Goal: Task Accomplishment & Management: Complete application form

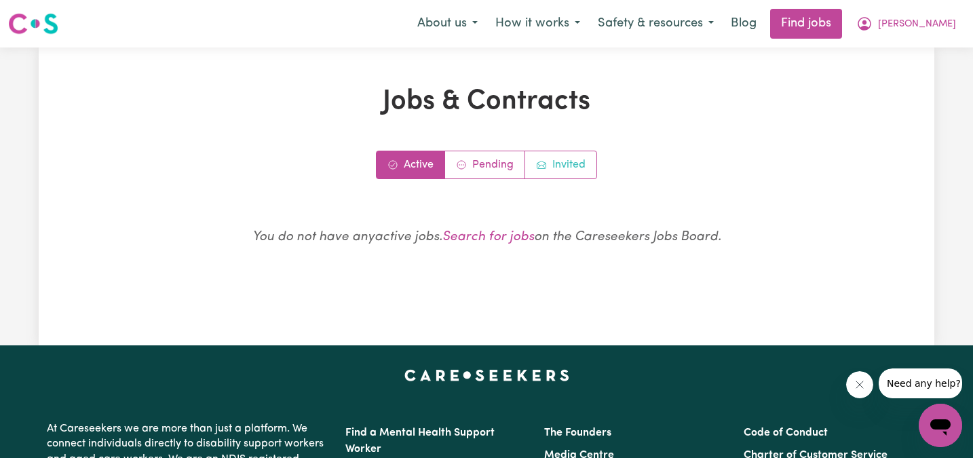
click at [580, 155] on link "Invited" at bounding box center [560, 164] width 71 height 27
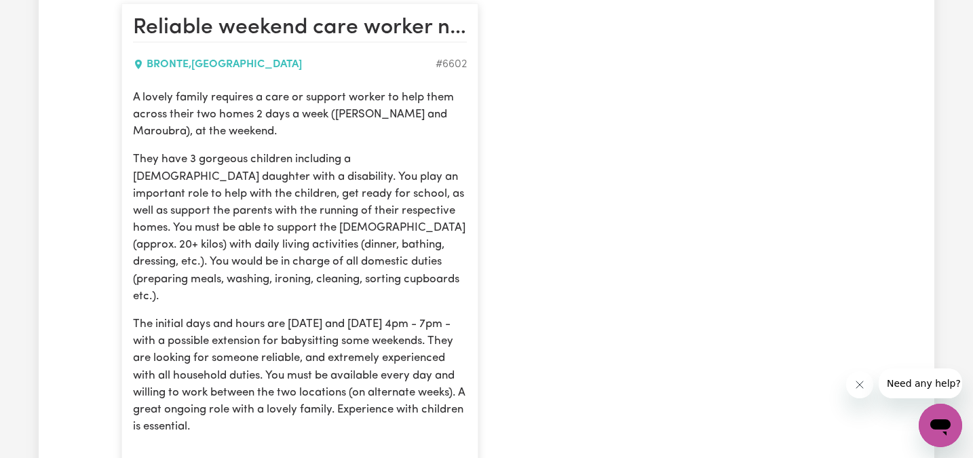
scroll to position [324, 0]
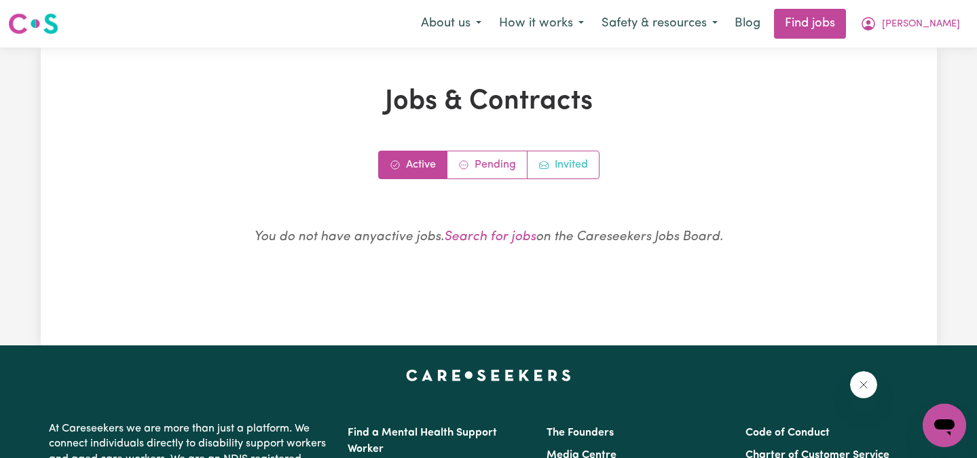
click at [576, 153] on link "Invited" at bounding box center [562, 164] width 71 height 27
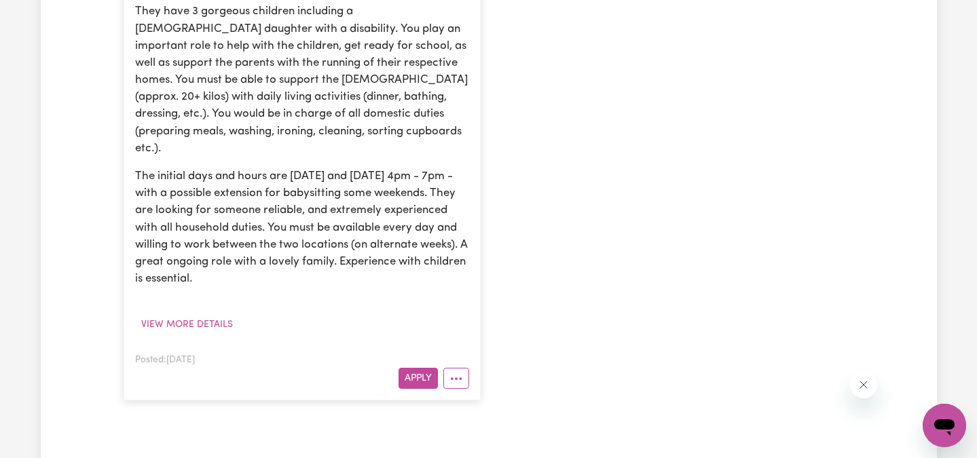
scroll to position [495, 0]
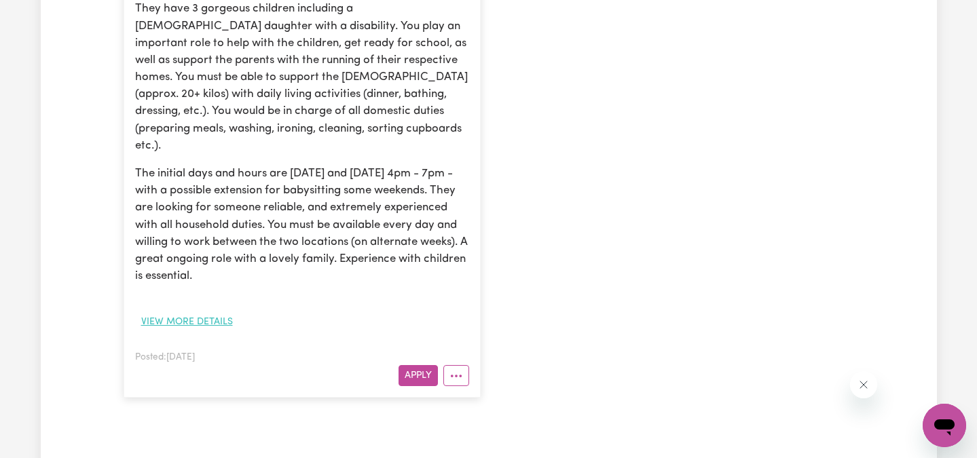
click at [201, 312] on button "View more details" at bounding box center [187, 322] width 104 height 21
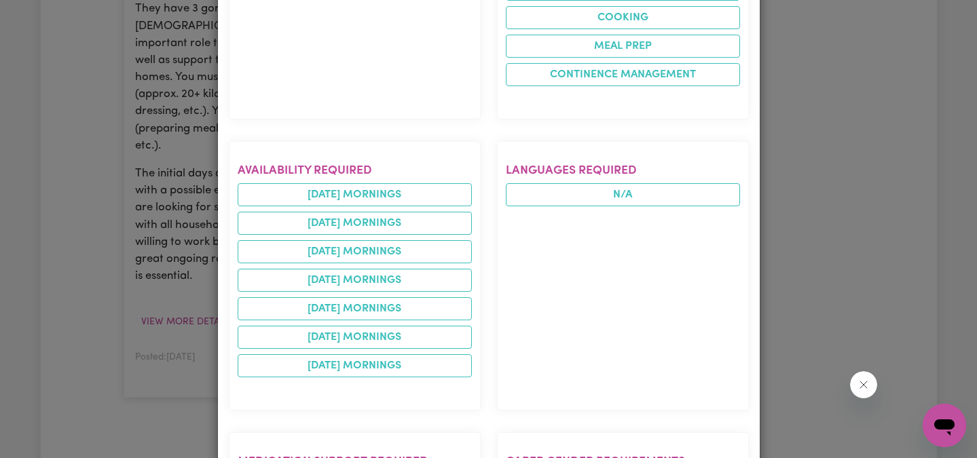
scroll to position [0, 0]
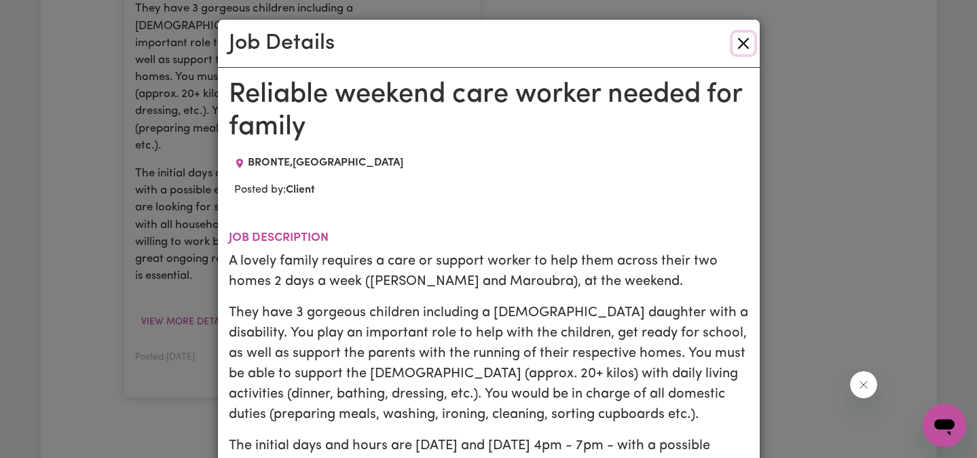
click at [743, 46] on button "Close" at bounding box center [743, 44] width 22 height 22
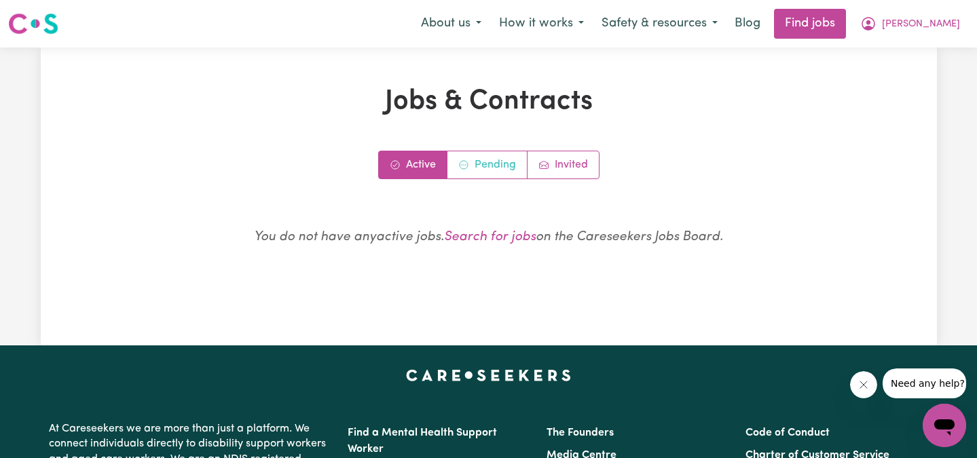
click at [508, 160] on link "Pending" at bounding box center [487, 164] width 80 height 27
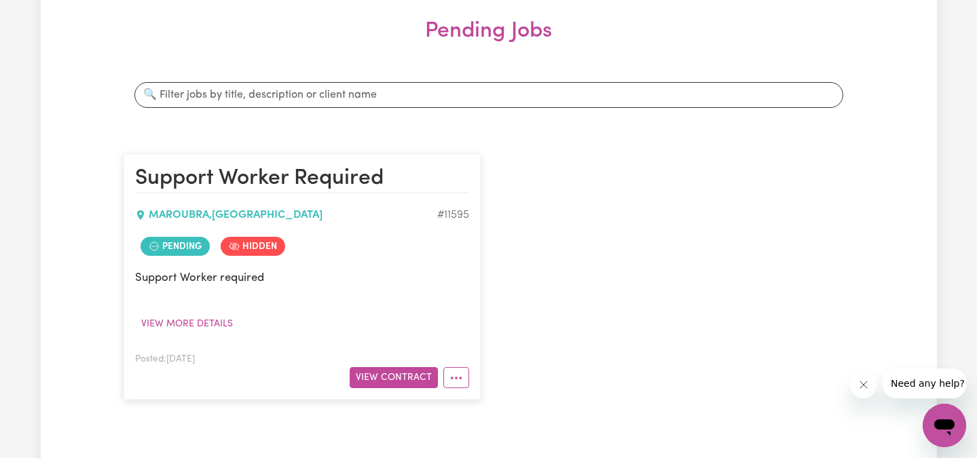
scroll to position [198, 0]
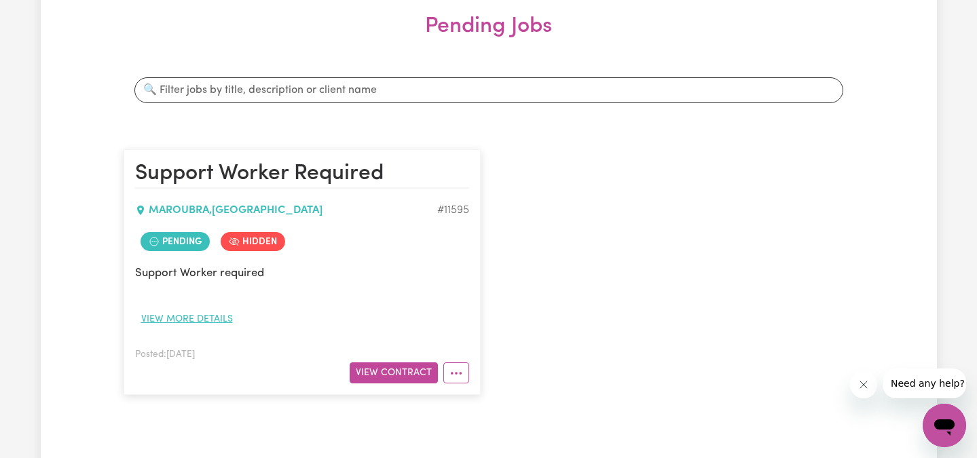
click at [205, 314] on button "View more details" at bounding box center [187, 319] width 104 height 21
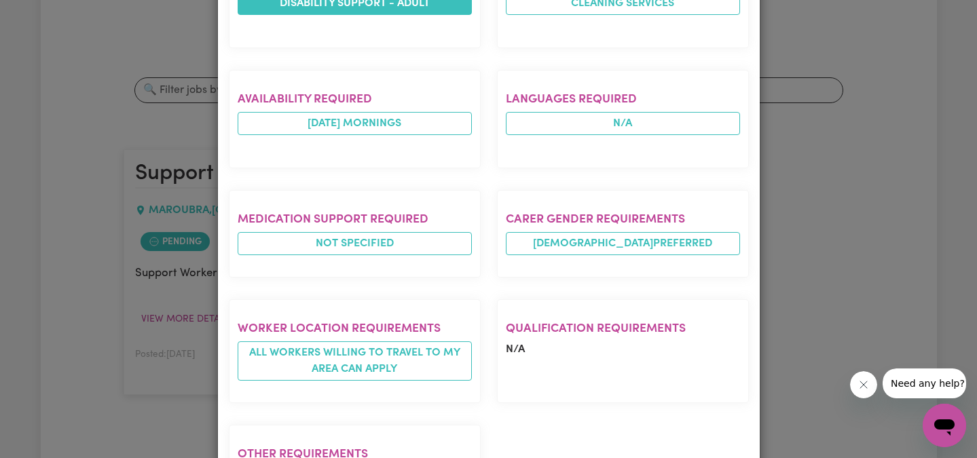
scroll to position [466, 0]
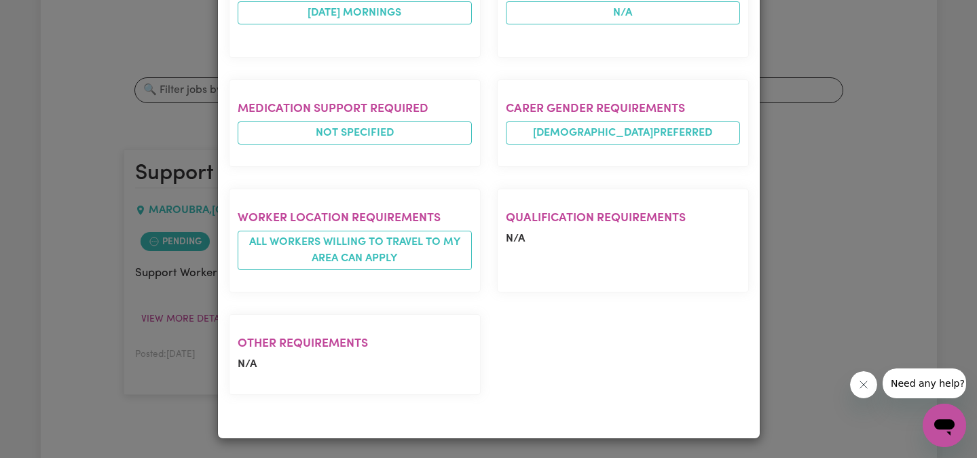
click at [880, 208] on div "Job Details Support Worker Required [GEOGRAPHIC_DATA] , [GEOGRAPHIC_DATA] Poste…" at bounding box center [488, 229] width 977 height 458
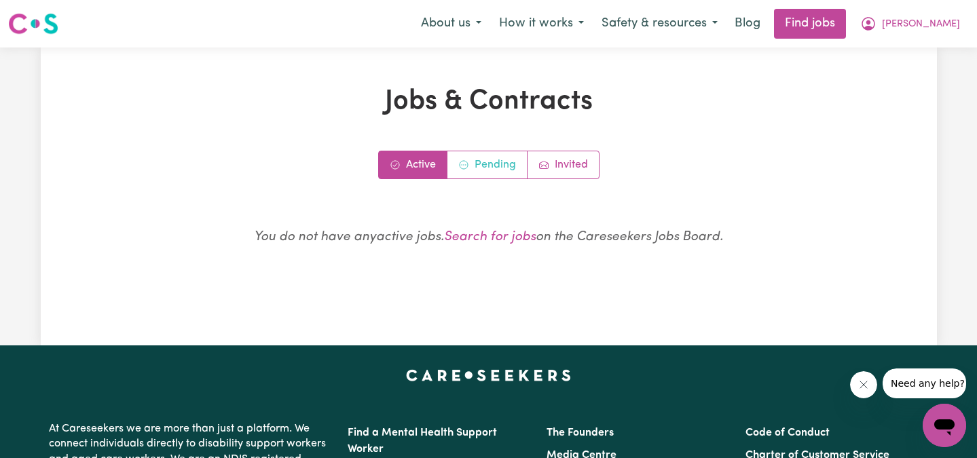
click at [505, 160] on link "Pending" at bounding box center [487, 164] width 80 height 27
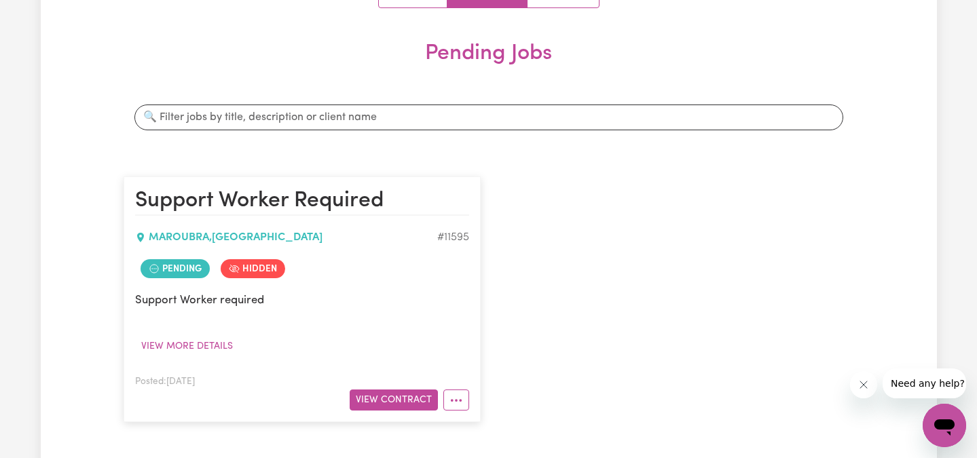
scroll to position [189, 0]
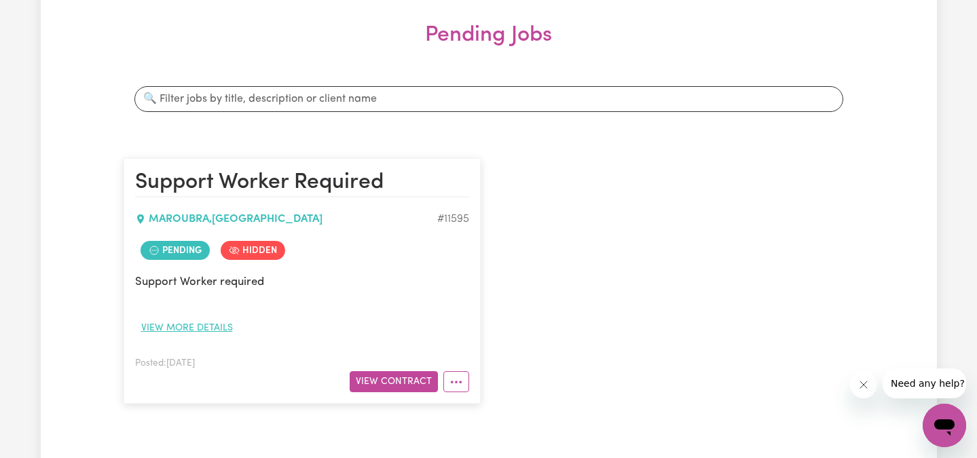
click at [189, 326] on button "View more details" at bounding box center [187, 328] width 104 height 21
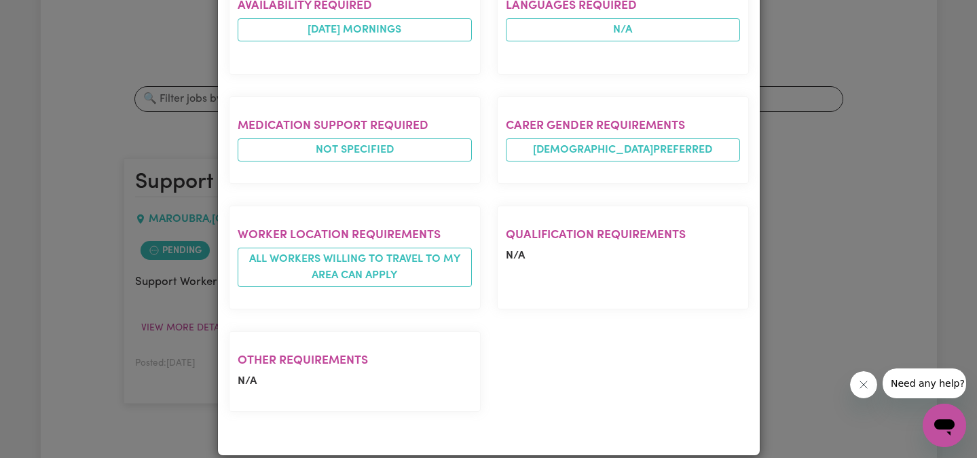
scroll to position [465, 0]
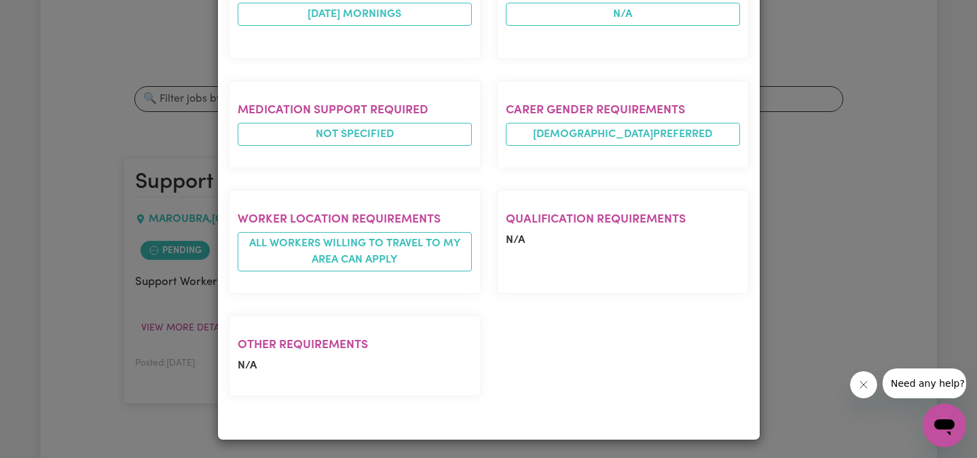
click at [189, 128] on div "Job Details Support Worker Required MAROUBRA , New South Wales Posted by: Clien…" at bounding box center [488, 229] width 977 height 458
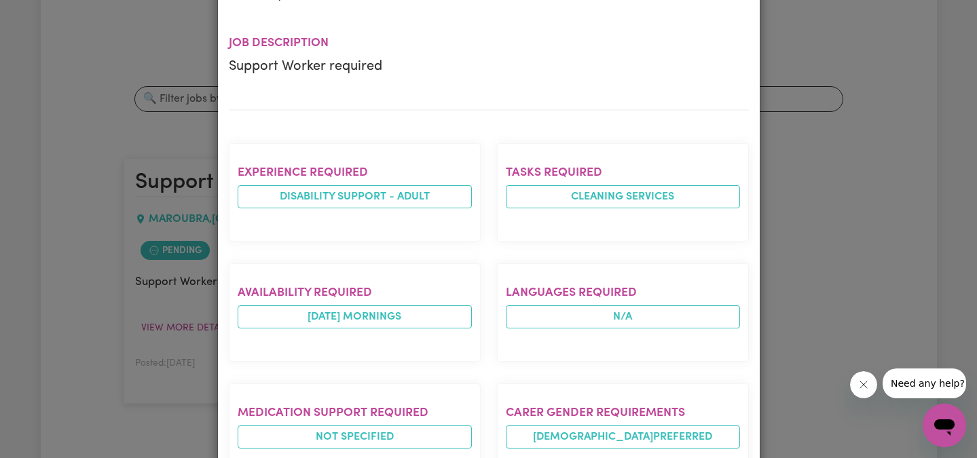
scroll to position [0, 0]
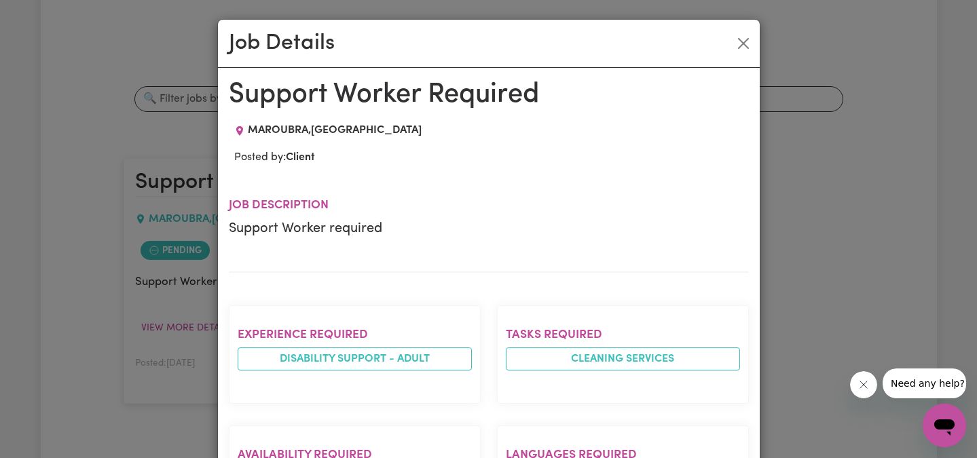
click at [762, 56] on div "Job Details Support Worker Required MAROUBRA , New South Wales Posted by: Clien…" at bounding box center [488, 229] width 977 height 458
click at [752, 53] on div "Job Details" at bounding box center [489, 44] width 542 height 48
click at [750, 45] on button "Close" at bounding box center [743, 44] width 22 height 22
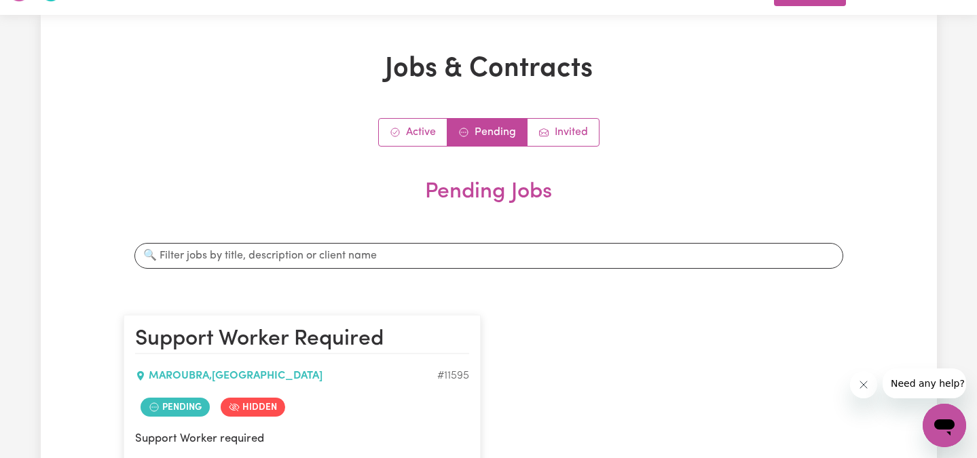
scroll to position [26, 0]
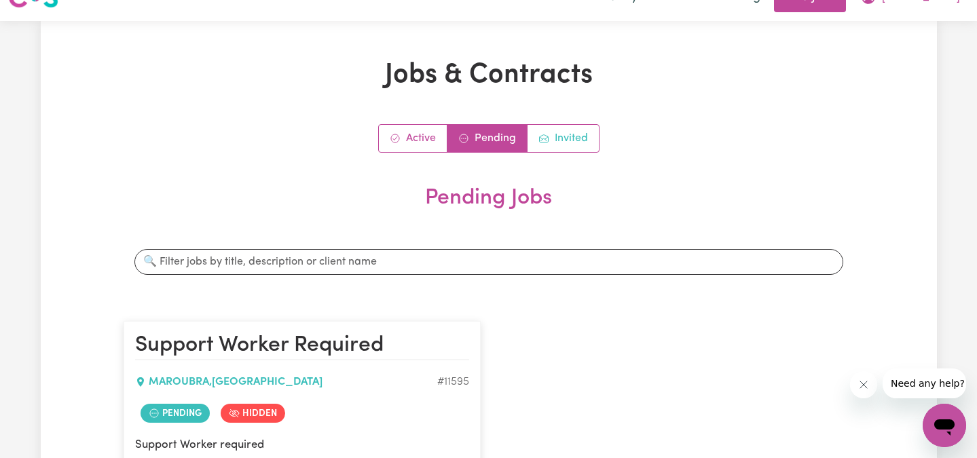
click at [578, 138] on link "Invited" at bounding box center [562, 138] width 71 height 27
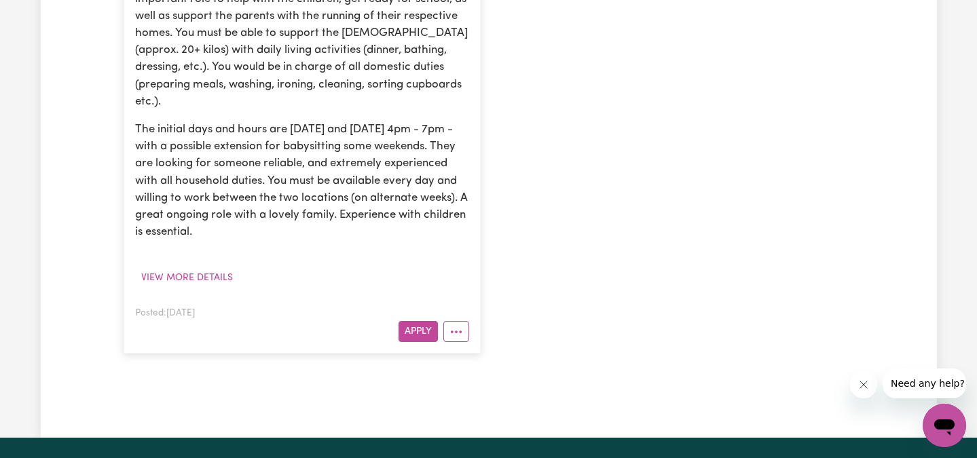
scroll to position [538, 0]
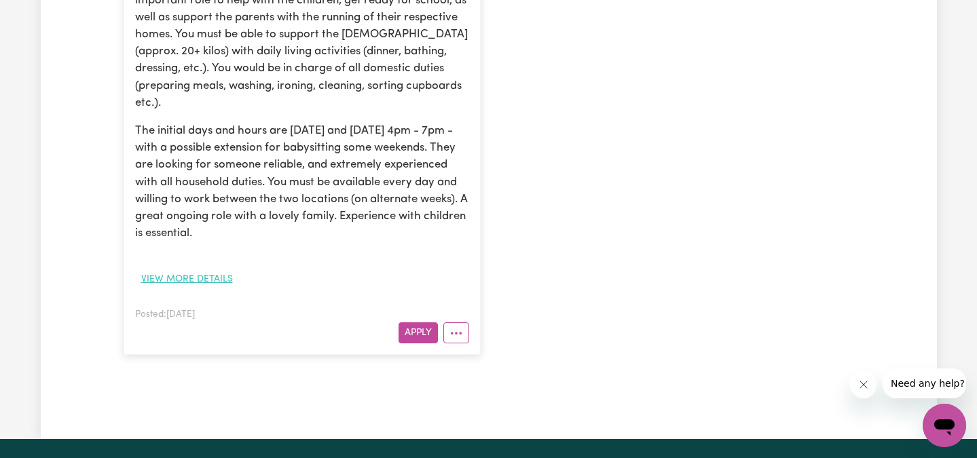
click at [215, 269] on button "View more details" at bounding box center [187, 279] width 104 height 21
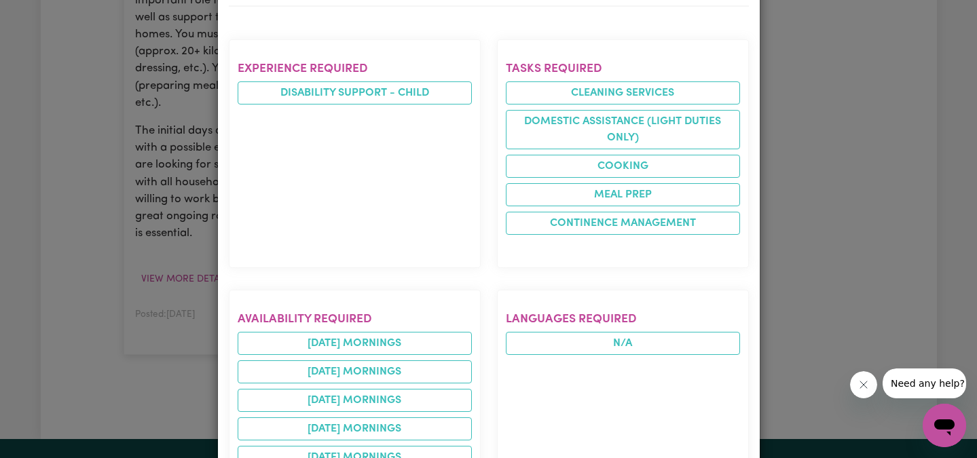
scroll to position [564, 0]
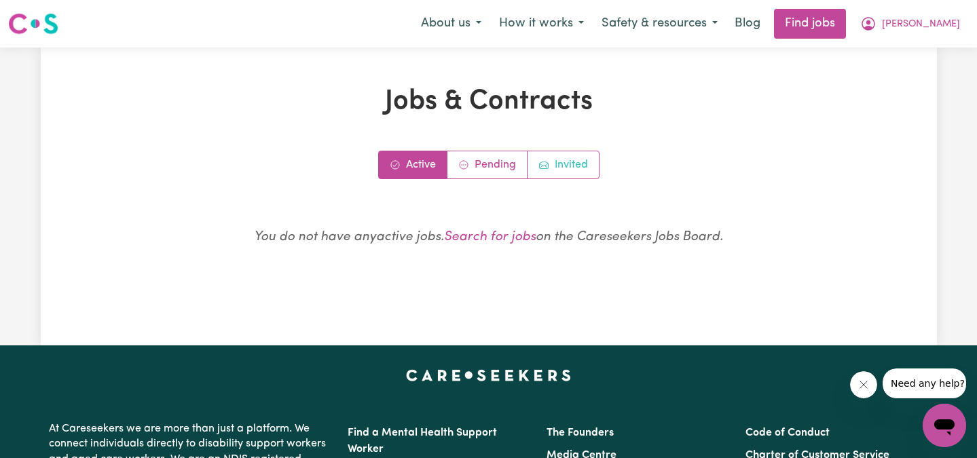
click at [574, 161] on link "Invited" at bounding box center [562, 164] width 71 height 27
click at [571, 167] on link "Invited" at bounding box center [562, 164] width 71 height 27
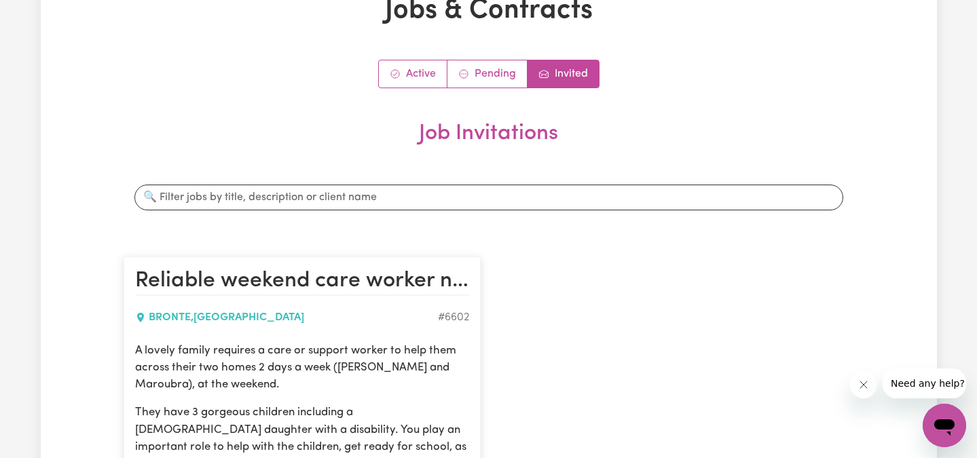
scroll to position [118, 0]
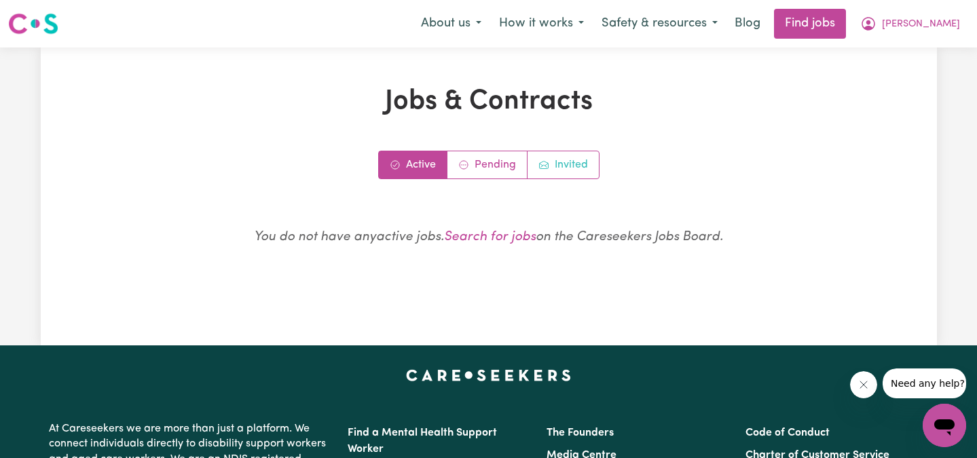
click at [569, 166] on link "Invited" at bounding box center [562, 164] width 71 height 27
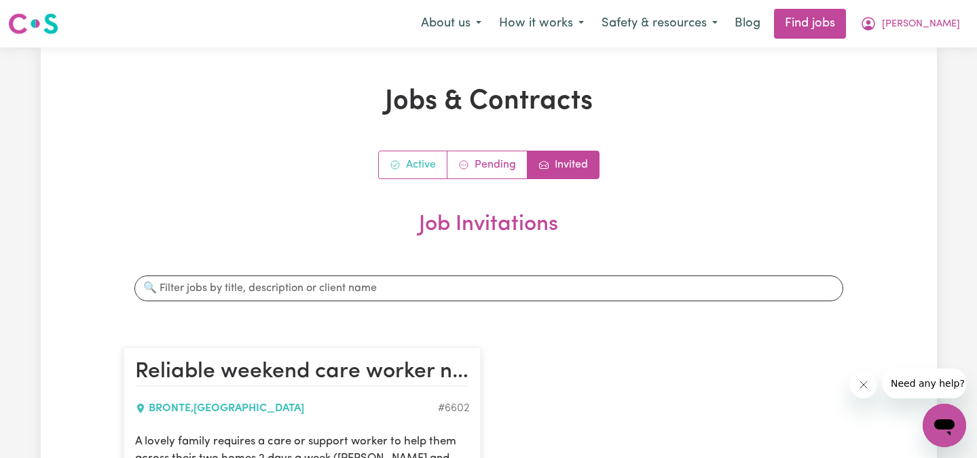
click at [415, 161] on link "Active" at bounding box center [413, 164] width 69 height 27
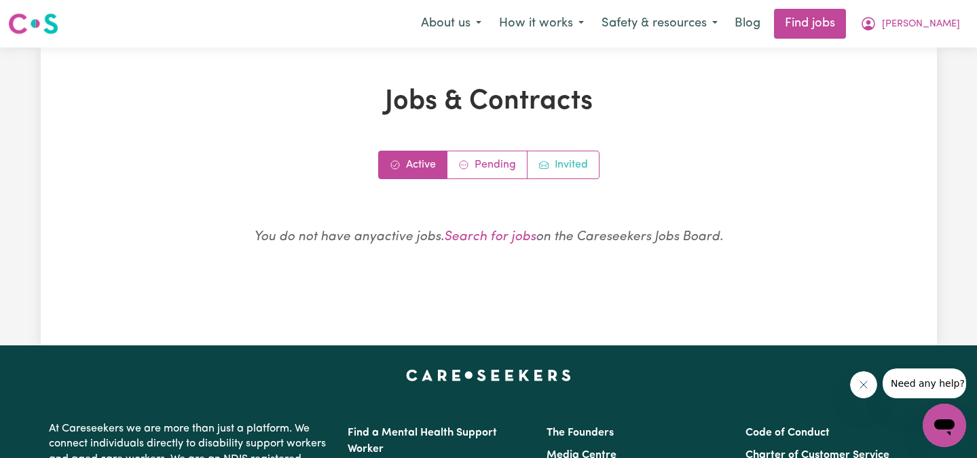
click at [573, 158] on link "Invited" at bounding box center [562, 164] width 71 height 27
click at [555, 172] on link "Invited" at bounding box center [562, 164] width 71 height 27
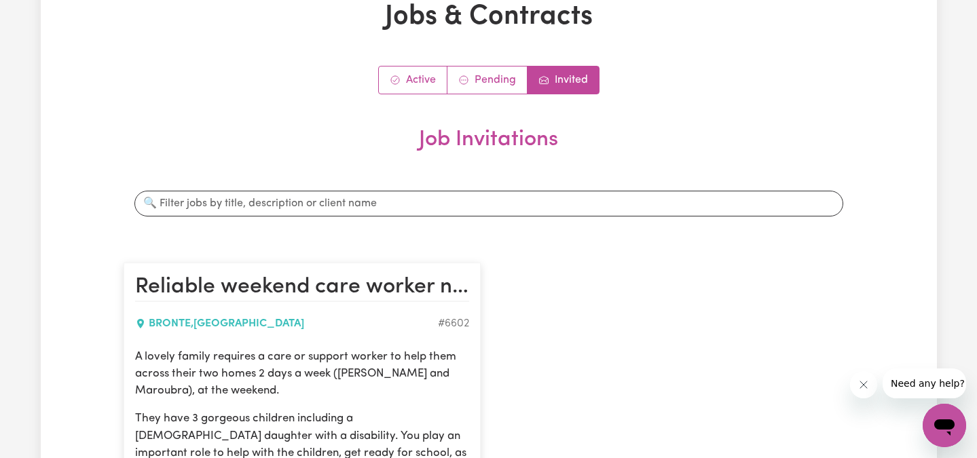
scroll to position [54, 0]
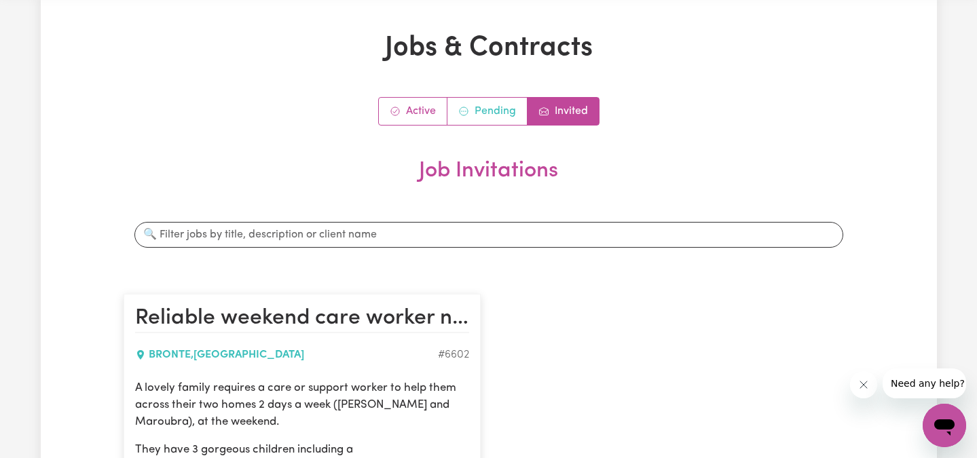
click at [489, 107] on link "Pending" at bounding box center [487, 111] width 80 height 27
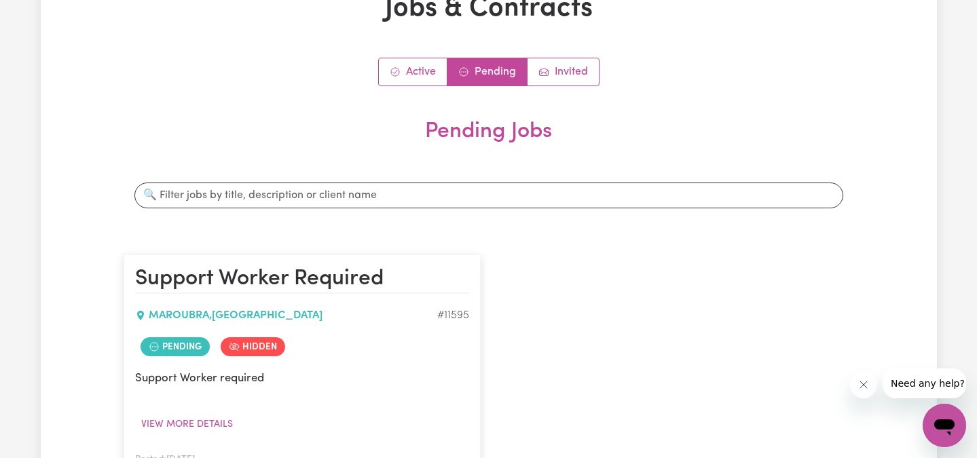
scroll to position [0, 0]
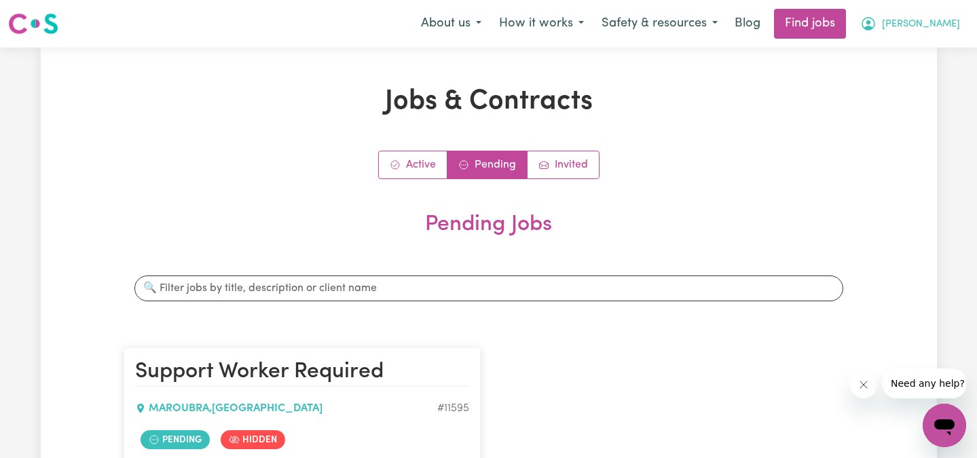
click at [932, 29] on span "[PERSON_NAME]" at bounding box center [921, 24] width 78 height 15
click at [925, 73] on link "My Dashboard" at bounding box center [914, 78] width 107 height 26
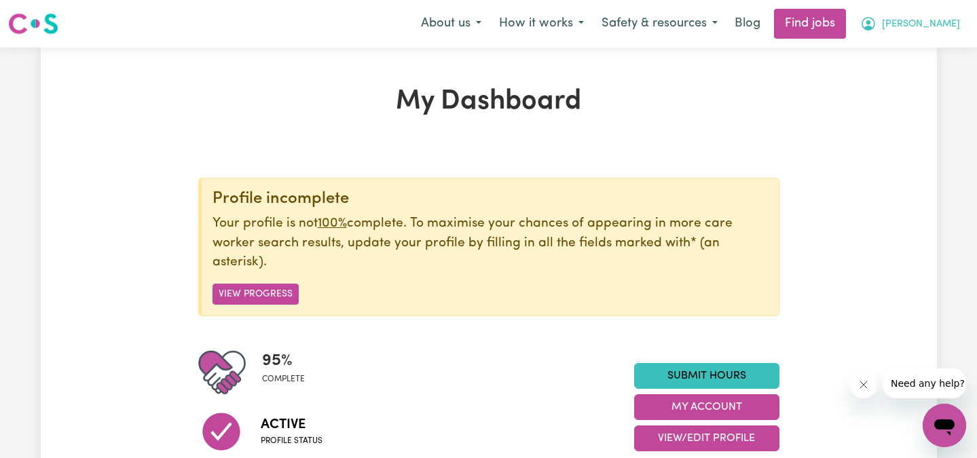
click at [922, 20] on button "[PERSON_NAME]" at bounding box center [909, 24] width 117 height 29
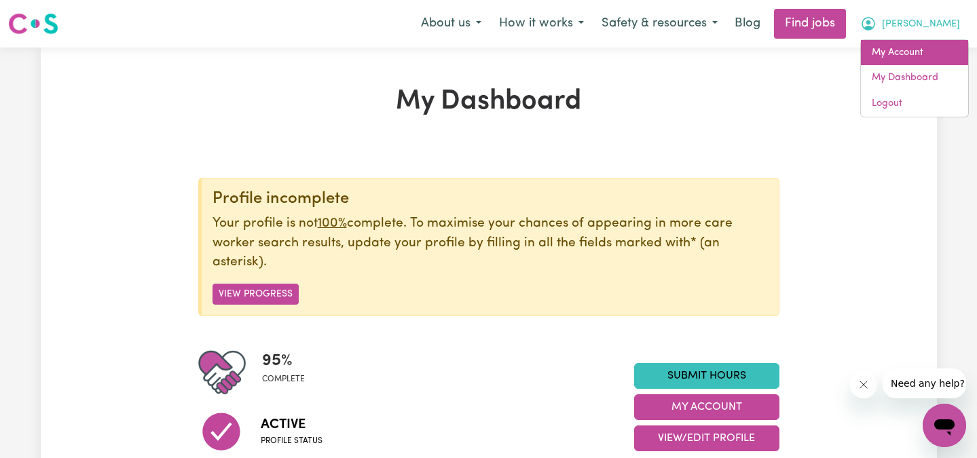
click at [908, 55] on link "My Account" at bounding box center [914, 53] width 107 height 26
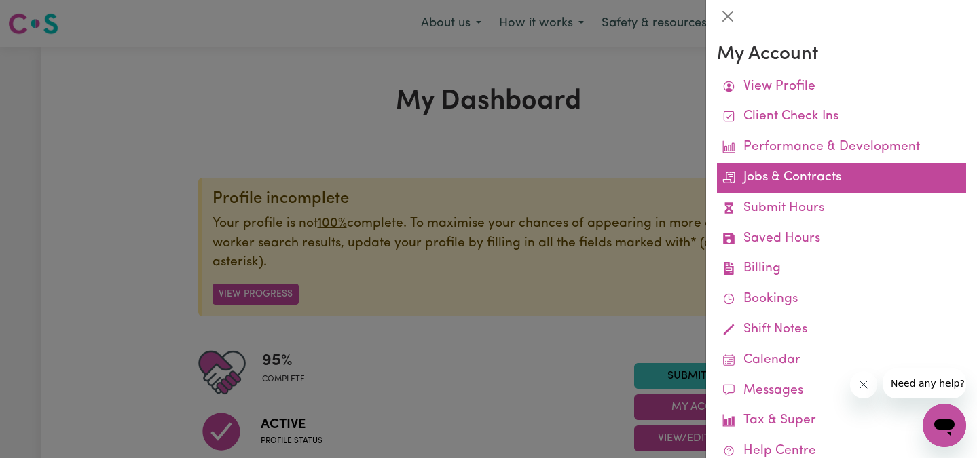
click at [811, 181] on link "Jobs & Contracts" at bounding box center [841, 178] width 249 height 31
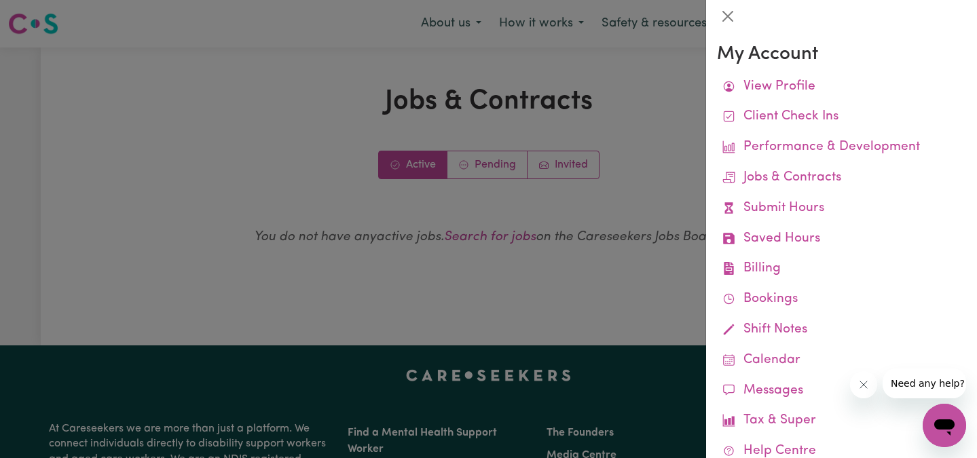
click at [639, 183] on div at bounding box center [488, 229] width 977 height 458
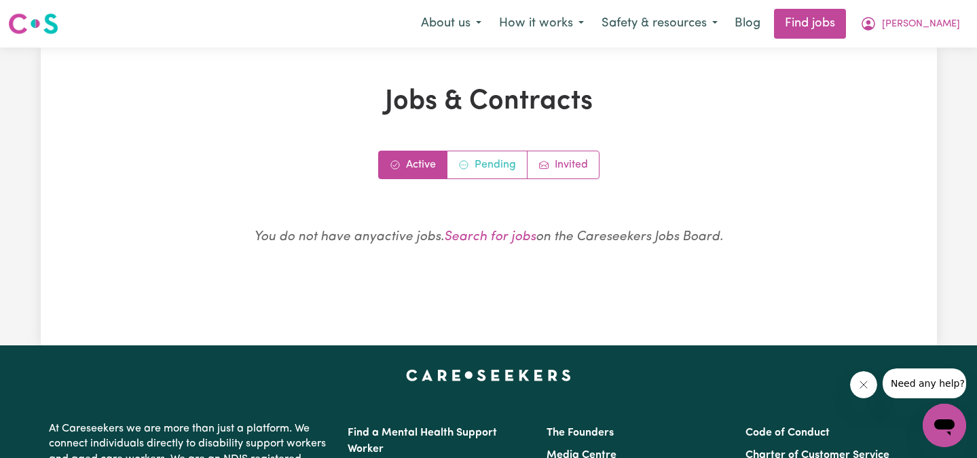
click at [505, 171] on link "Pending" at bounding box center [487, 164] width 80 height 27
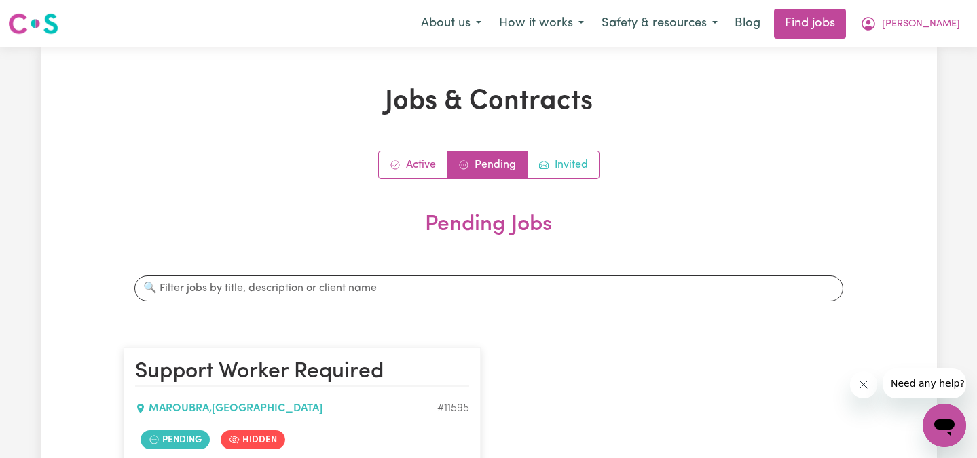
click at [563, 170] on link "Invited" at bounding box center [562, 164] width 71 height 27
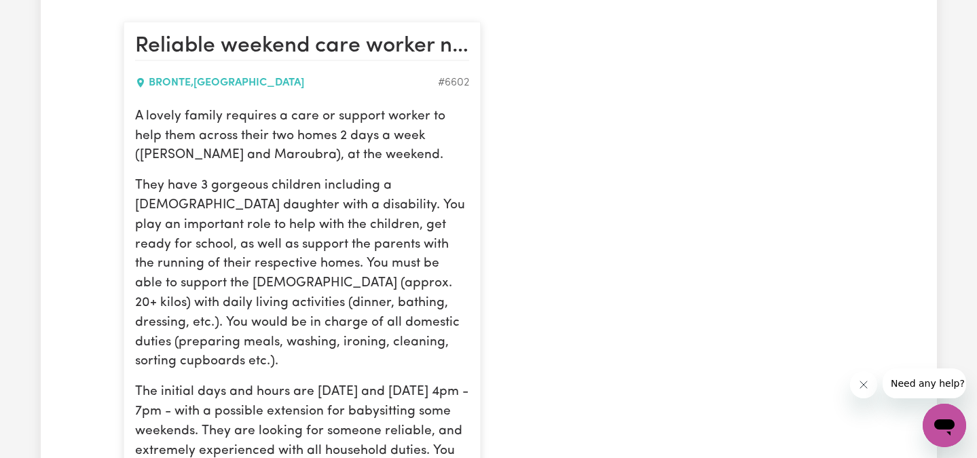
scroll to position [301, 0]
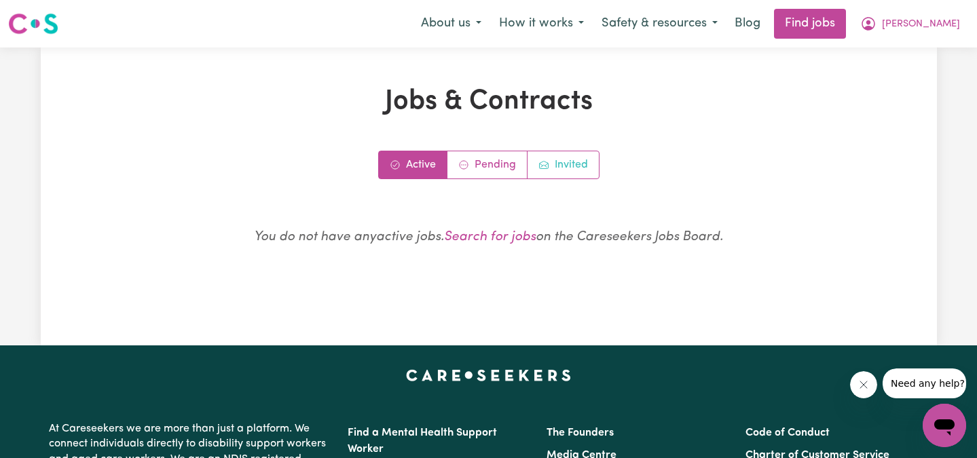
click at [574, 170] on link "Invited" at bounding box center [562, 164] width 71 height 27
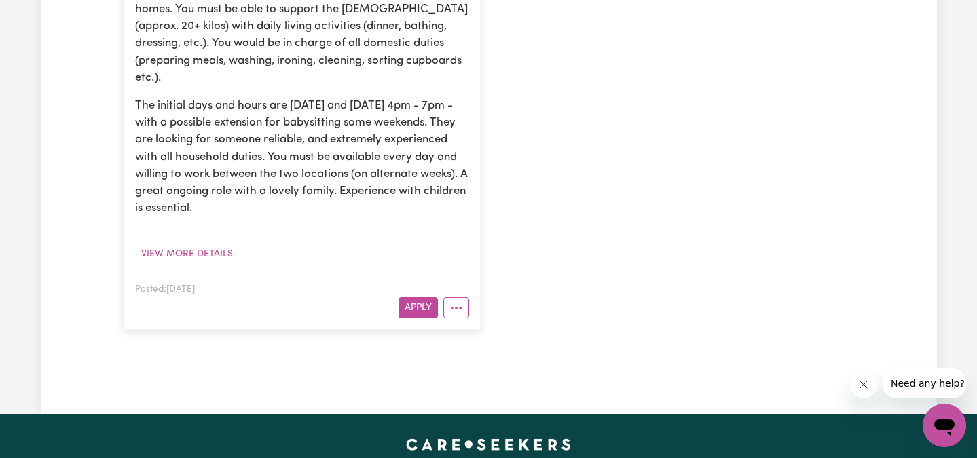
scroll to position [568, 0]
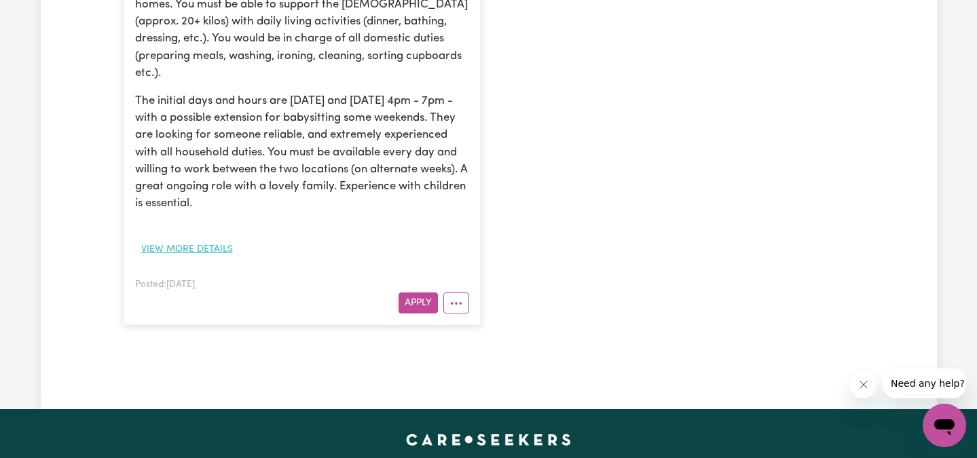
click at [224, 239] on button "View more details" at bounding box center [187, 249] width 104 height 21
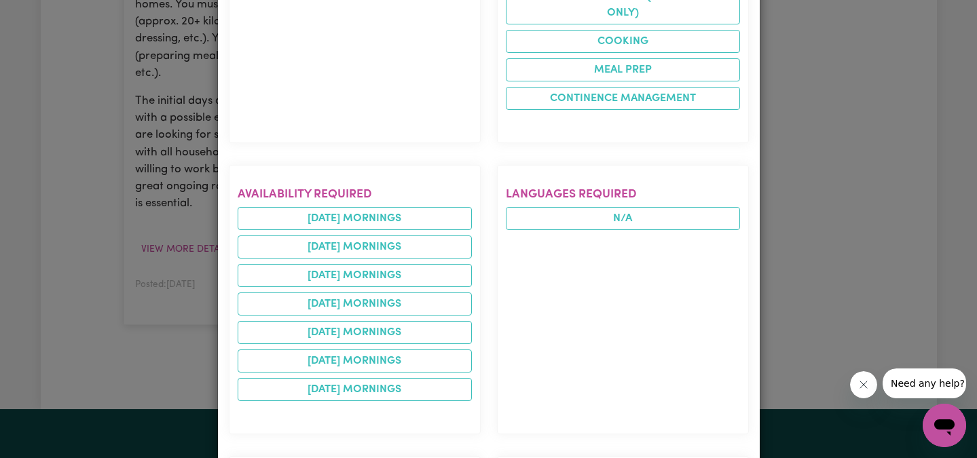
scroll to position [708, 0]
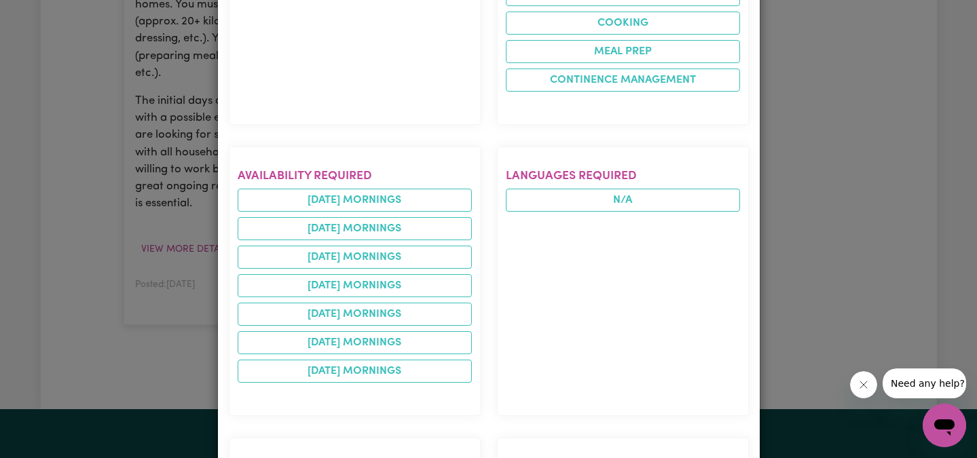
click at [173, 255] on div "Job Details Reliable weekend care worker needed for family [GEOGRAPHIC_DATA] , …" at bounding box center [488, 229] width 977 height 458
click at [110, 115] on div "Job Details Reliable weekend care worker needed for family [GEOGRAPHIC_DATA] , …" at bounding box center [488, 229] width 977 height 458
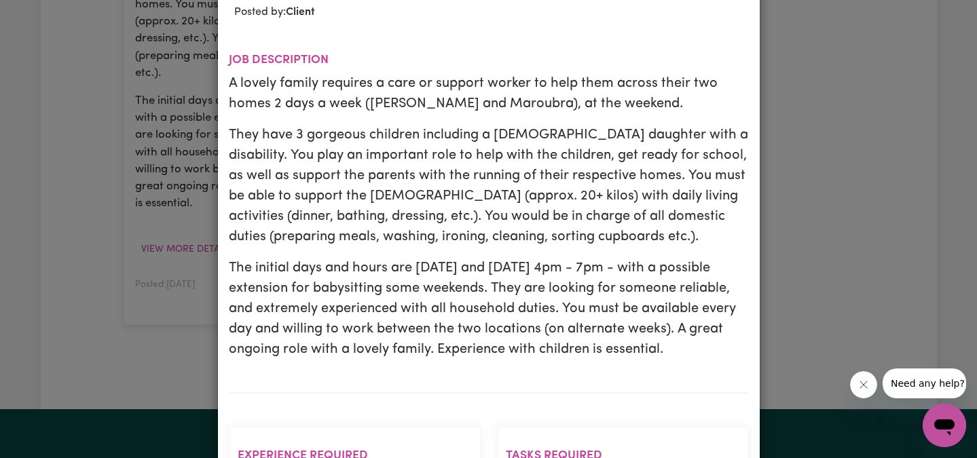
scroll to position [0, 0]
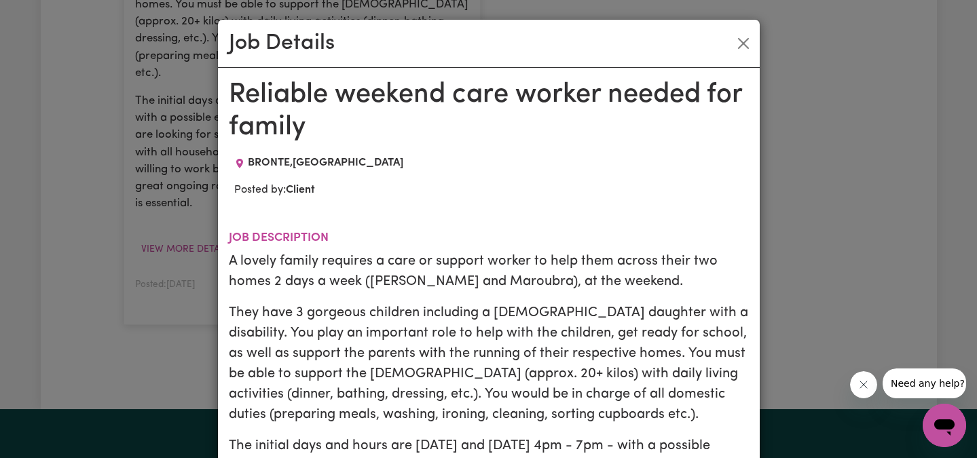
click at [754, 49] on div "Job Details" at bounding box center [489, 44] width 542 height 48
click at [745, 45] on button "Close" at bounding box center [743, 44] width 22 height 22
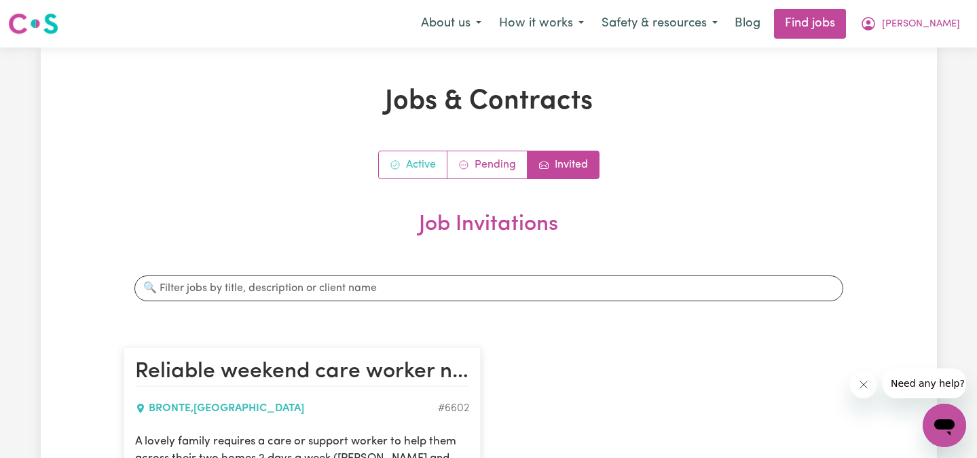
click at [418, 169] on link "Active" at bounding box center [413, 164] width 69 height 27
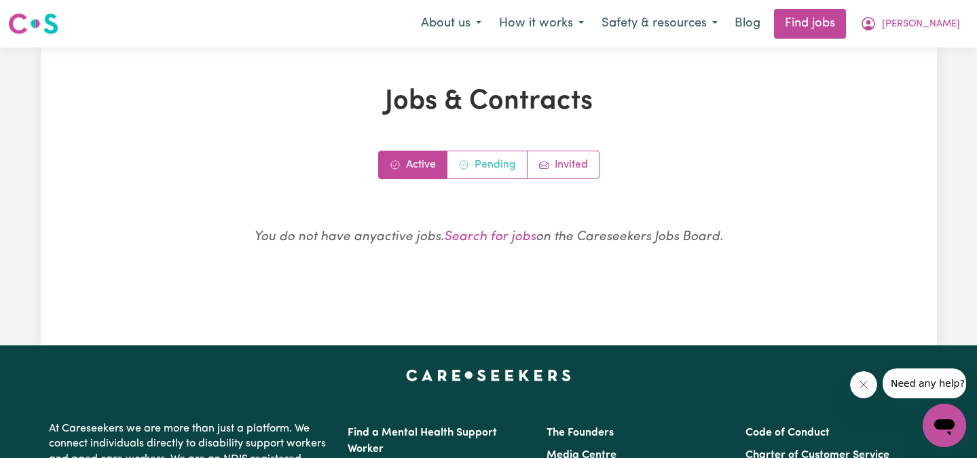
click at [494, 175] on link "Pending" at bounding box center [487, 164] width 80 height 27
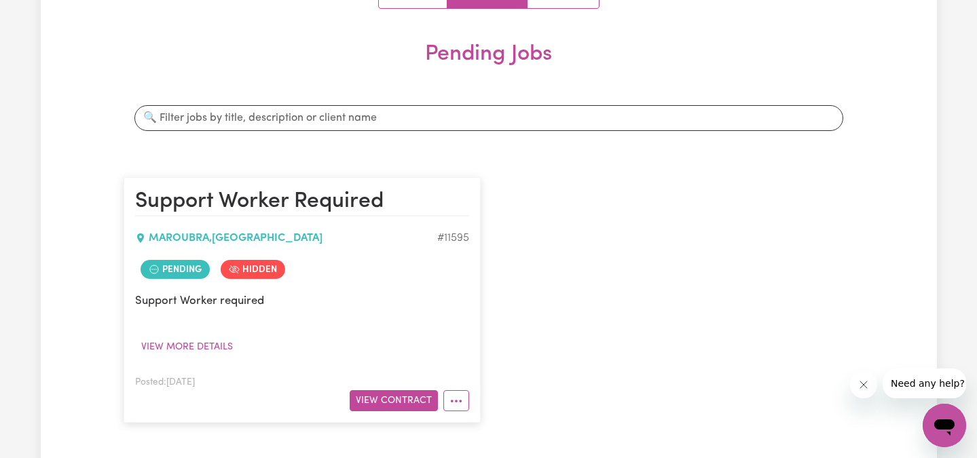
scroll to position [190, 0]
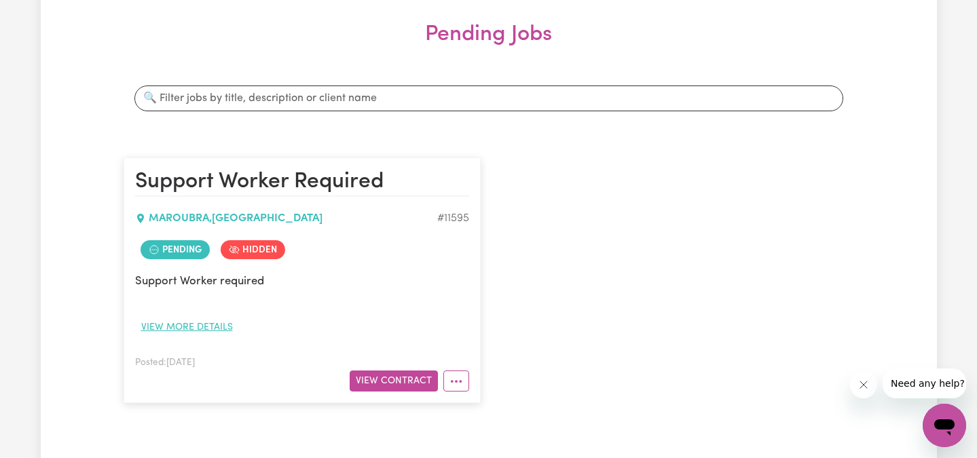
click at [194, 327] on button "View more details" at bounding box center [187, 327] width 104 height 21
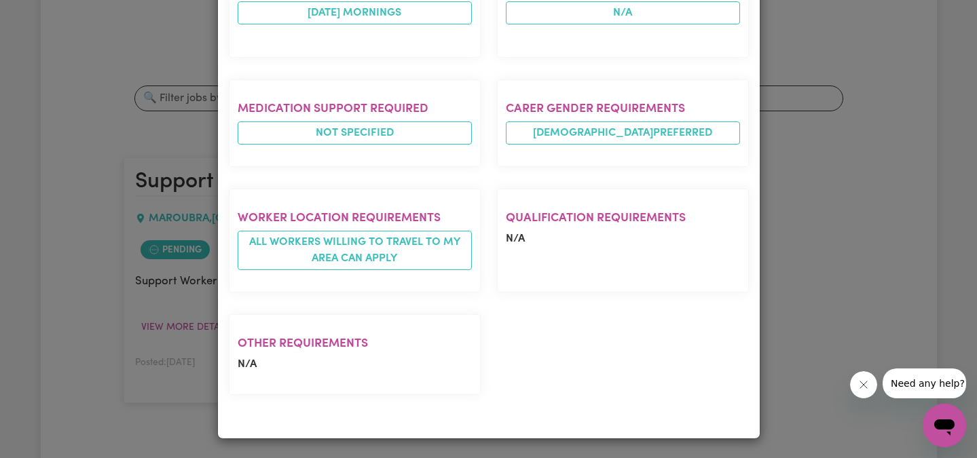
scroll to position [0, 0]
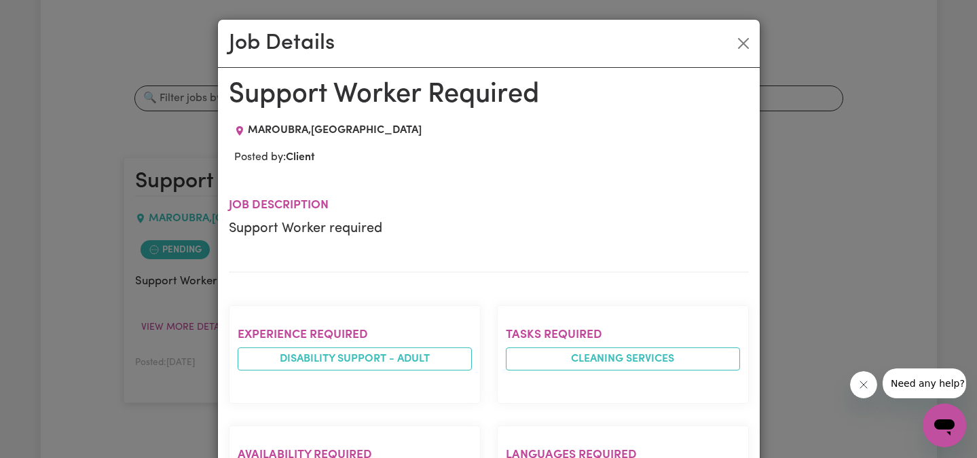
click at [165, 174] on div "Job Details Support Worker Required [GEOGRAPHIC_DATA] , [GEOGRAPHIC_DATA] Poste…" at bounding box center [488, 229] width 977 height 458
click at [155, 148] on div "Job Details Support Worker Required [GEOGRAPHIC_DATA] , [GEOGRAPHIC_DATA] Poste…" at bounding box center [488, 229] width 977 height 458
click at [741, 39] on button "Close" at bounding box center [743, 44] width 22 height 22
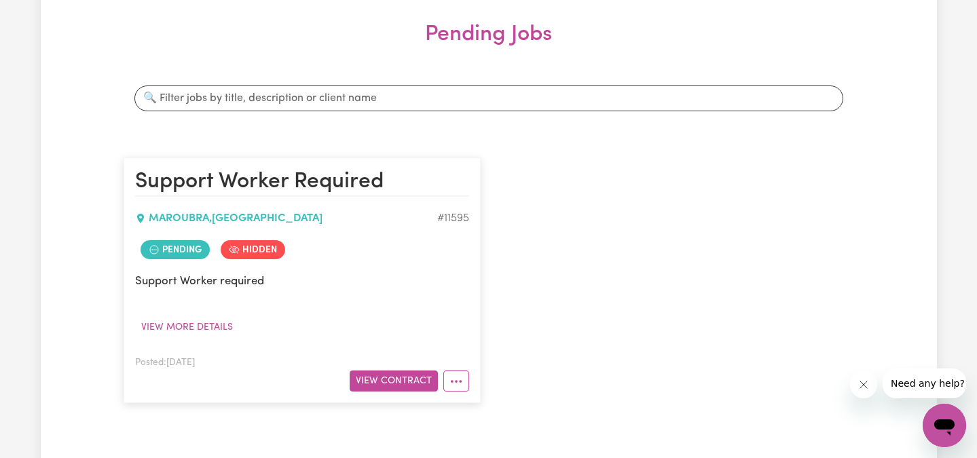
click at [265, 252] on span "Hidden" at bounding box center [253, 249] width 64 height 19
click at [235, 251] on icon "Job is hidden" at bounding box center [234, 250] width 10 height 8
click at [183, 254] on span "Pending" at bounding box center [175, 249] width 69 height 19
click at [388, 382] on button "View Contract" at bounding box center [394, 381] width 88 height 21
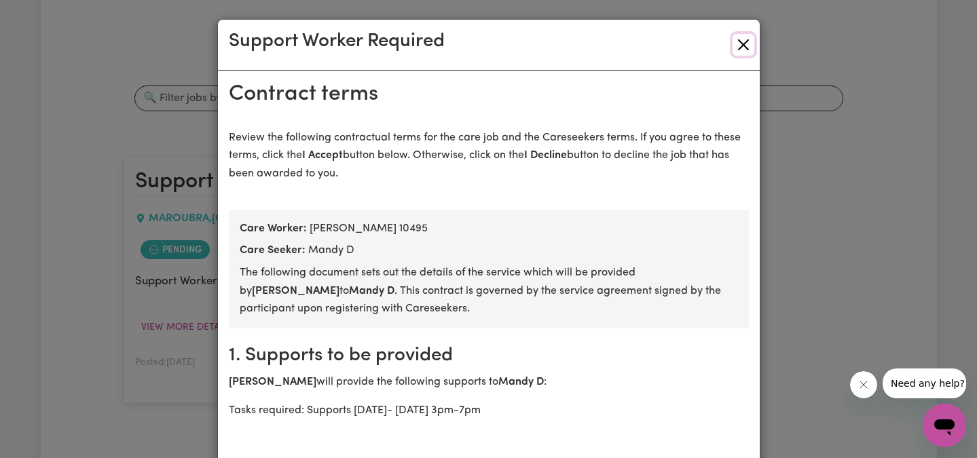
click at [739, 39] on button "Close" at bounding box center [743, 45] width 22 height 22
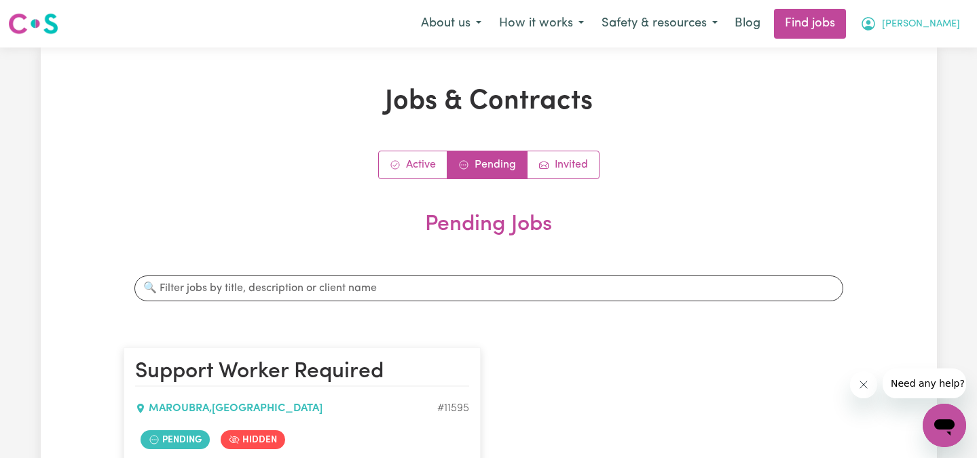
click at [940, 22] on span "[PERSON_NAME]" at bounding box center [921, 24] width 78 height 15
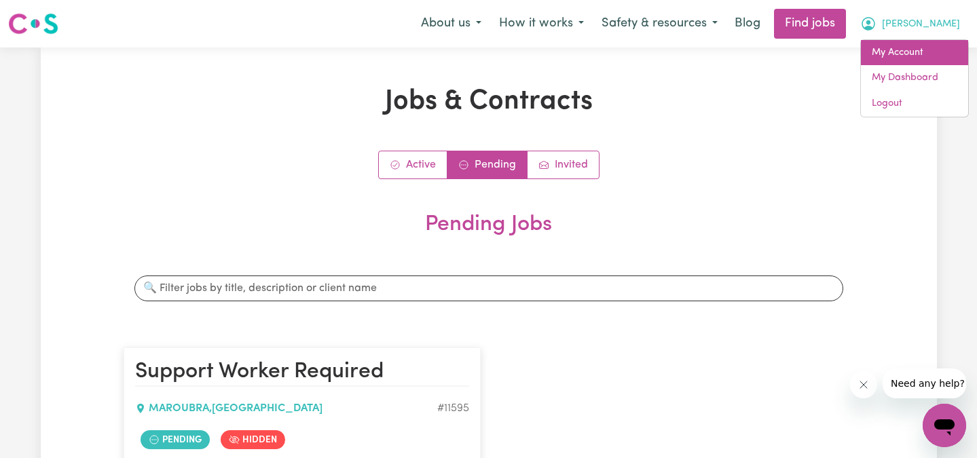
click at [911, 54] on link "My Account" at bounding box center [914, 53] width 107 height 26
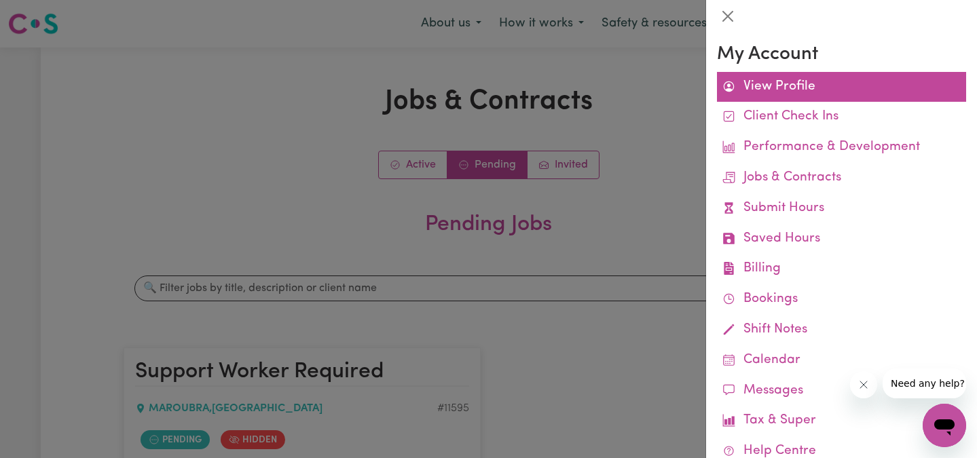
click at [773, 88] on link "View Profile" at bounding box center [841, 87] width 249 height 31
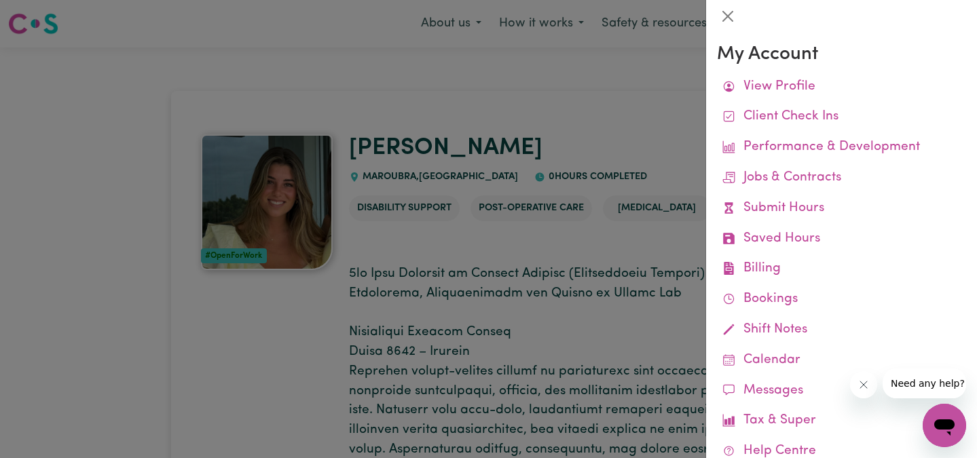
click at [536, 238] on div at bounding box center [488, 229] width 977 height 458
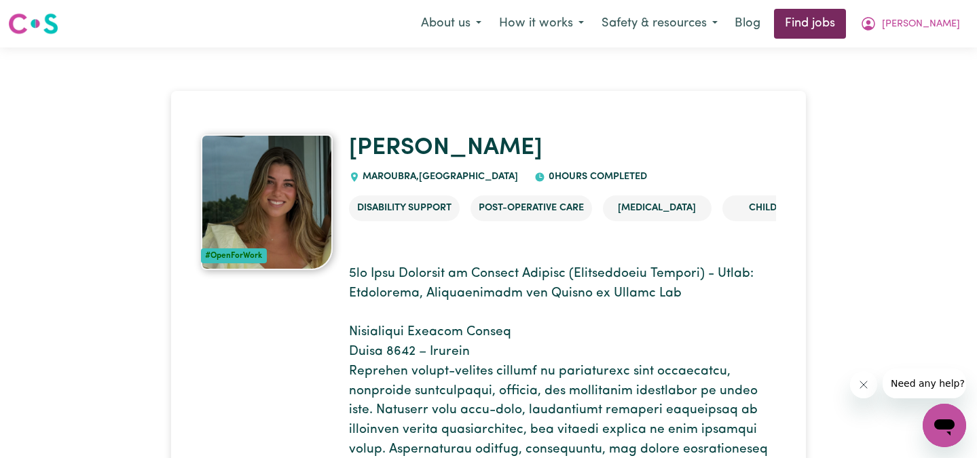
click at [846, 14] on link "Find jobs" at bounding box center [810, 24] width 72 height 30
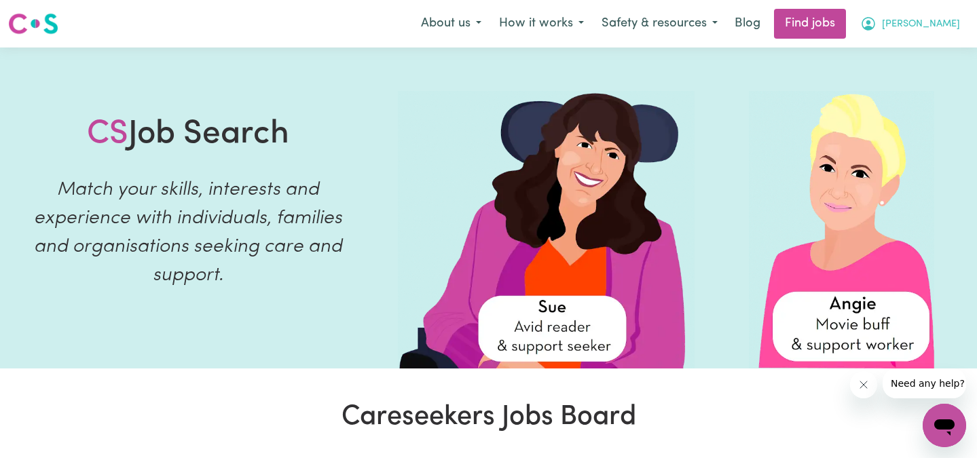
click at [875, 19] on icon "My Account" at bounding box center [868, 24] width 14 height 14
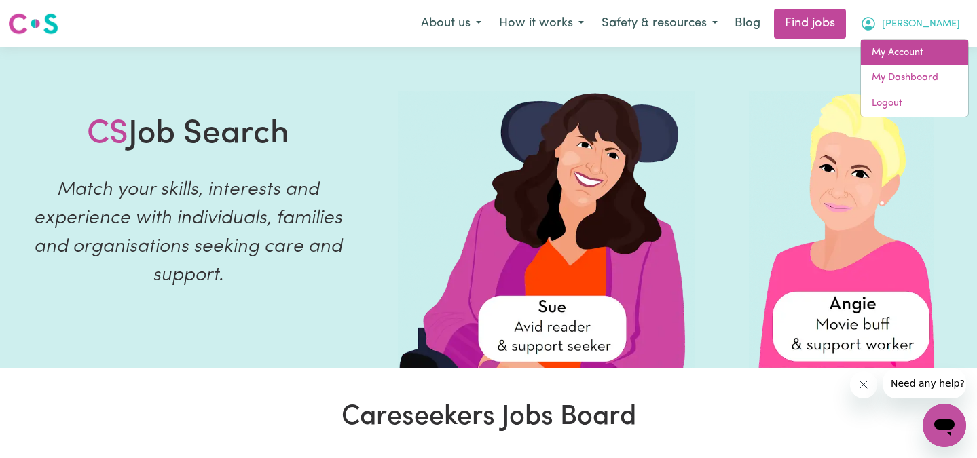
click at [933, 54] on link "My Account" at bounding box center [914, 53] width 107 height 26
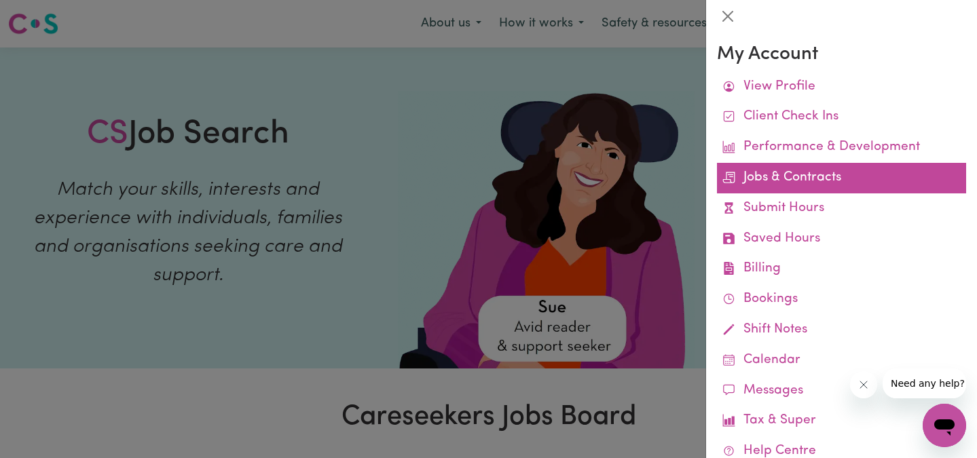
click at [796, 172] on link "Jobs & Contracts" at bounding box center [841, 178] width 249 height 31
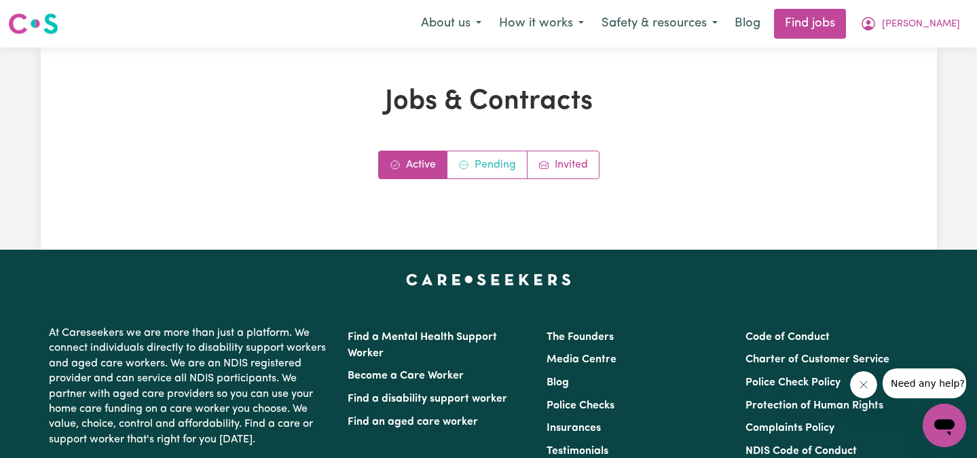
click at [478, 172] on link "Pending" at bounding box center [487, 164] width 80 height 27
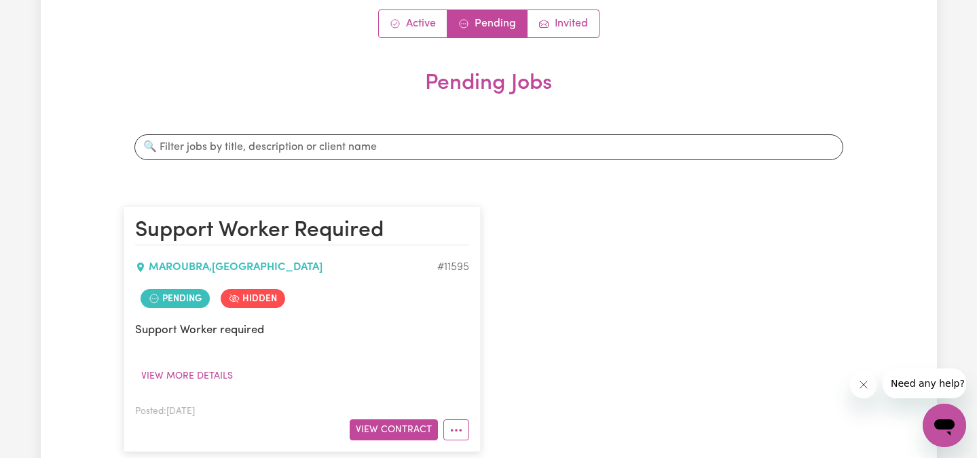
scroll to position [153, 0]
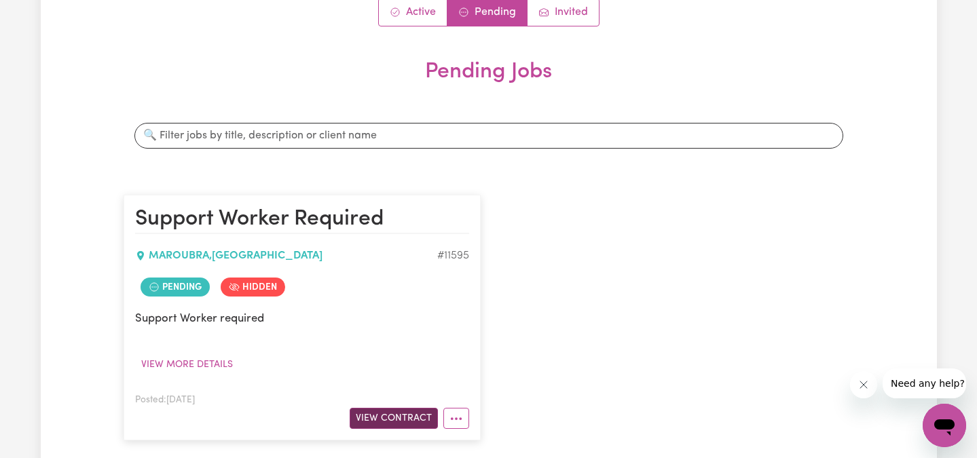
click at [396, 418] on button "View Contract" at bounding box center [394, 418] width 88 height 21
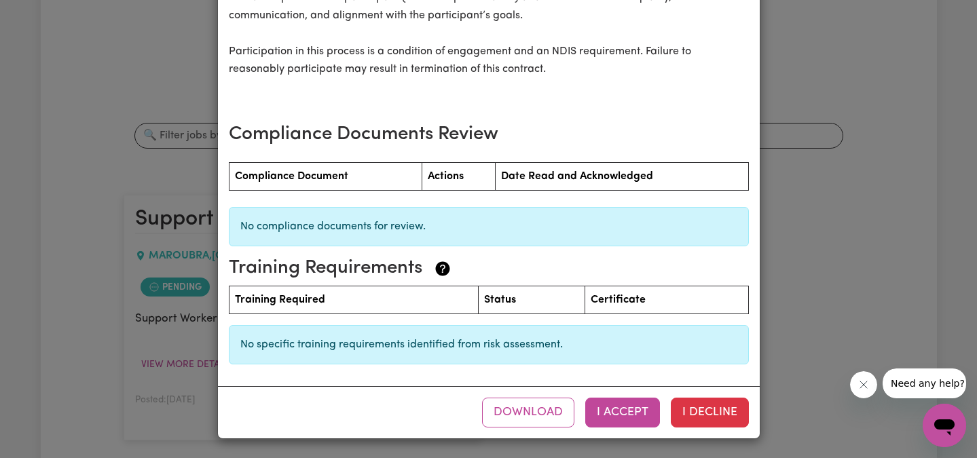
scroll to position [1850, 0]
click at [617, 414] on button "I Accept" at bounding box center [622, 413] width 75 height 30
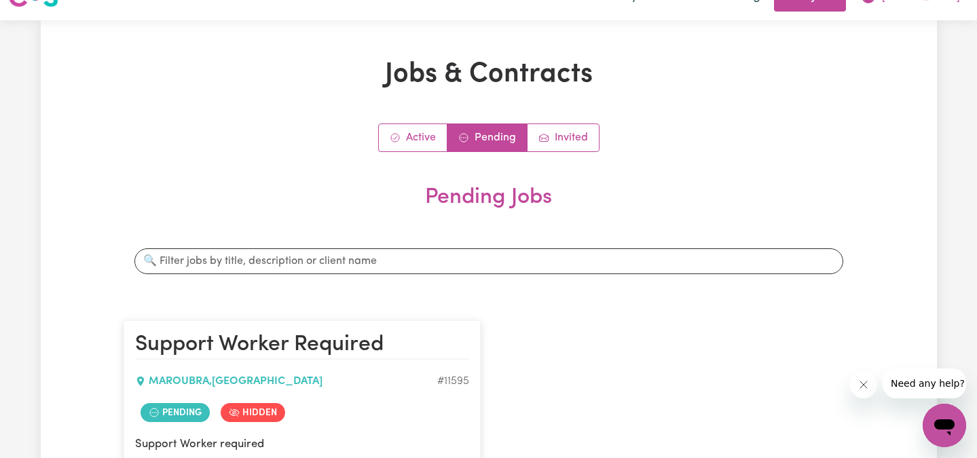
scroll to position [4, 0]
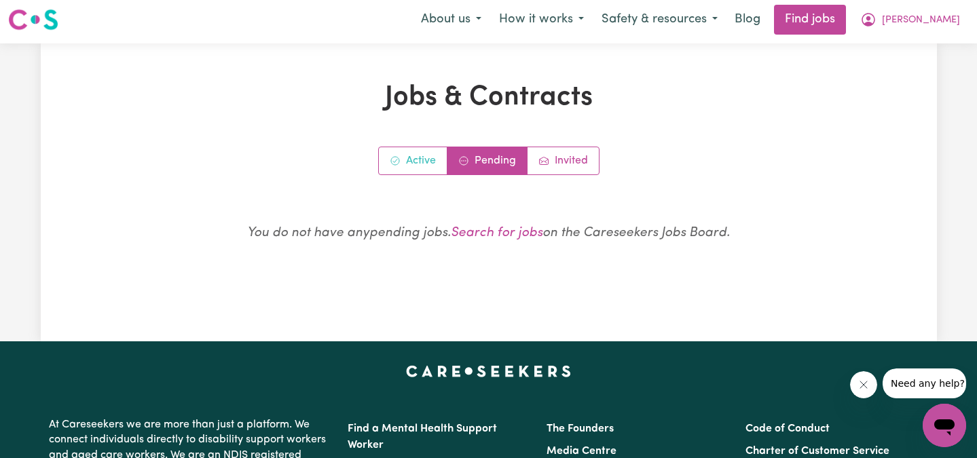
click at [426, 162] on link "Active" at bounding box center [413, 160] width 69 height 27
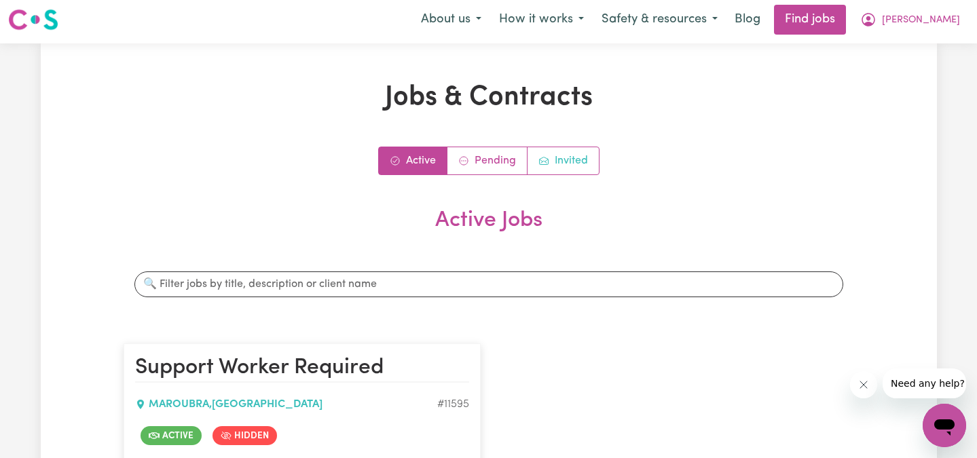
click at [589, 155] on link "Invited" at bounding box center [562, 160] width 71 height 27
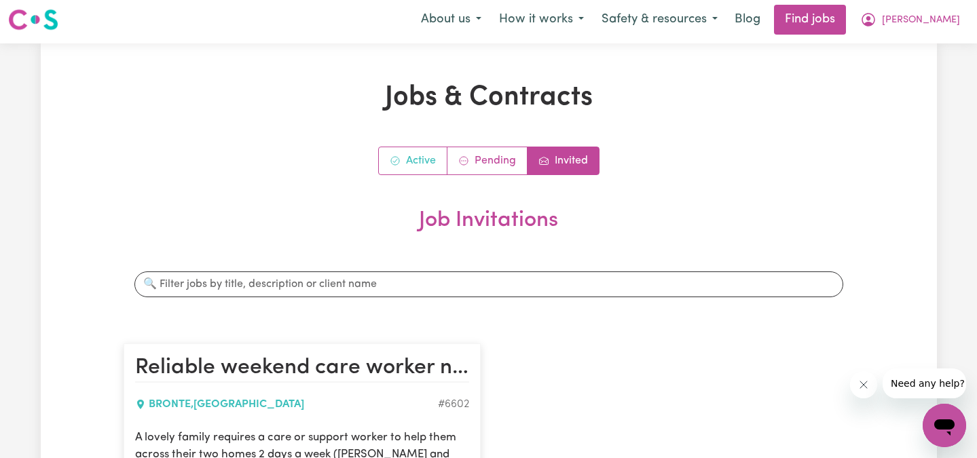
click at [446, 158] on link "Active" at bounding box center [413, 160] width 69 height 27
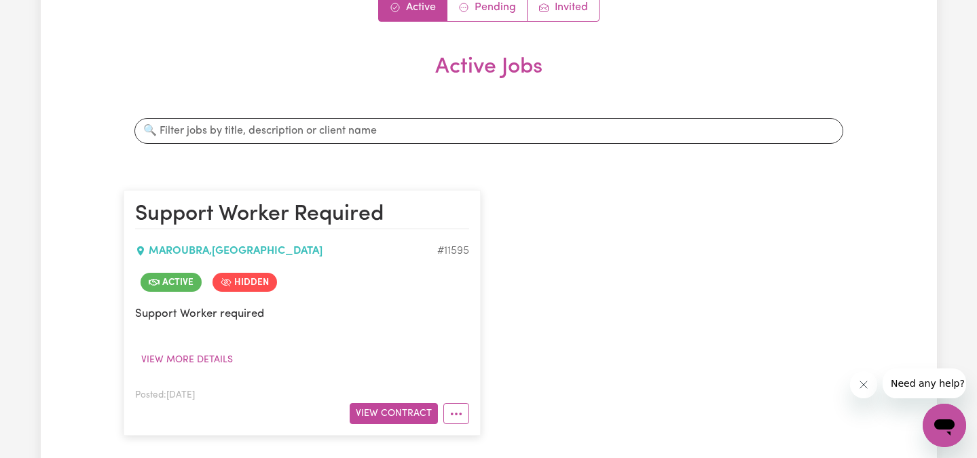
scroll to position [170, 0]
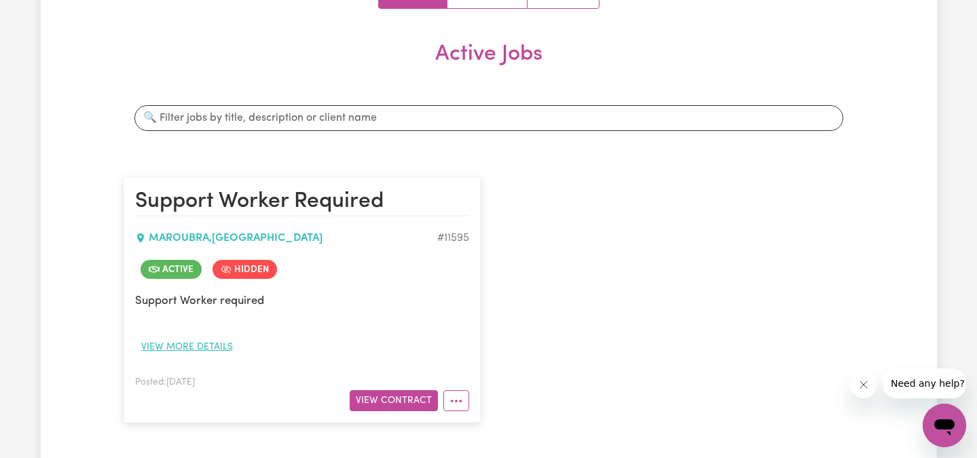
click at [191, 349] on button "View more details" at bounding box center [187, 347] width 104 height 21
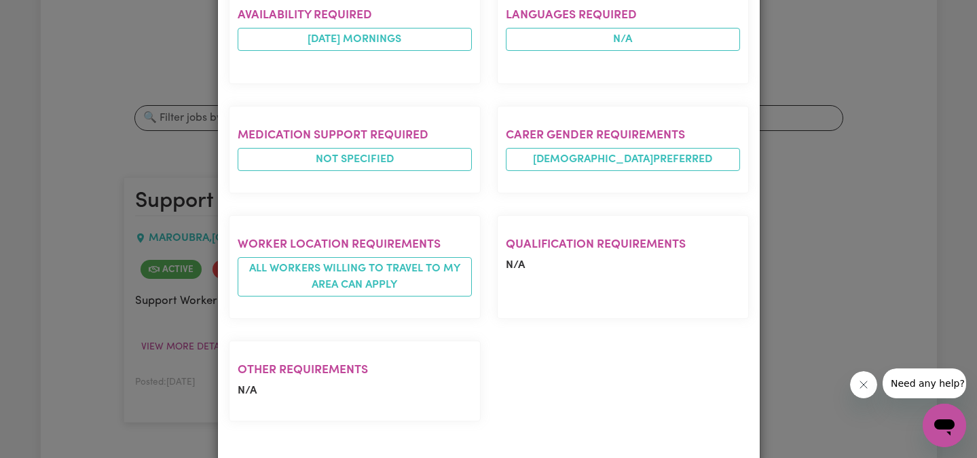
scroll to position [466, 0]
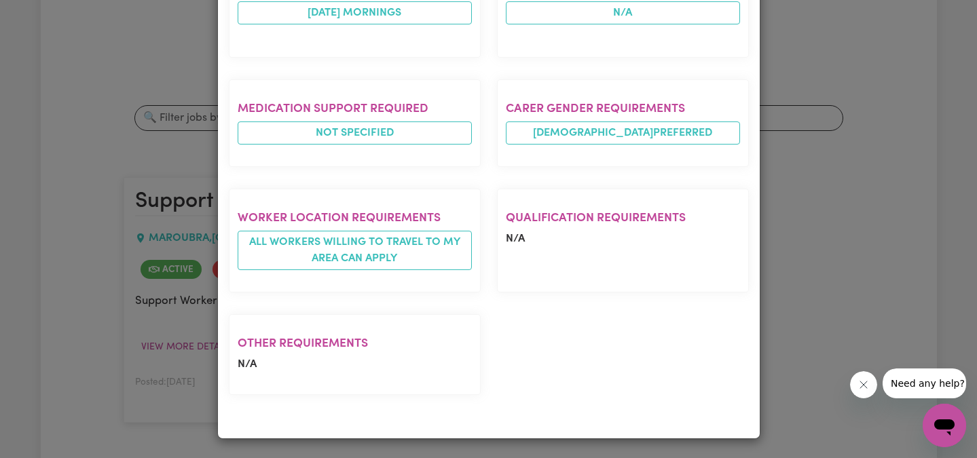
click at [758, 175] on div "Support Worker Required MAROUBRA , [GEOGRAPHIC_DATA] Posted by: Client Job desc…" at bounding box center [489, 20] width 542 height 837
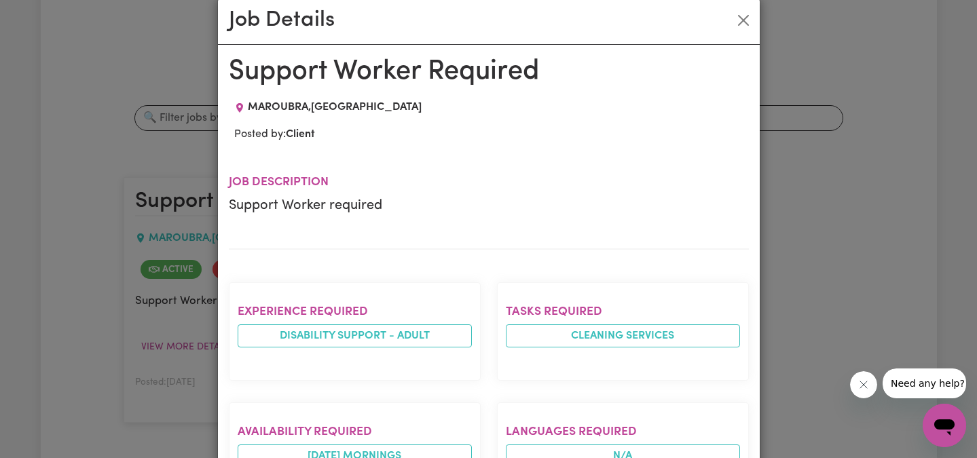
scroll to position [0, 0]
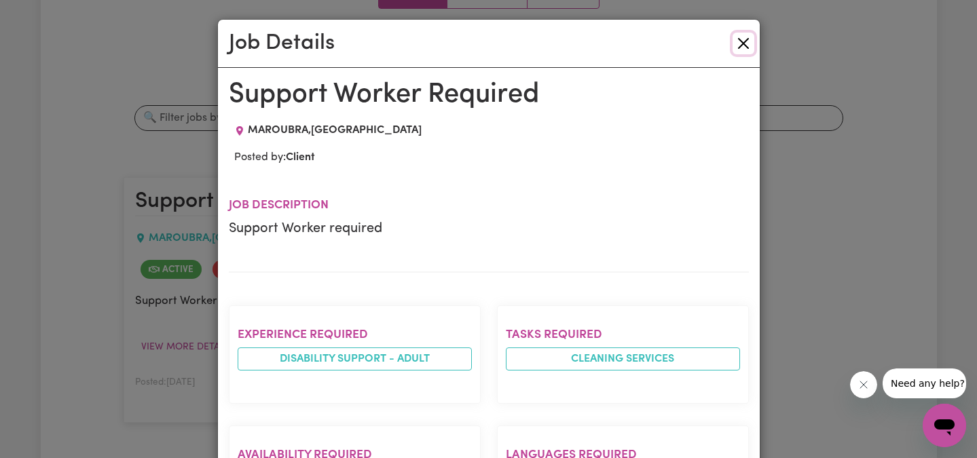
click at [744, 43] on button "Close" at bounding box center [743, 44] width 22 height 22
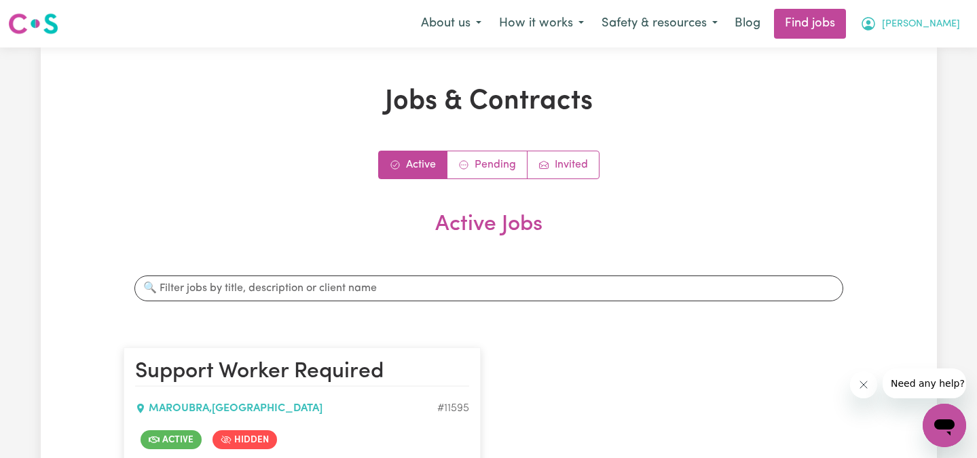
click at [931, 20] on span "[PERSON_NAME]" at bounding box center [921, 24] width 78 height 15
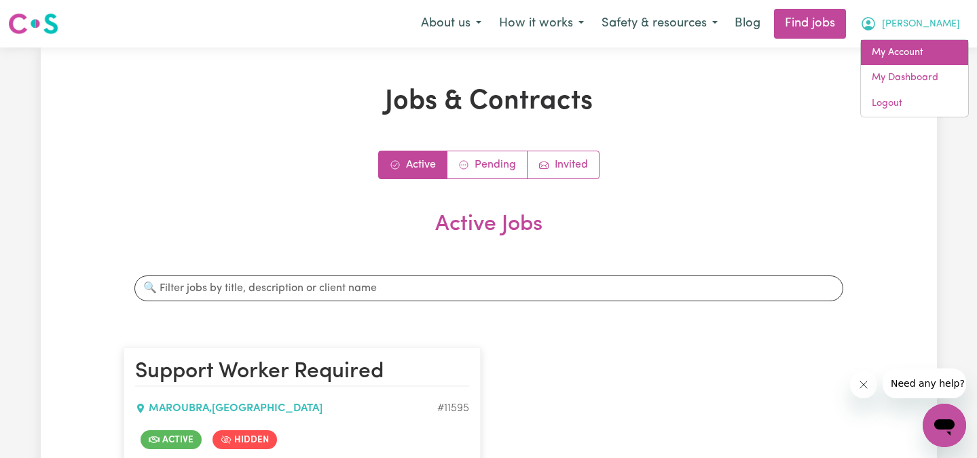
click at [923, 56] on link "My Account" at bounding box center [914, 53] width 107 height 26
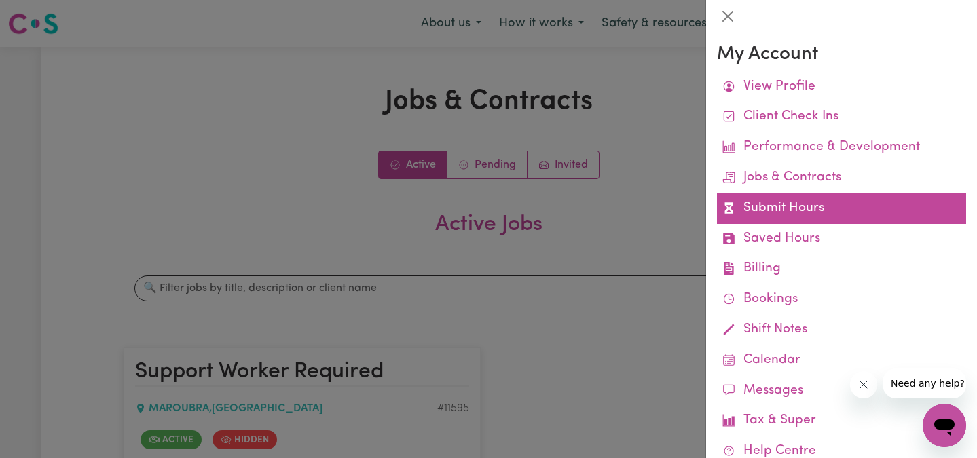
click at [815, 200] on link "Submit Hours" at bounding box center [841, 208] width 249 height 31
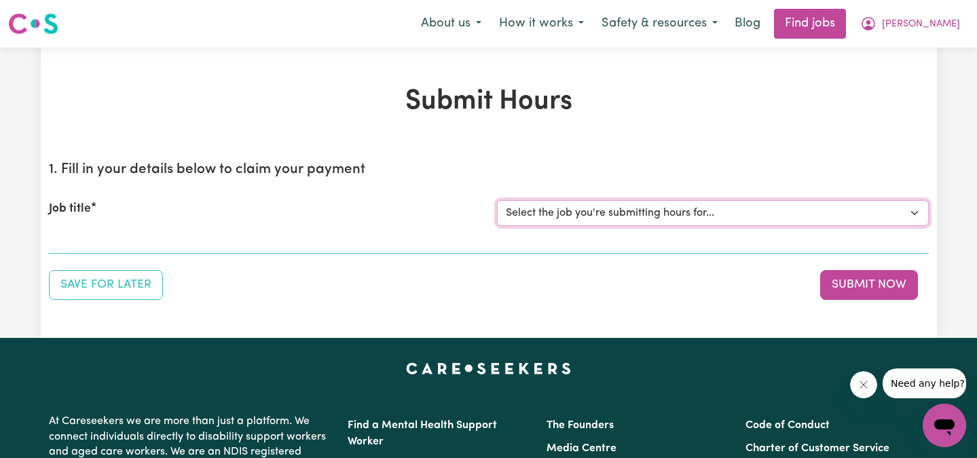
click at [727, 220] on select "Select the job you're submitting hours for... [Mandy Daddia ] Support Worker Re…" at bounding box center [713, 213] width 432 height 26
select select "11595"
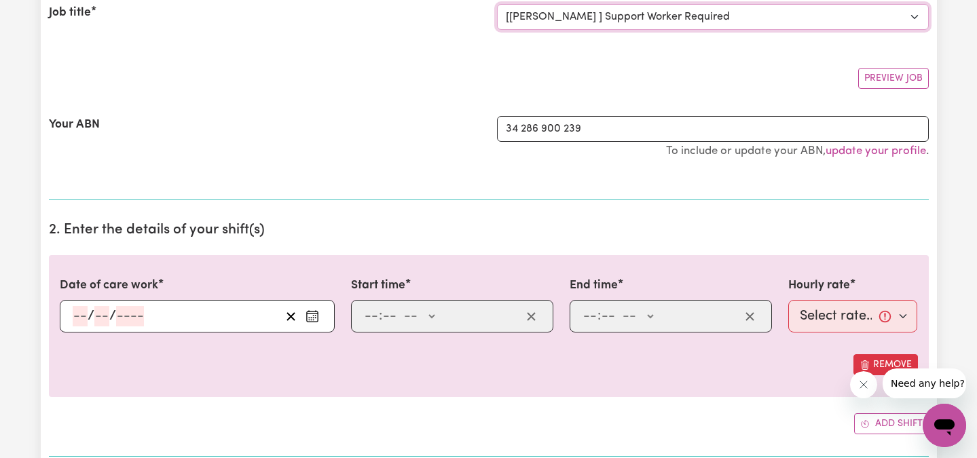
scroll to position [213, 0]
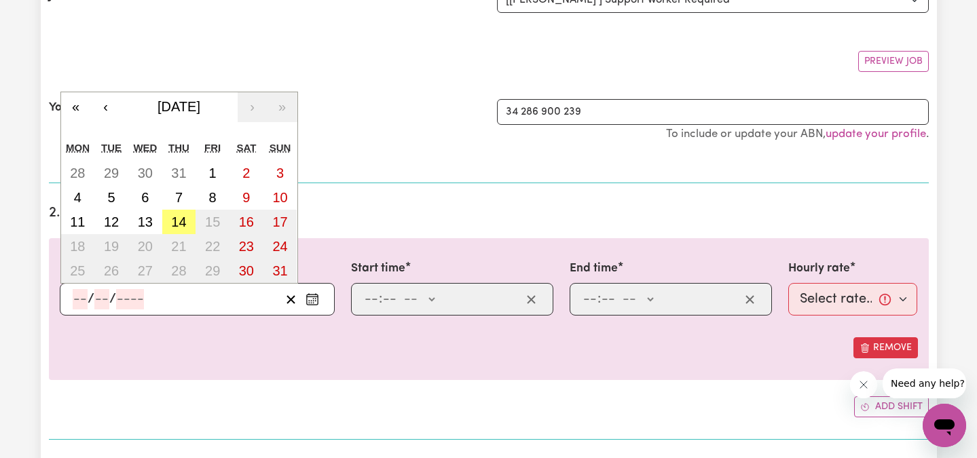
click at [79, 297] on input "number" at bounding box center [80, 299] width 15 height 20
type input "25"
type input "6"
type input "0002-06-25"
type input "2"
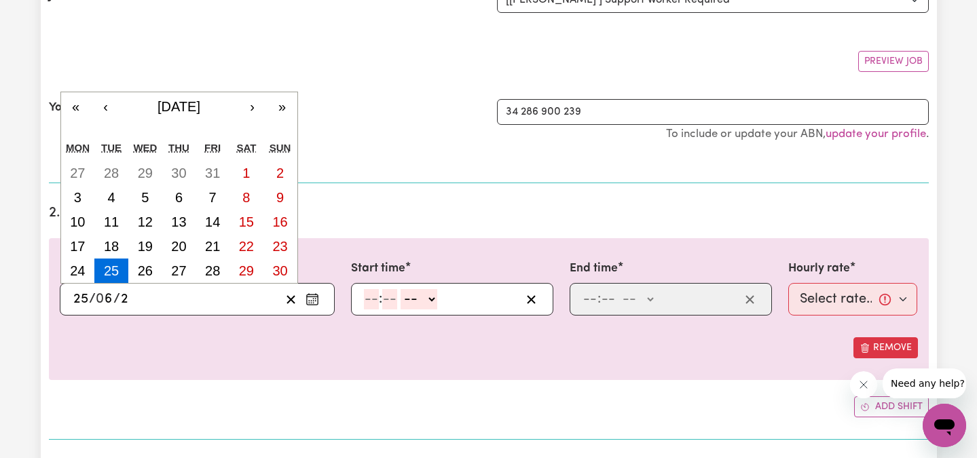
type input "0020-06-25"
type input "20"
type input "0202-06-25"
type input "202"
type input "[DATE]"
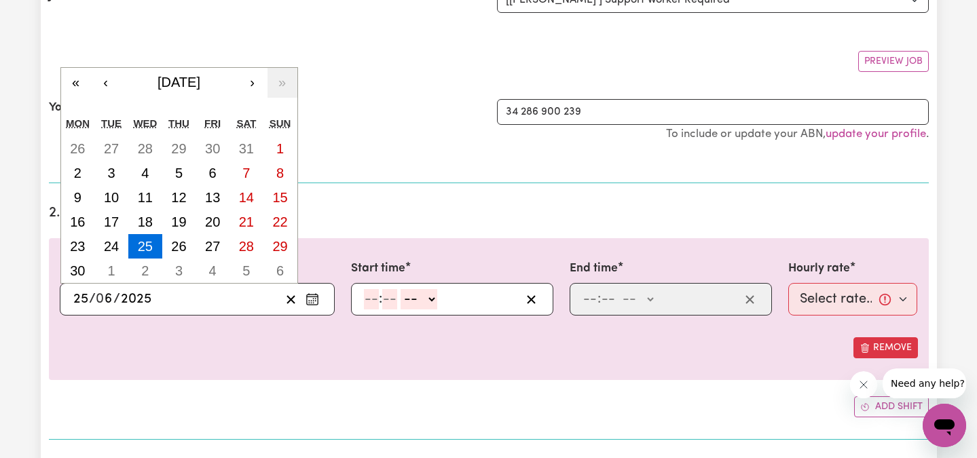
type input "2025"
click at [371, 298] on input "number" at bounding box center [371, 299] width 15 height 20
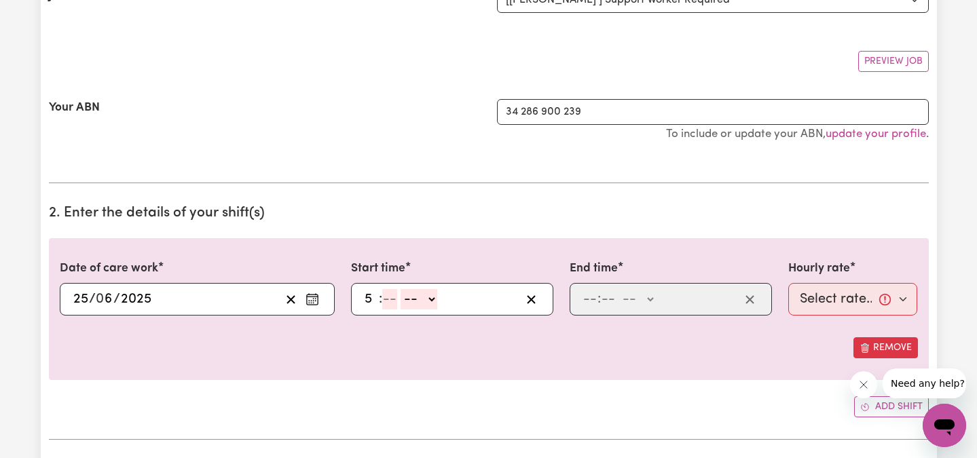
type input "5"
type input "00"
click at [408, 296] on select "-- AM PM" at bounding box center [416, 299] width 37 height 20
click at [388, 298] on input "00" at bounding box center [386, 299] width 18 height 20
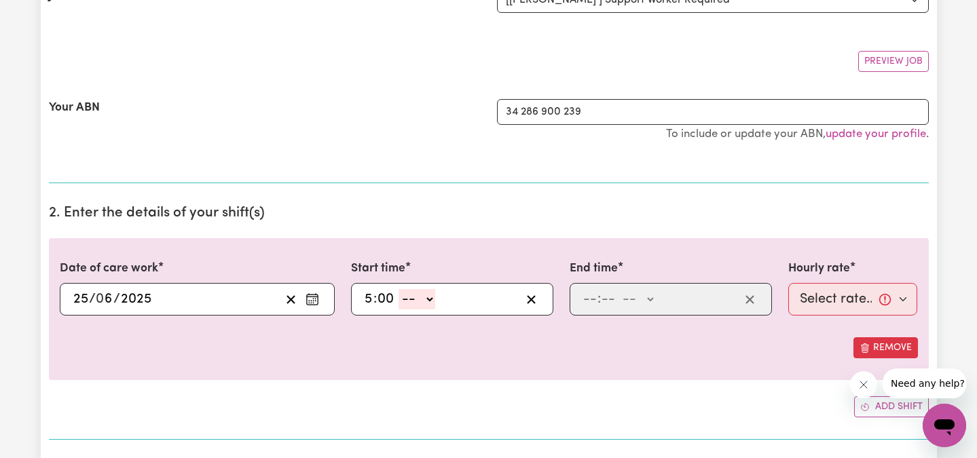
click at [411, 298] on select "-- AM PM" at bounding box center [416, 299] width 37 height 20
select select "pm"
type input "17:00"
type input "0"
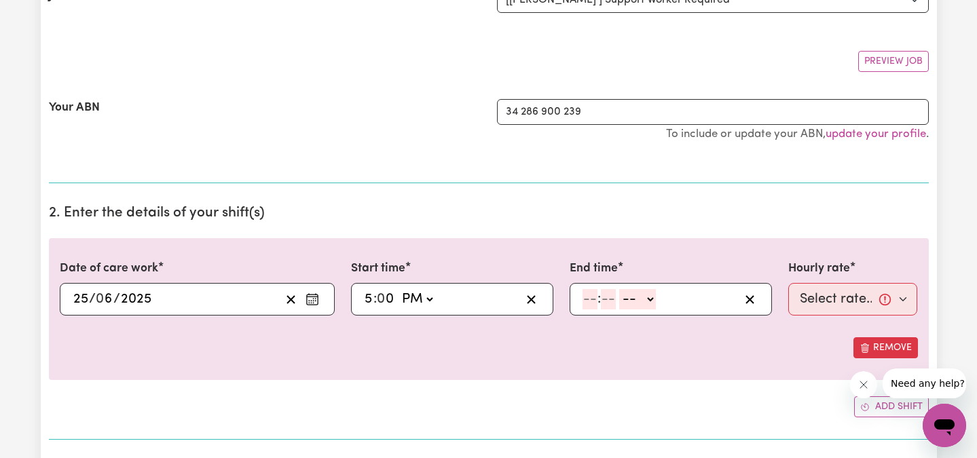
click at [584, 302] on input "number" at bounding box center [589, 299] width 15 height 20
type input "7"
type input "30"
click at [624, 300] on select "-- AM PM" at bounding box center [633, 299] width 37 height 20
select select "pm"
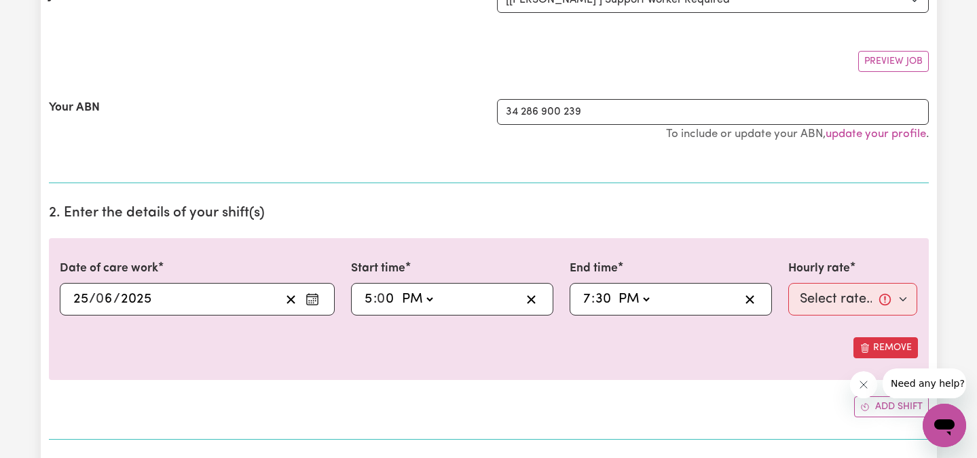
type input "19:30"
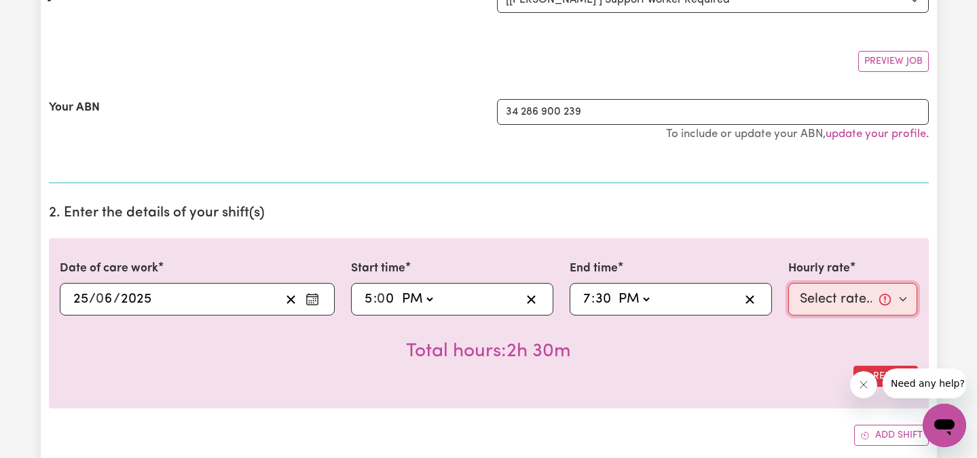
click at [834, 303] on select "Select rate... $40.00 (Weekday)" at bounding box center [853, 299] width 130 height 33
select select "40-Weekday"
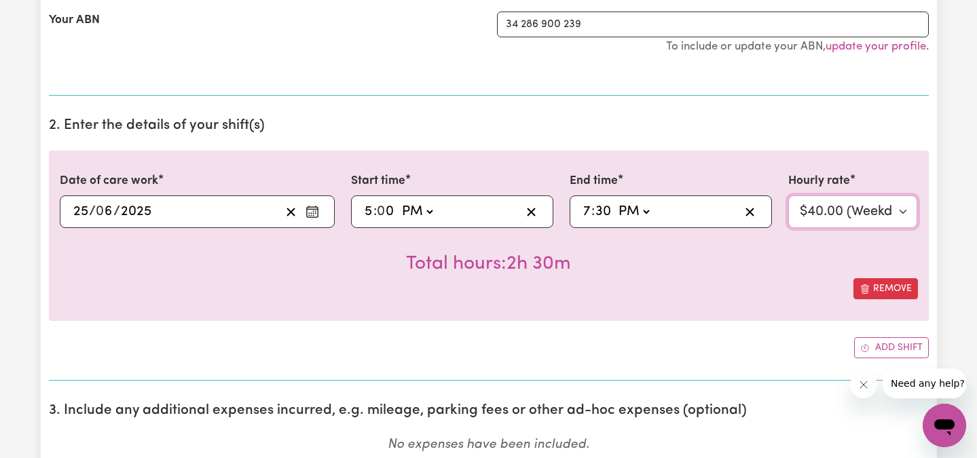
scroll to position [308, 0]
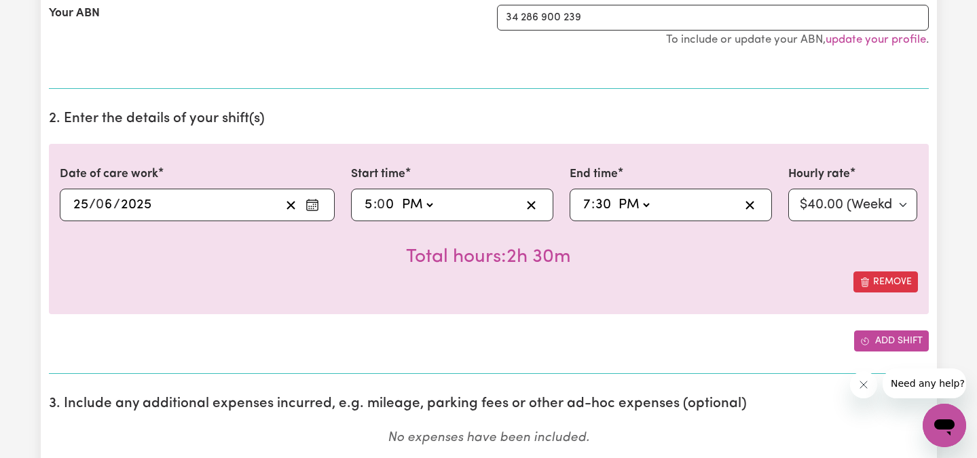
click at [876, 335] on button "Add shift" at bounding box center [891, 341] width 75 height 21
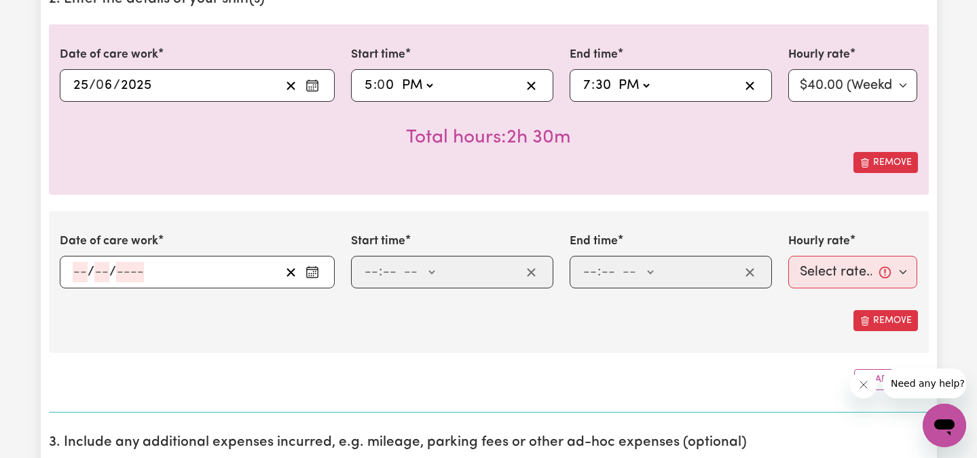
scroll to position [425, 0]
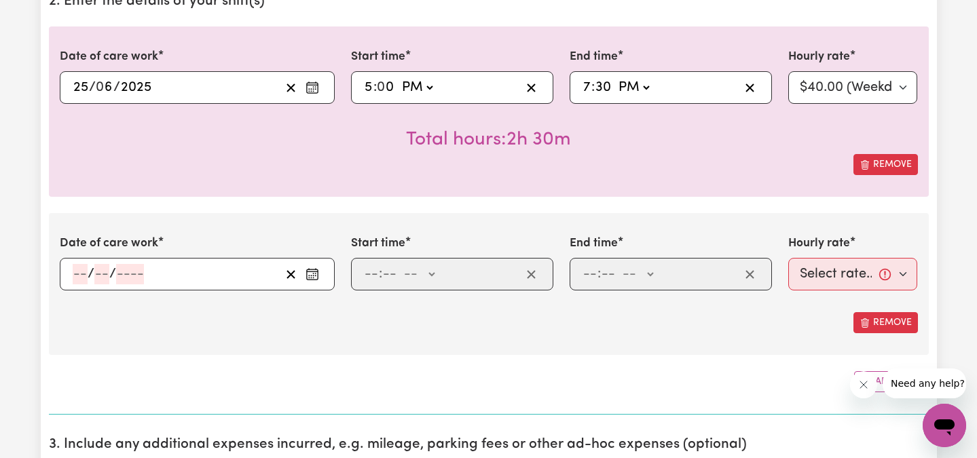
click at [80, 266] on input "number" at bounding box center [80, 274] width 15 height 20
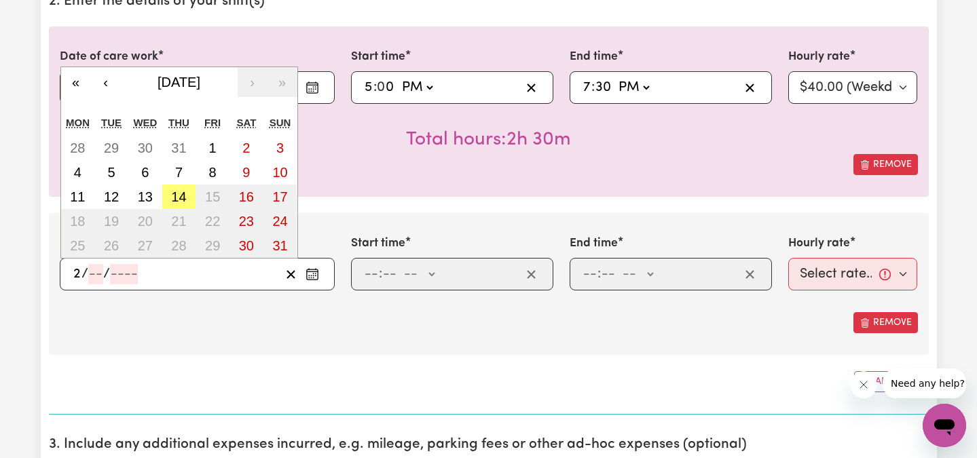
type input "2"
click at [106, 273] on span "/" at bounding box center [106, 274] width 7 height 15
click at [94, 273] on input "number" at bounding box center [95, 274] width 15 height 20
type input "7"
type input "0002-07-02"
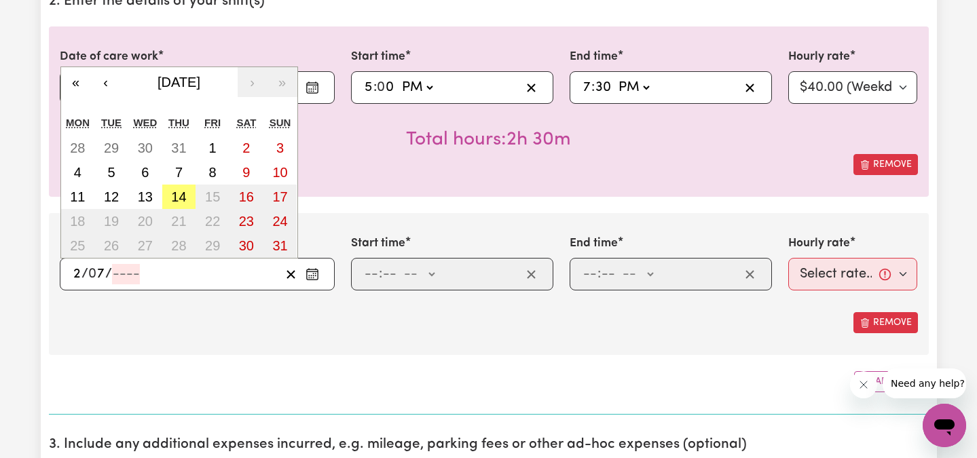
type input "2"
type input "0020-07-02"
type input "20"
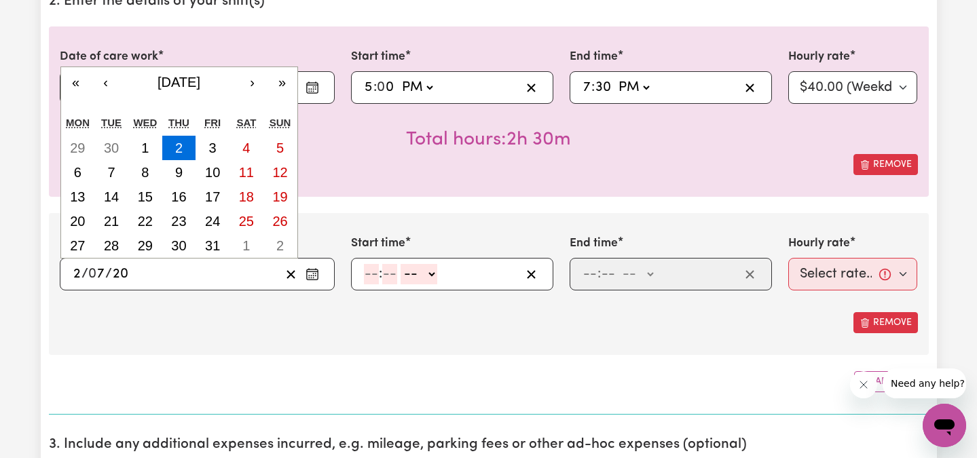
type input "0202-07-02"
type input "202"
type input "[DATE]"
type input "2025"
type input "[DATE]"
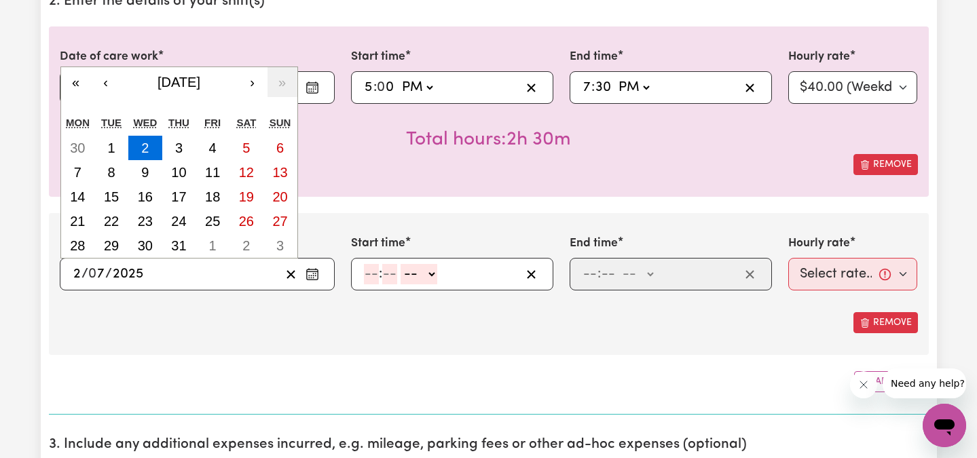
type input "2024"
type input "[DATE]"
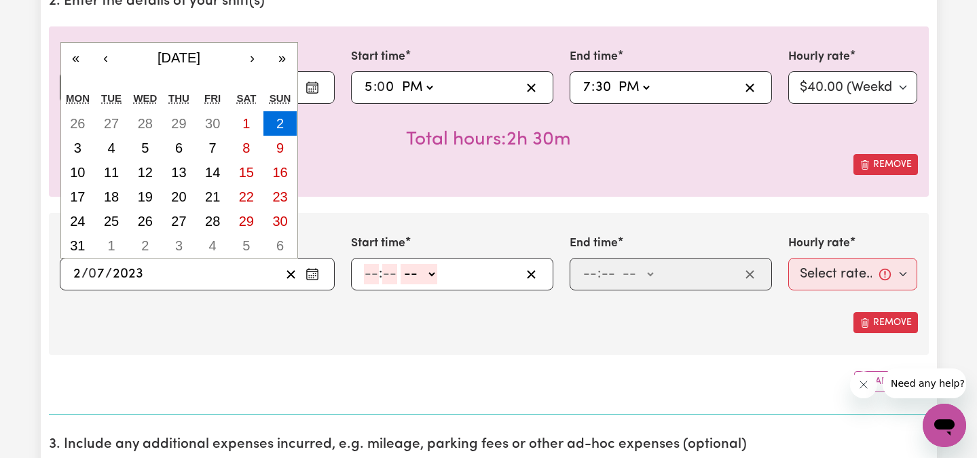
type input "2023"
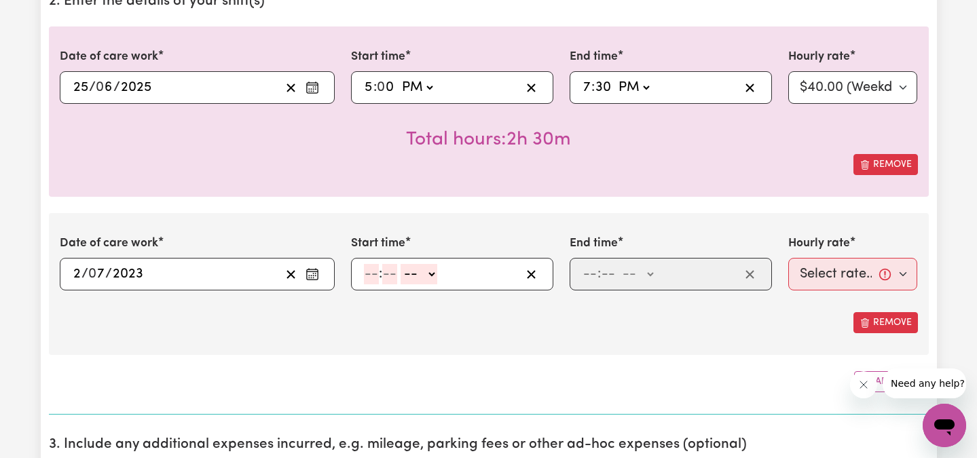
click at [369, 276] on input "number" at bounding box center [371, 274] width 15 height 20
type input "12"
type input "00"
click at [423, 271] on select "-- AM PM" at bounding box center [421, 274] width 37 height 20
select select "pm"
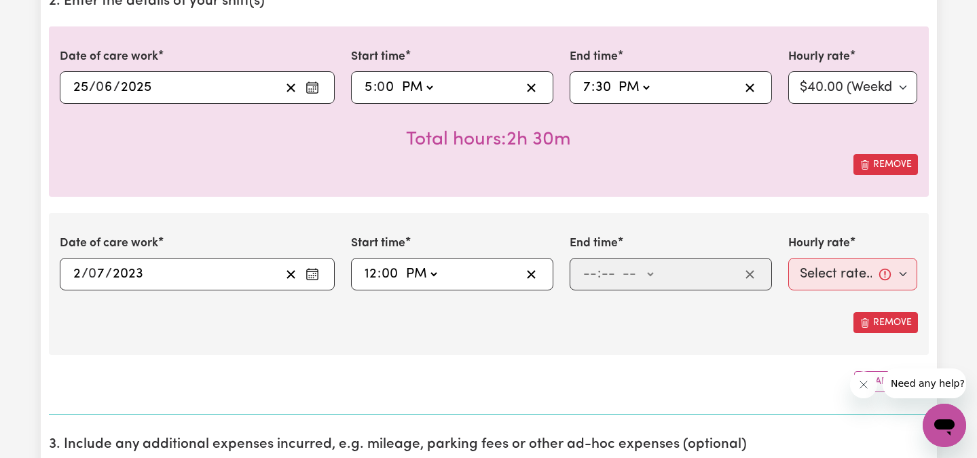
type input "12:00"
type input "0"
click at [587, 279] on input "number" at bounding box center [589, 274] width 15 height 20
type input "7"
type input "30"
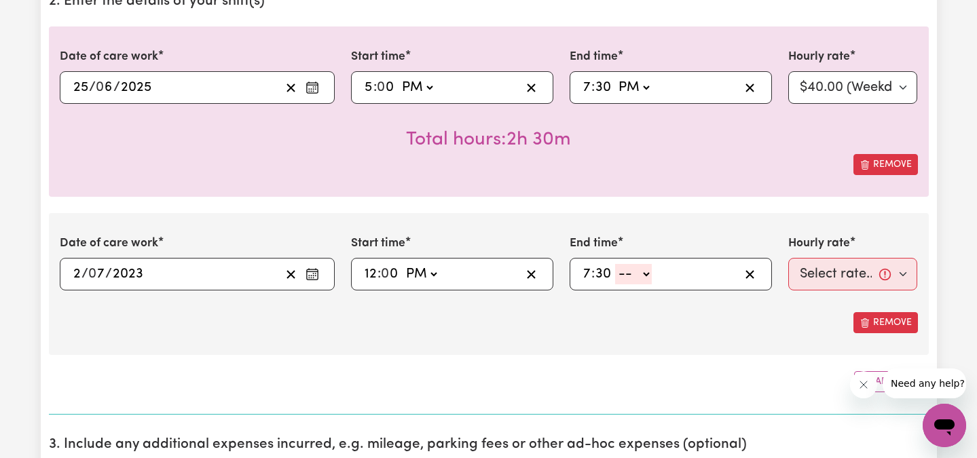
click at [635, 278] on select "-- AM PM" at bounding box center [633, 274] width 37 height 20
select select "pm"
type input "19:30"
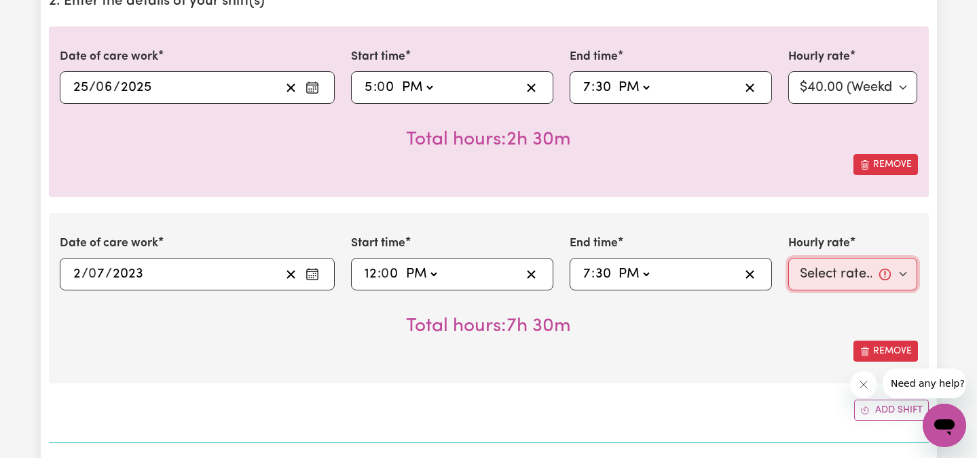
click at [876, 276] on select "Select rate... $40.00 (Weekday)" at bounding box center [853, 274] width 130 height 33
select select "40-Weekday"
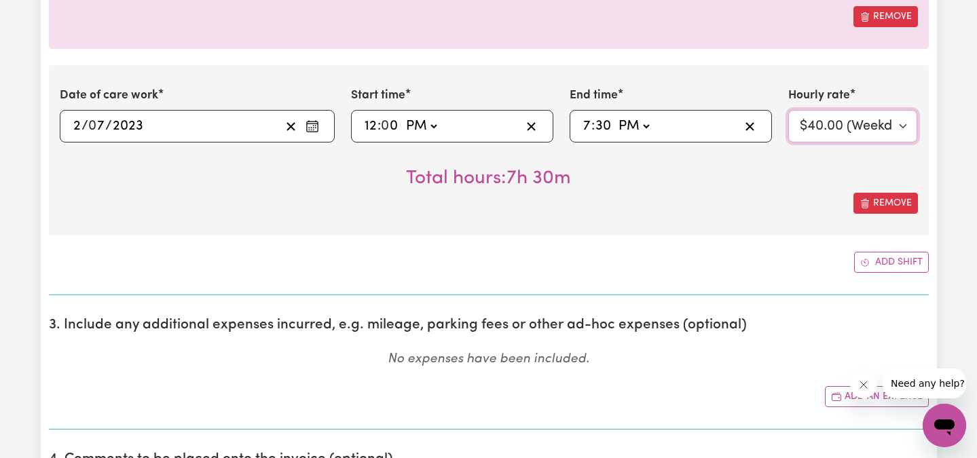
scroll to position [582, 0]
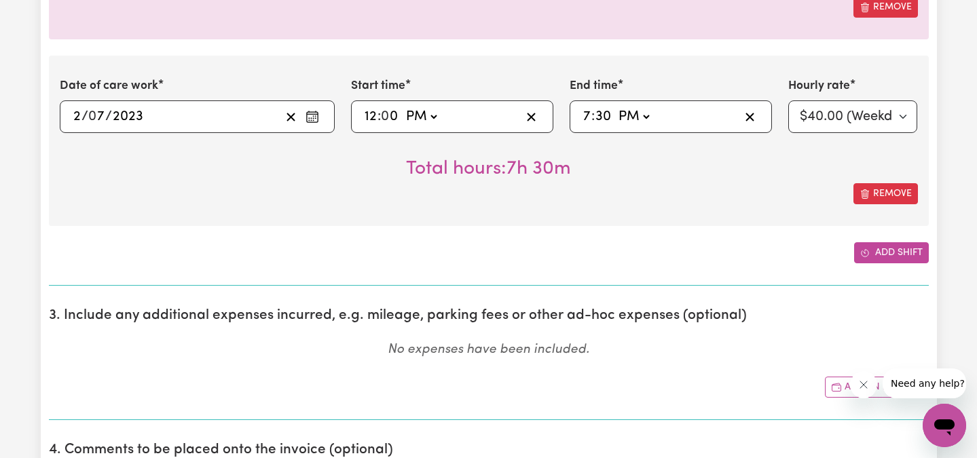
click at [900, 255] on button "Add shift" at bounding box center [891, 252] width 75 height 21
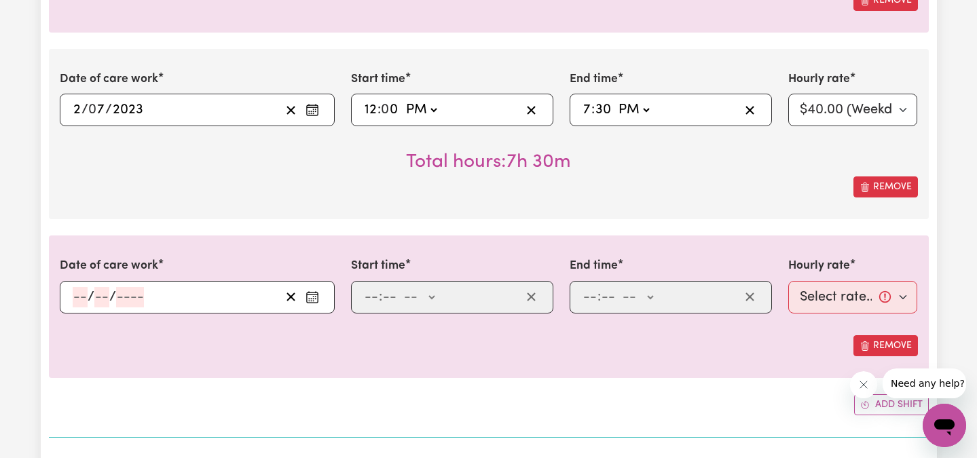
scroll to position [591, 0]
click at [76, 296] on input "number" at bounding box center [80, 296] width 15 height 20
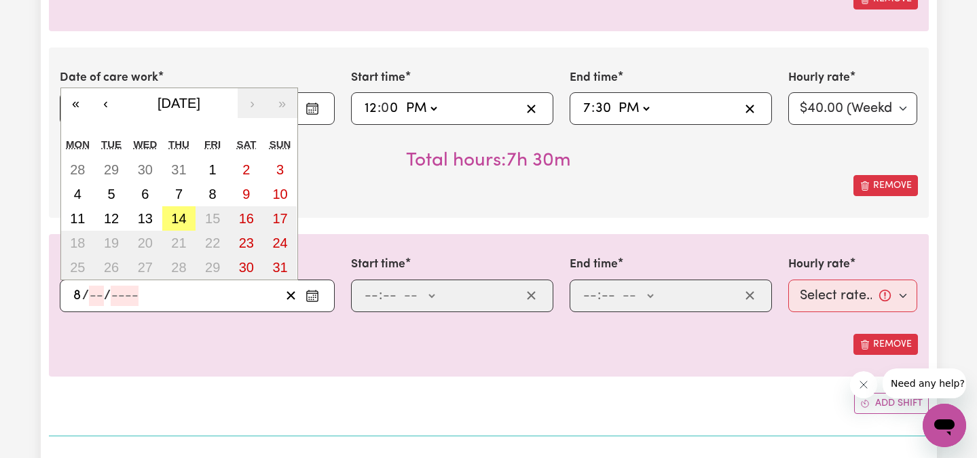
type input "8"
type input "7"
type input "0002-07-08"
type input "2"
type input "0020-07-08"
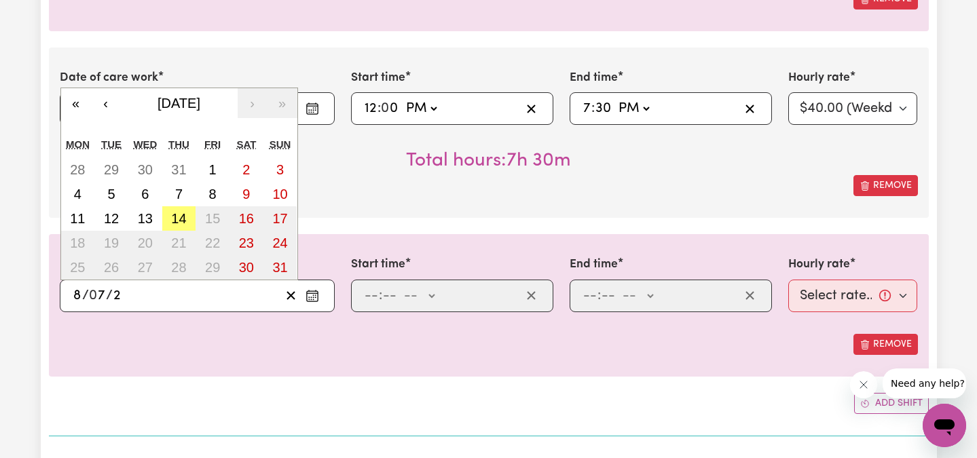
type input "20"
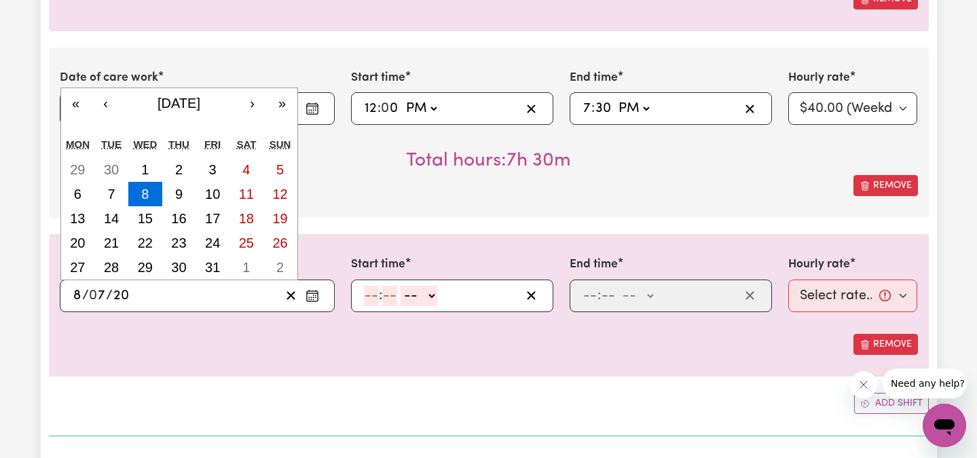
type input "0202-07-08"
type input "202"
type input "[DATE]"
type input "2025"
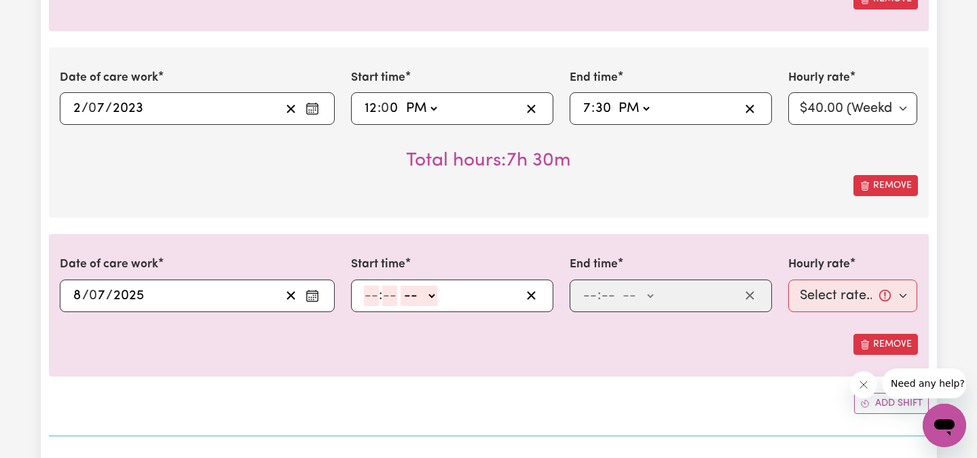
click at [367, 301] on input "number" at bounding box center [371, 296] width 15 height 20
type input "3"
type input "30"
click at [413, 294] on select "-- AM PM" at bounding box center [414, 296] width 37 height 20
select select "pm"
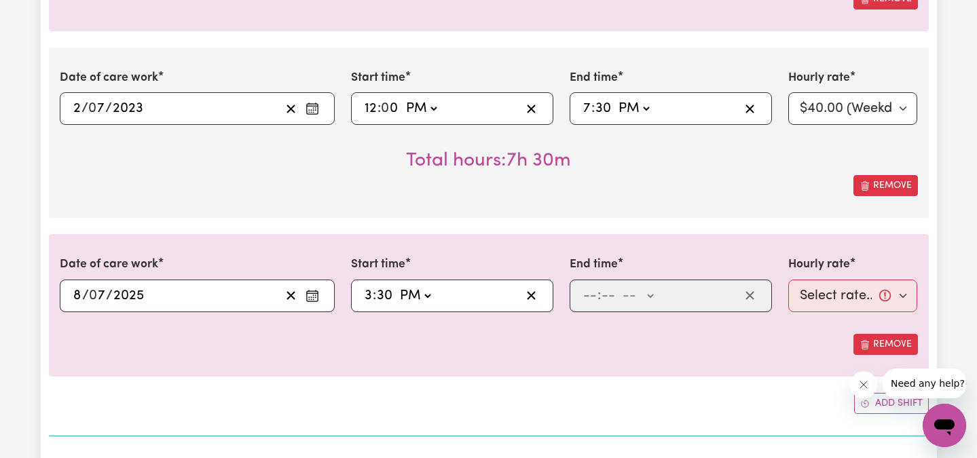
type input "15:30"
click at [590, 293] on input "number" at bounding box center [589, 296] width 15 height 20
type input "7"
type input "30"
click at [620, 295] on select "-- AM PM" at bounding box center [633, 296] width 37 height 20
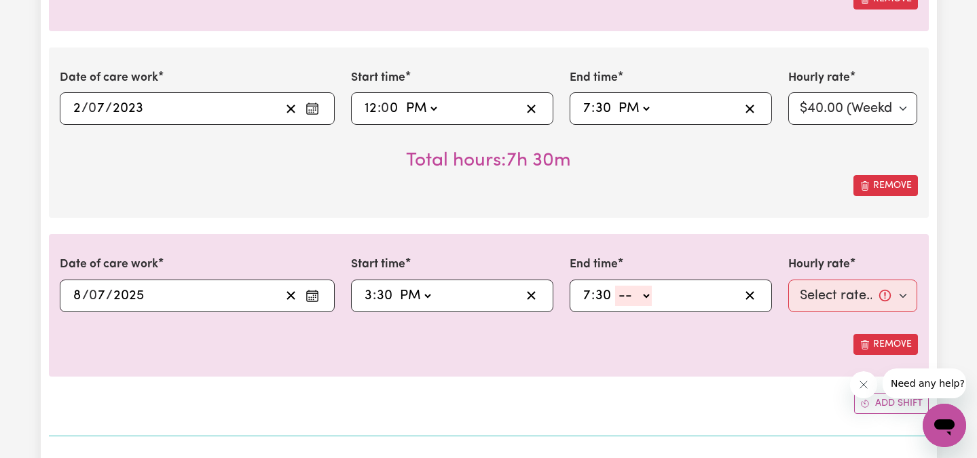
select select "pm"
type input "19:30"
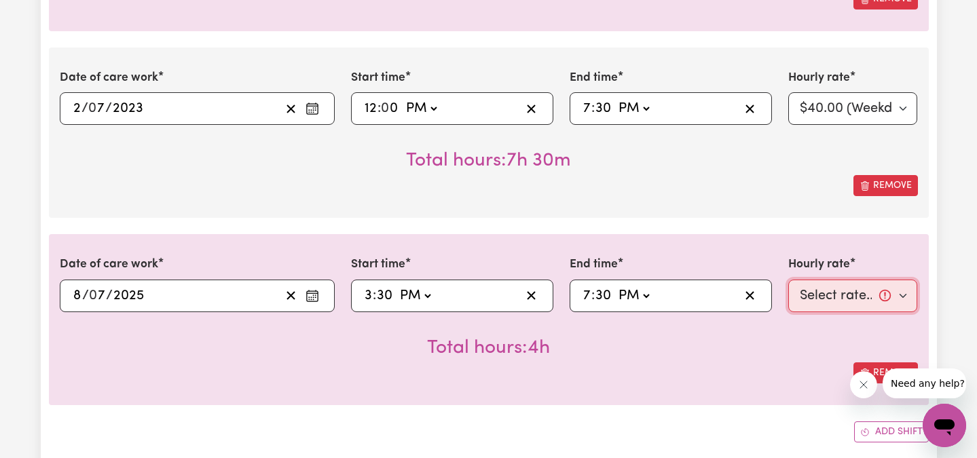
click at [900, 291] on select "Select rate... $40.00 (Weekday)" at bounding box center [853, 296] width 130 height 33
select select "40-Weekday"
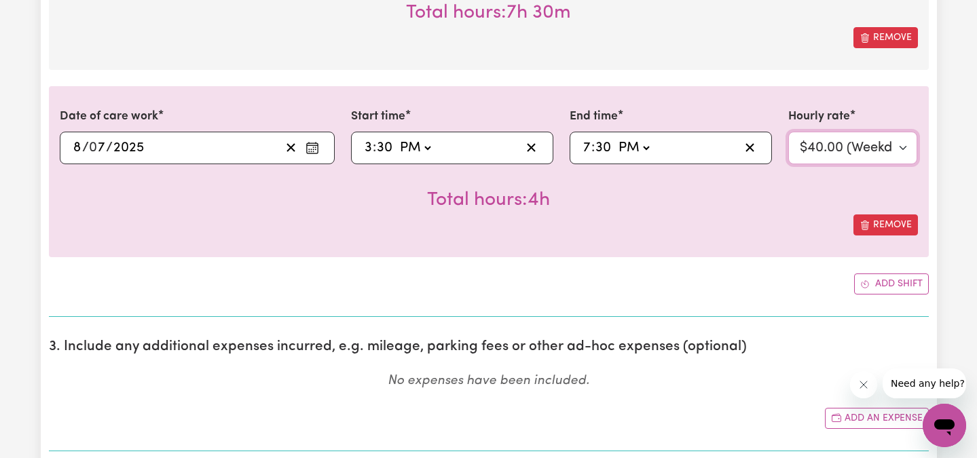
scroll to position [741, 0]
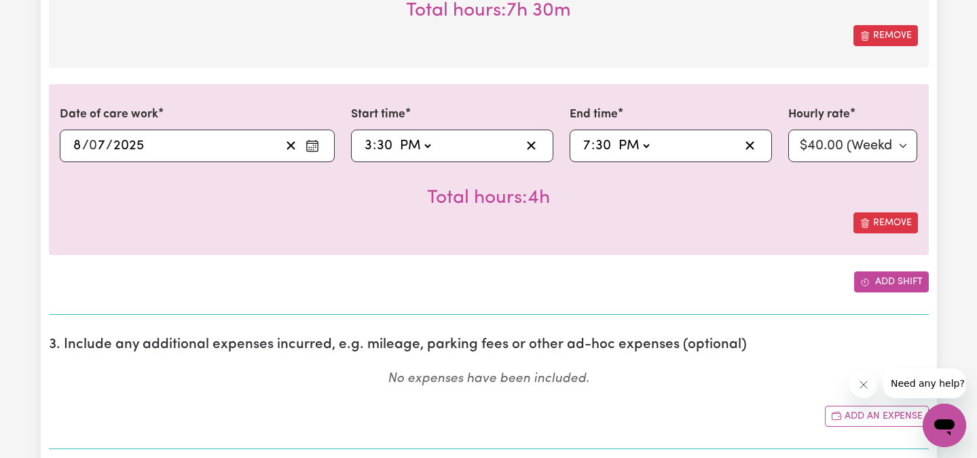
click at [895, 280] on button "Add shift" at bounding box center [891, 282] width 75 height 21
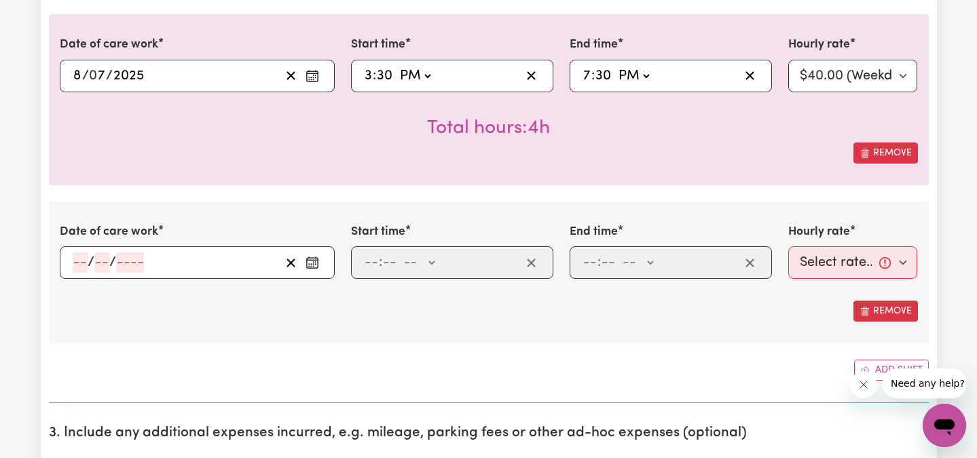
scroll to position [813, 0]
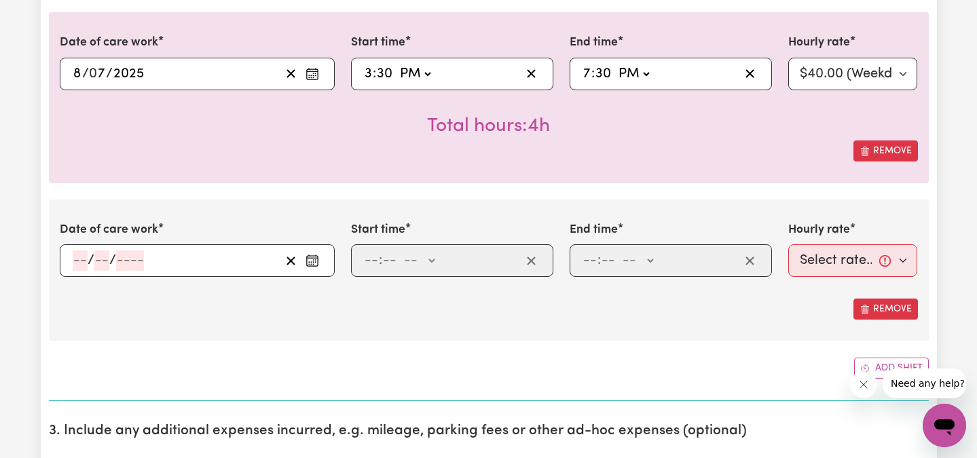
click at [71, 255] on div "/ /" at bounding box center [175, 261] width 209 height 20
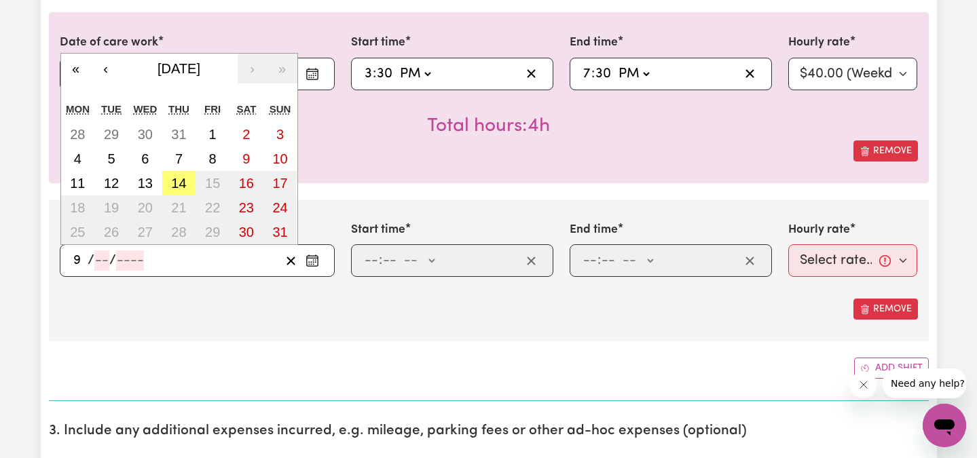
type input "9"
type input "7"
type input "0002-07-09"
type input "2"
type input "0020-07-09"
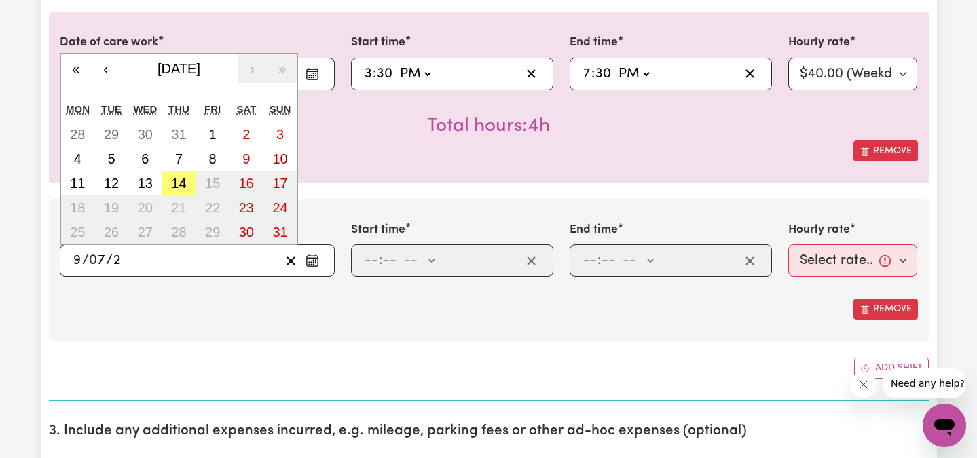
type input "20"
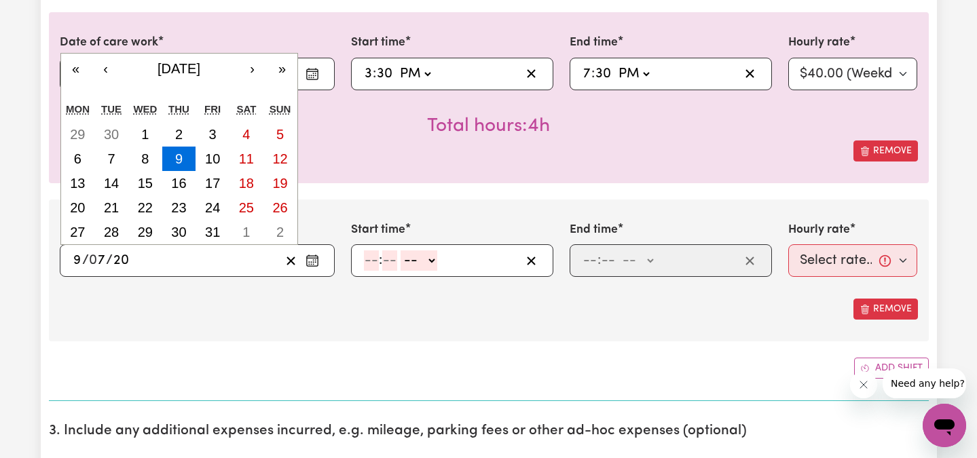
type input "0202-07-09"
type input "202"
type input "[DATE]"
type input "2025"
click at [365, 259] on input "number" at bounding box center [371, 261] width 15 height 20
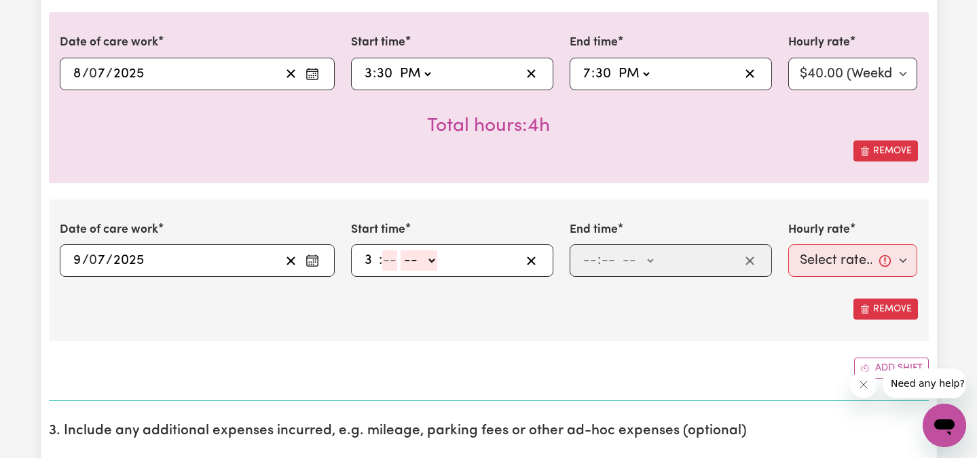
type input "3"
type input "30"
click at [417, 255] on select "-- AM PM" at bounding box center [414, 261] width 37 height 20
select select "pm"
type input "15:30"
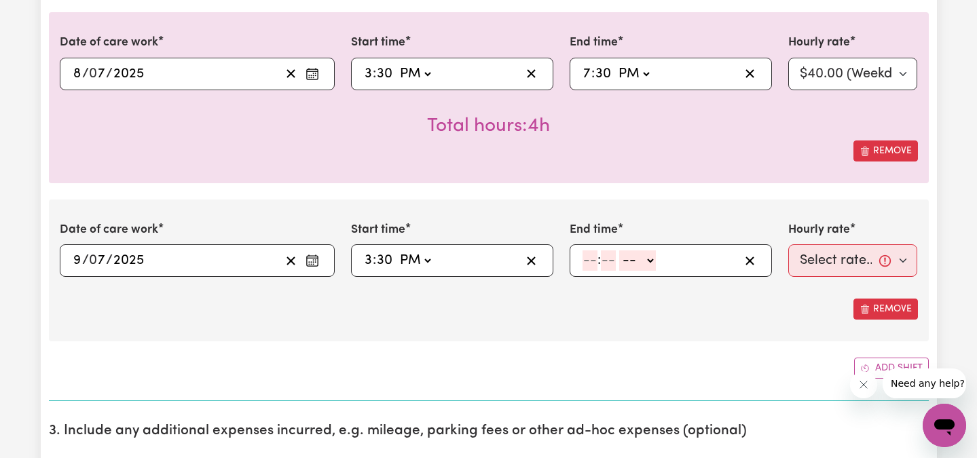
click at [587, 262] on input "number" at bounding box center [589, 261] width 15 height 20
type input "9"
type input "30"
click at [635, 258] on select "-- AM PM" at bounding box center [634, 261] width 37 height 20
select select "pm"
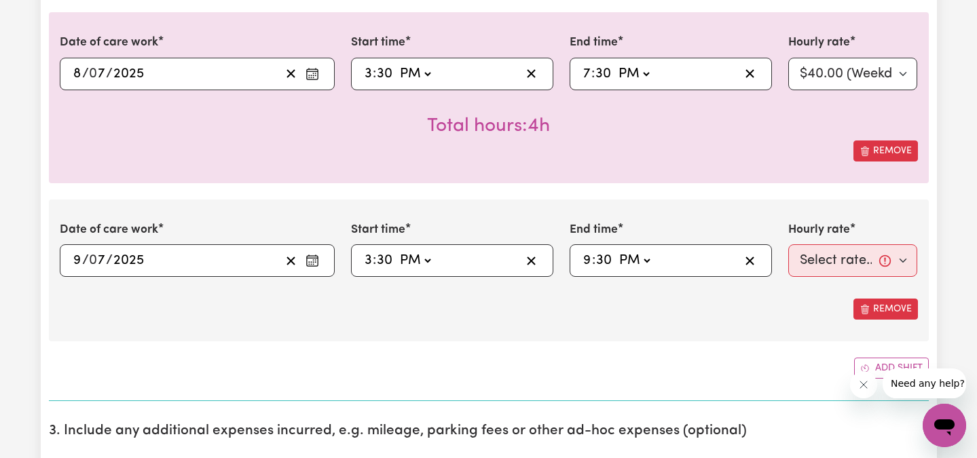
type input "21:30"
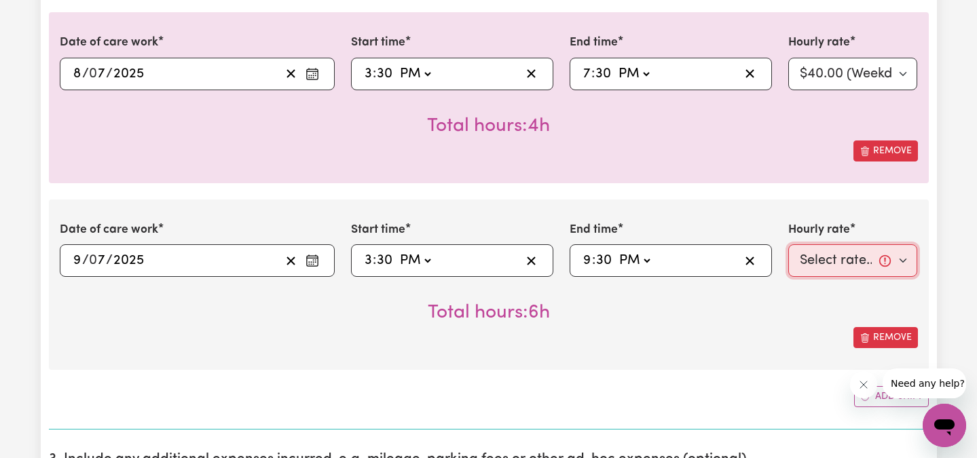
click at [840, 270] on select "Select rate... $40.00 (Weekday)" at bounding box center [853, 260] width 130 height 33
select select "40-Weekday"
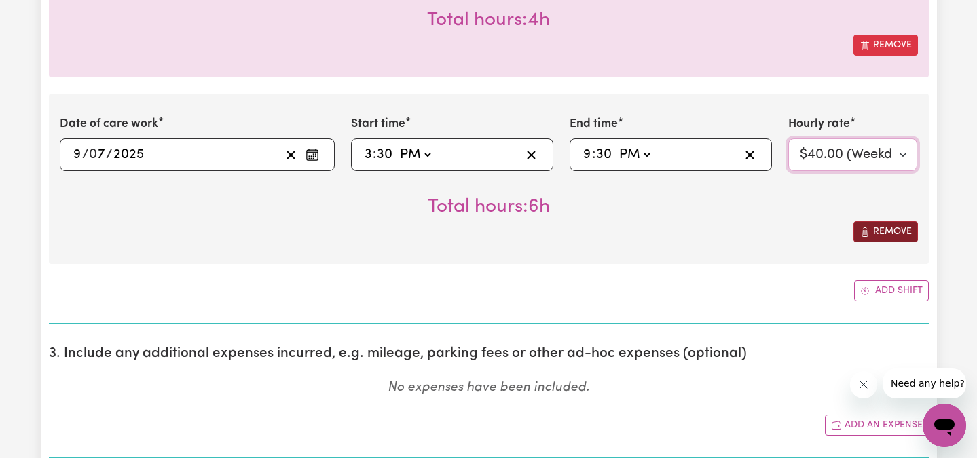
scroll to position [930, 0]
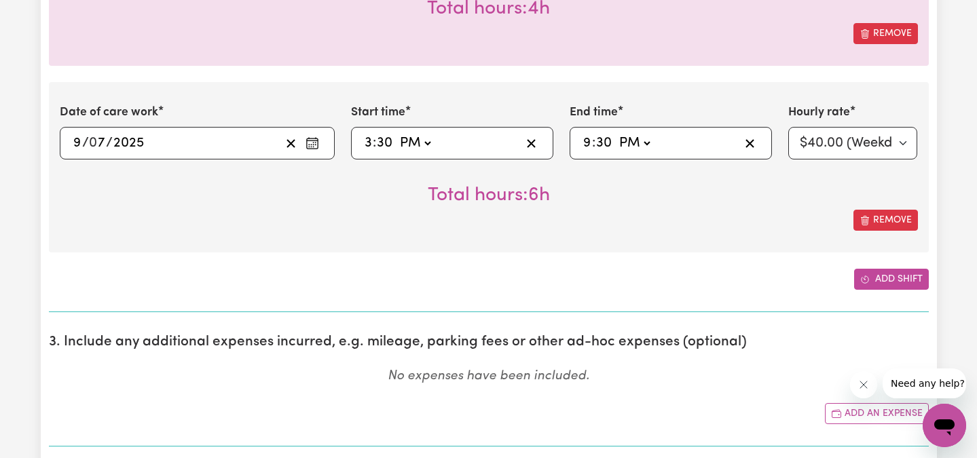
click at [891, 276] on button "Add shift" at bounding box center [891, 279] width 75 height 21
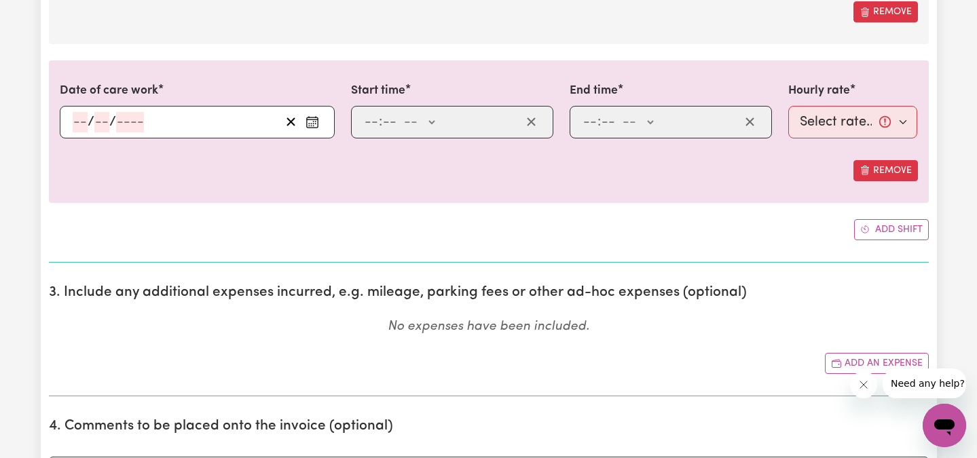
scroll to position [1138, 0]
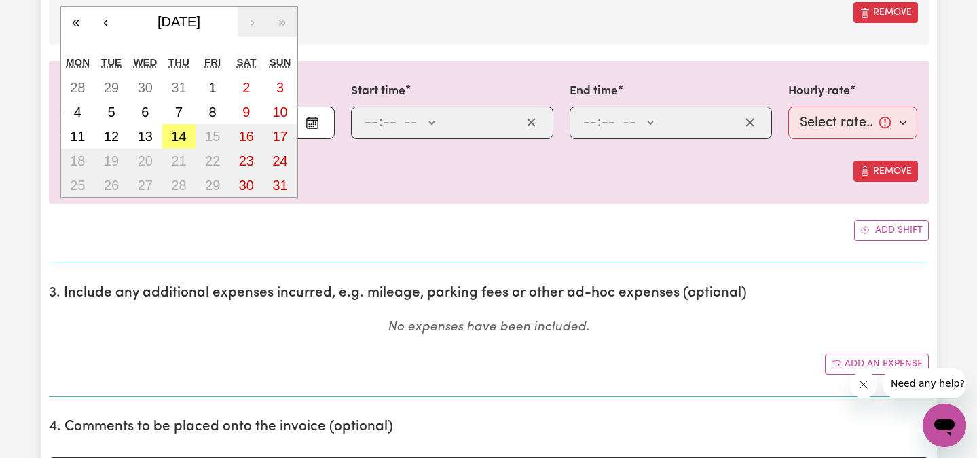
click at [83, 123] on div "/ / « ‹ [DATE] › » Mon Tue Wed Thu Fri Sat Sun 28 29 30 31 1 2 3 4 5 6 7 8 9 10…" at bounding box center [197, 123] width 275 height 33
click at [83, 136] on abbr "11" at bounding box center [77, 136] width 15 height 15
type input "[DATE]"
type input "11"
type input "8"
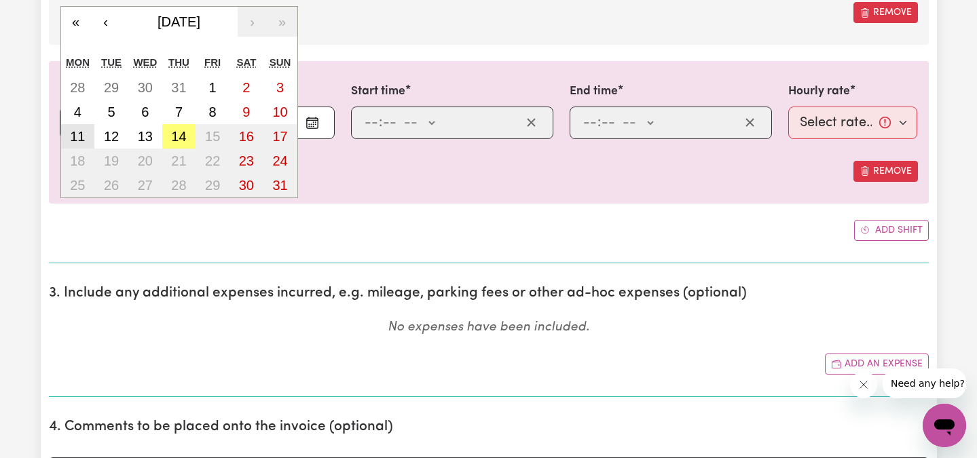
type input "2025"
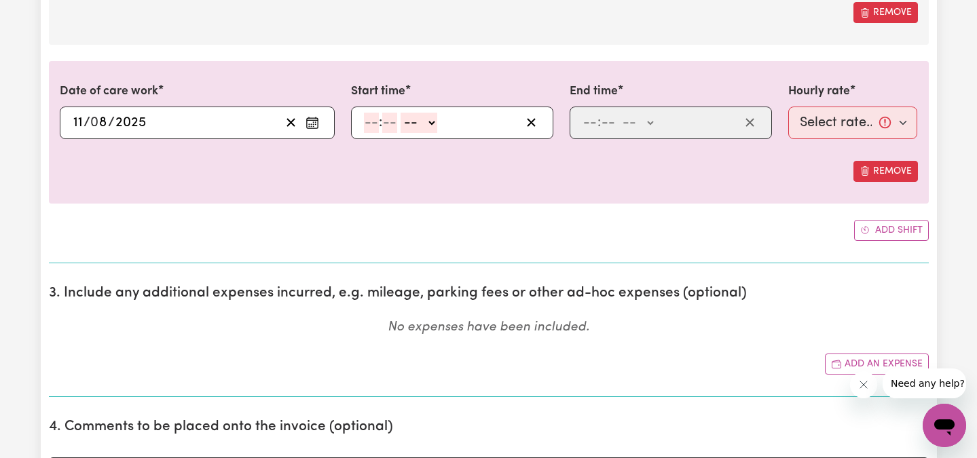
click at [81, 125] on div "[DATE] 11 / 0 8 / 2025 « ‹ [DATE] › » Mon Tue Wed Thu Fri Sat Sun 28 29 30 31 1…" at bounding box center [197, 123] width 275 height 33
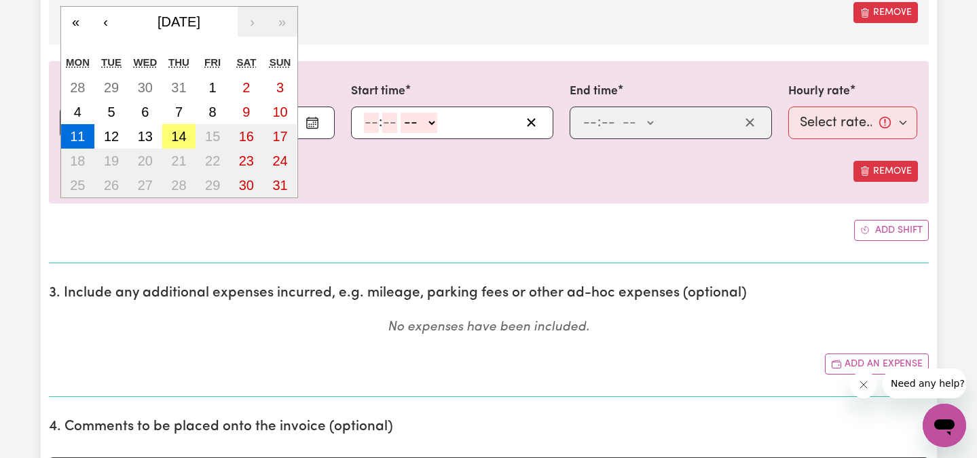
click at [363, 121] on div ": -- AM PM" at bounding box center [442, 123] width 158 height 20
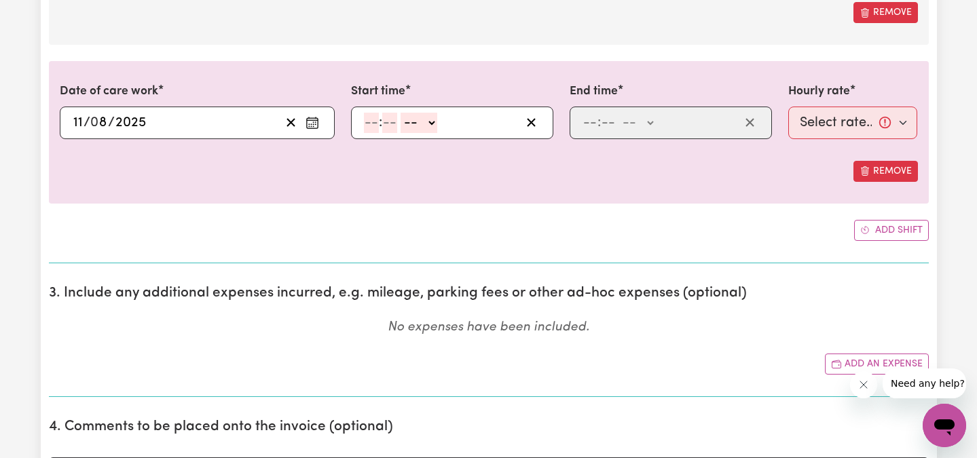
click at [100, 123] on div "[DATE] 11 / 0 8 / 2025 « ‹ [DATE] › » Mon Tue Wed Thu Fri Sat Sun 28 29 30 31 1…" at bounding box center [197, 123] width 275 height 33
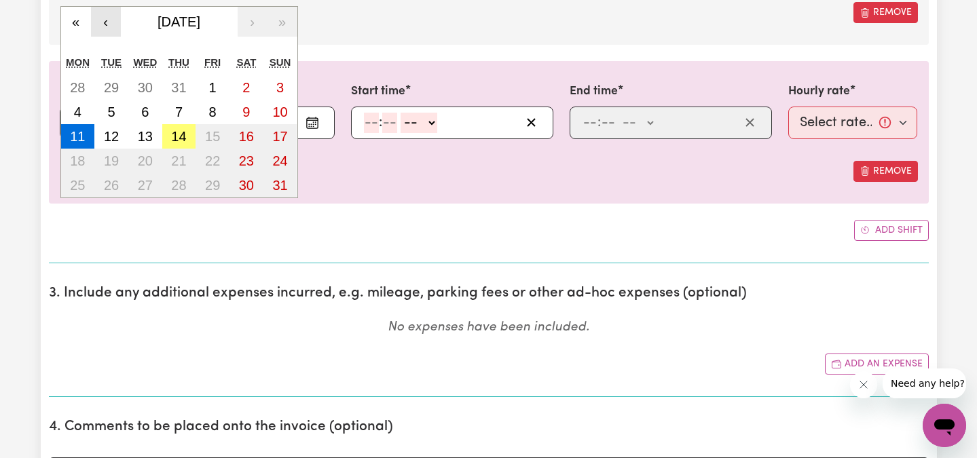
click at [103, 16] on button "‹" at bounding box center [106, 22] width 30 height 30
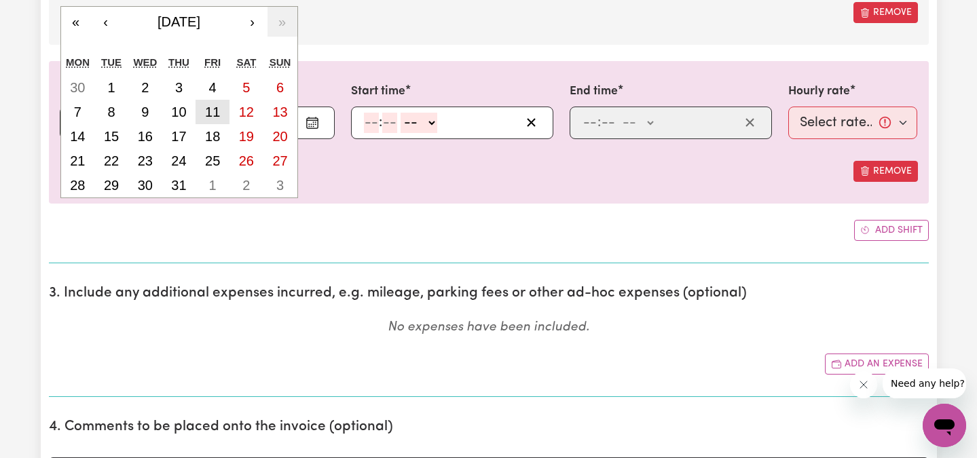
click at [214, 111] on abbr "11" at bounding box center [212, 112] width 15 height 15
type input "[DATE]"
type input "7"
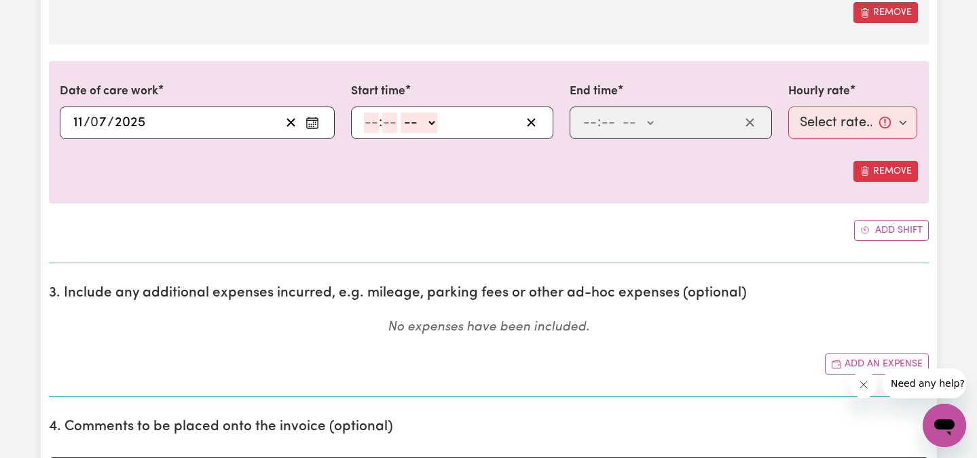
click at [370, 122] on input "number" at bounding box center [371, 123] width 15 height 20
type input "11"
type input "00"
click at [415, 122] on select "-- AM PM" at bounding box center [418, 123] width 37 height 20
select select "am"
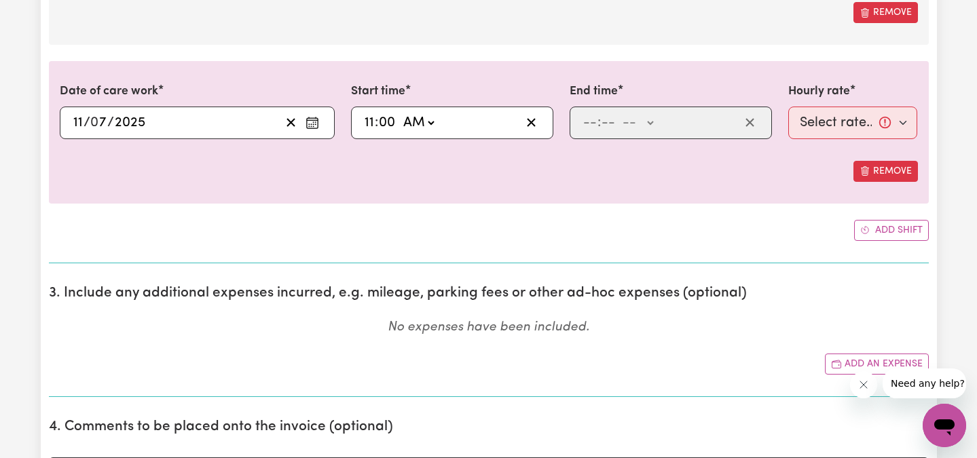
type input "11:00"
type input "0"
click at [591, 122] on input "number" at bounding box center [589, 123] width 15 height 20
type input "4"
type input "30"
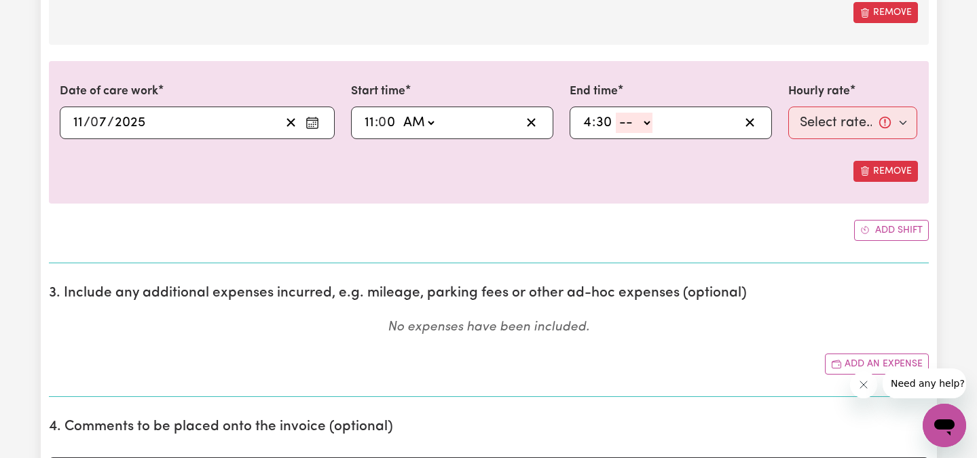
click at [654, 122] on div "4 : 30 -- AM PM" at bounding box center [660, 123] width 158 height 20
click at [648, 122] on select "-- AM PM" at bounding box center [634, 123] width 37 height 20
select select "pm"
type input "16:30"
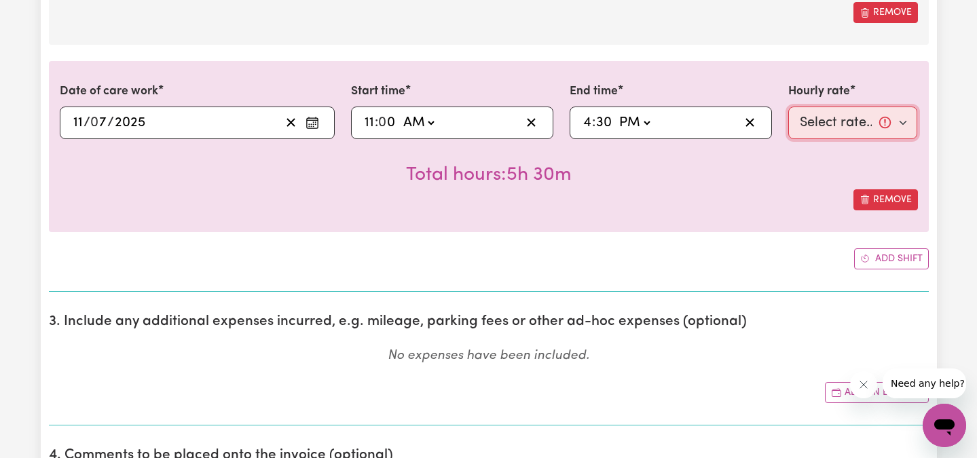
click at [893, 111] on select "Select rate... $40.00 (Weekday)" at bounding box center [853, 123] width 130 height 33
select select "40-Weekday"
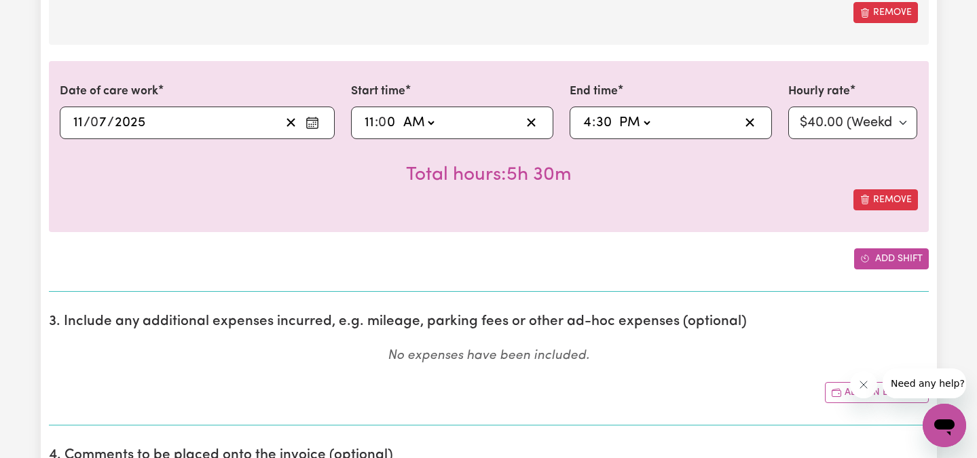
click at [889, 261] on button "Add shift" at bounding box center [891, 258] width 75 height 21
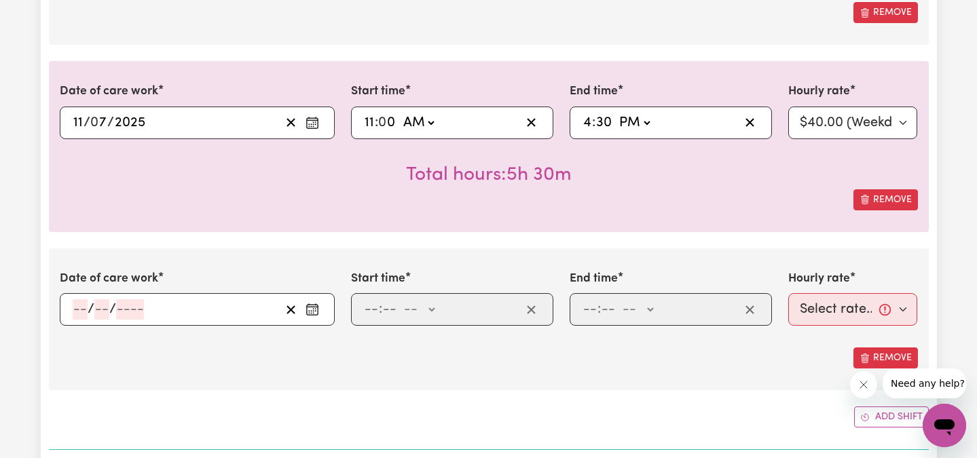
click at [88, 307] on span "/" at bounding box center [91, 309] width 7 height 15
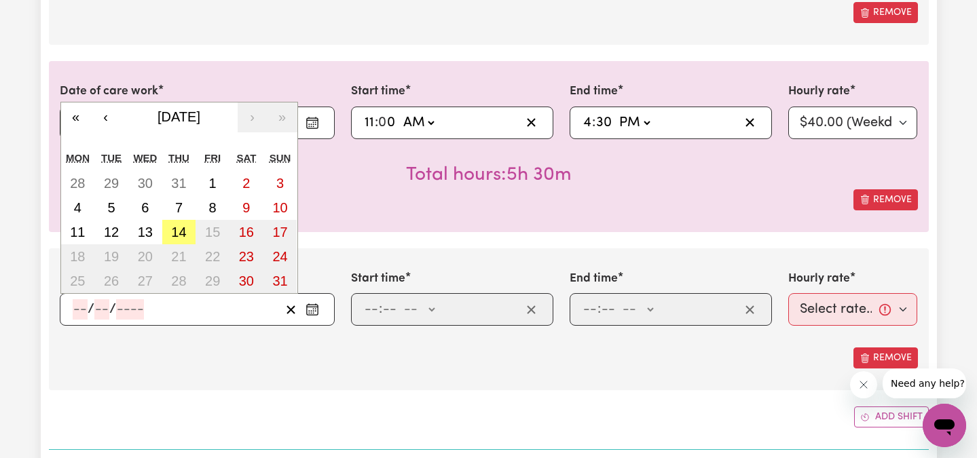
click at [81, 307] on input "number" at bounding box center [80, 309] width 15 height 20
type input "15"
type input "7"
type input "0002-07-15"
type input "2"
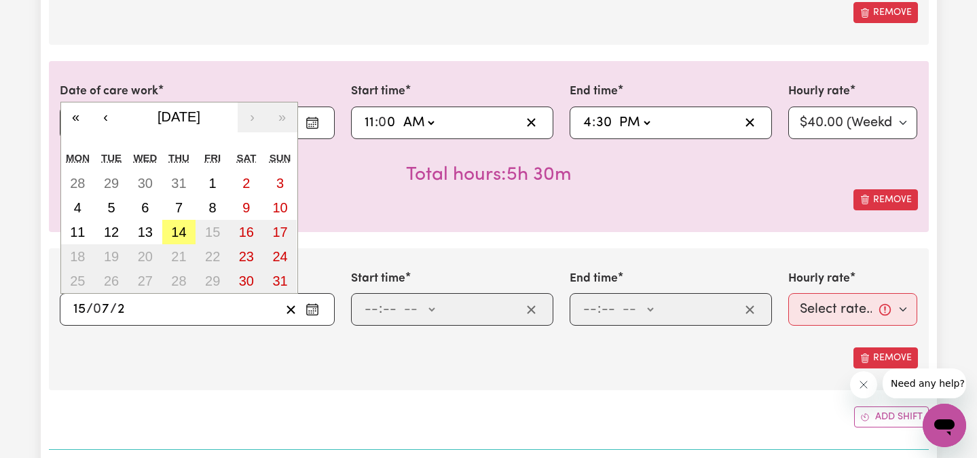
type input "0020-07-15"
type input "20"
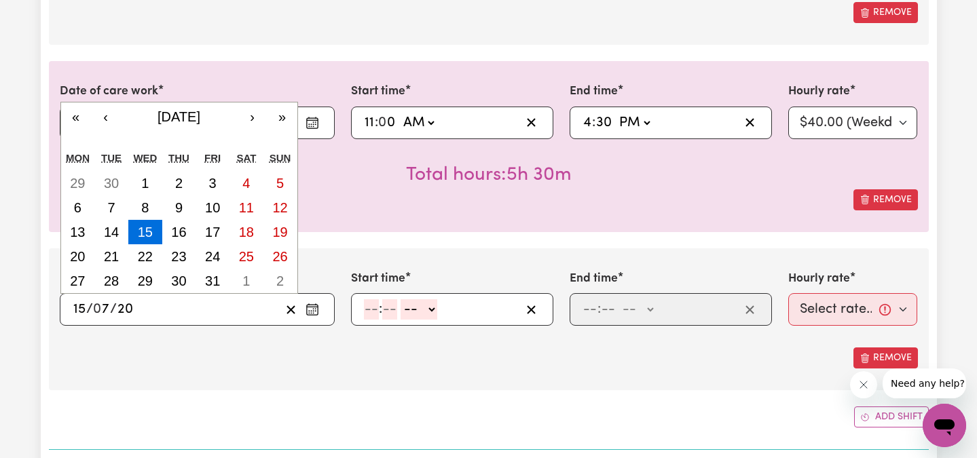
type input "0202-07-15"
type input "202"
type input "[DATE]"
type input "2025"
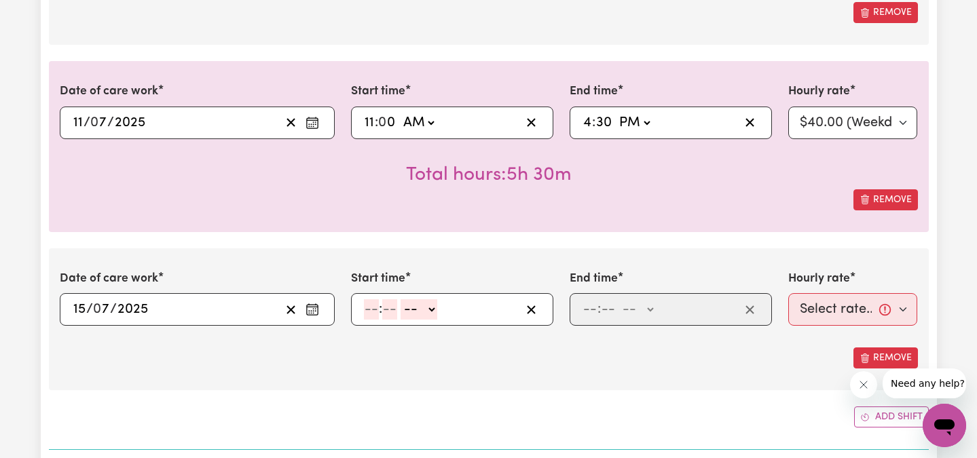
click at [373, 313] on input "number" at bounding box center [371, 309] width 15 height 20
type input "11"
type input "00"
click at [422, 312] on select "-- AM PM" at bounding box center [418, 309] width 37 height 20
select select "am"
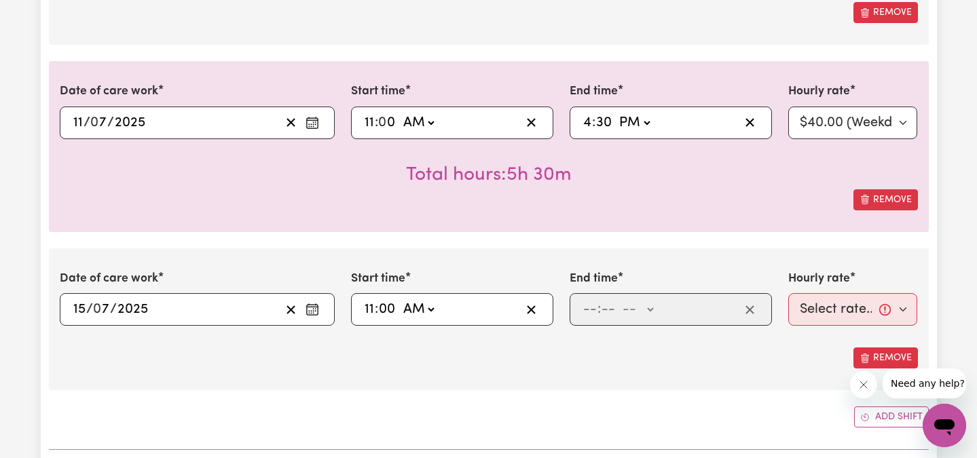
type input "11:00"
type input "0"
click at [590, 307] on input "number" at bounding box center [589, 309] width 15 height 20
type input "6"
type input "00"
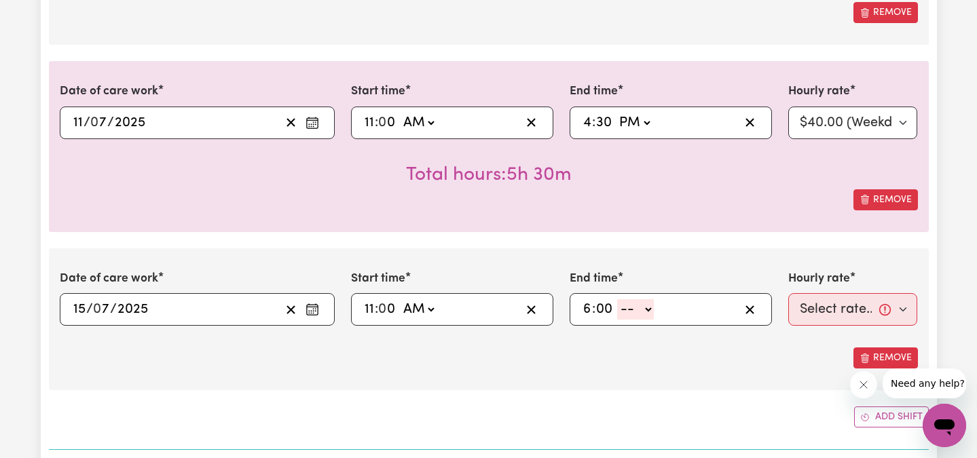
click at [635, 311] on select "-- AM PM" at bounding box center [635, 309] width 37 height 20
select select "pm"
type input "18:00"
type input "0"
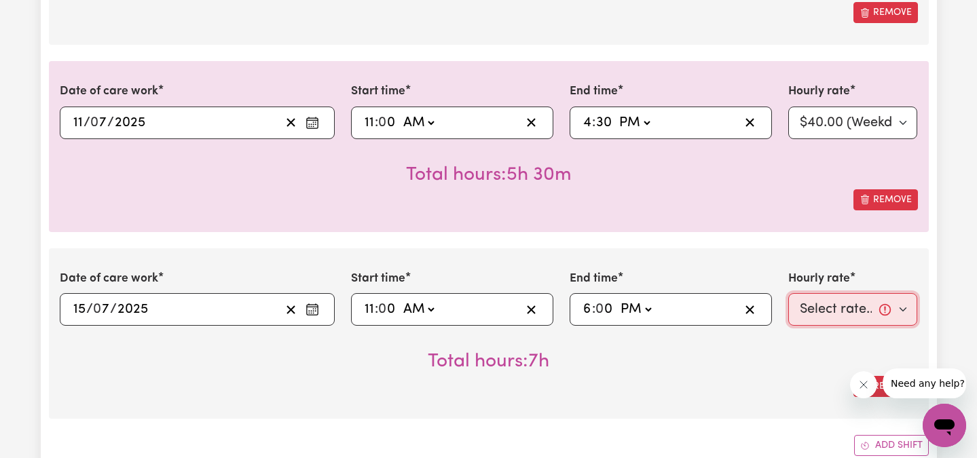
click at [862, 301] on select "Select rate... $40.00 (Weekday)" at bounding box center [853, 309] width 130 height 33
select select "40-Weekday"
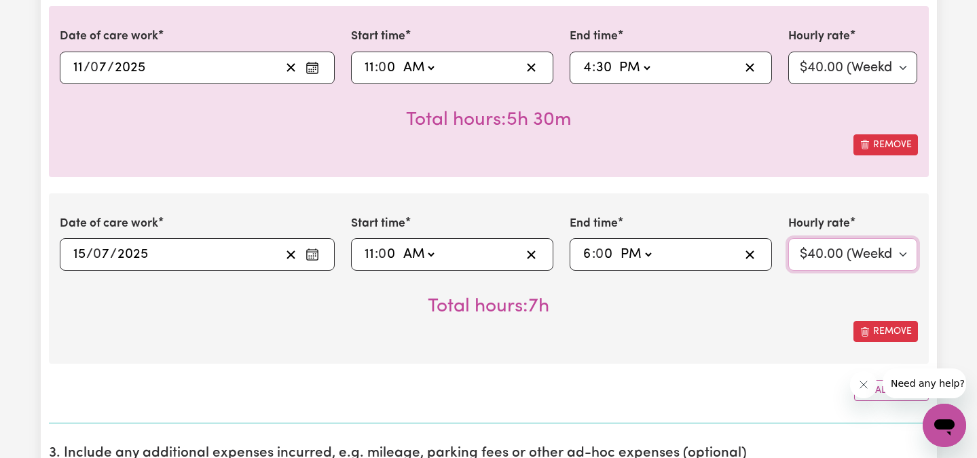
scroll to position [1212, 0]
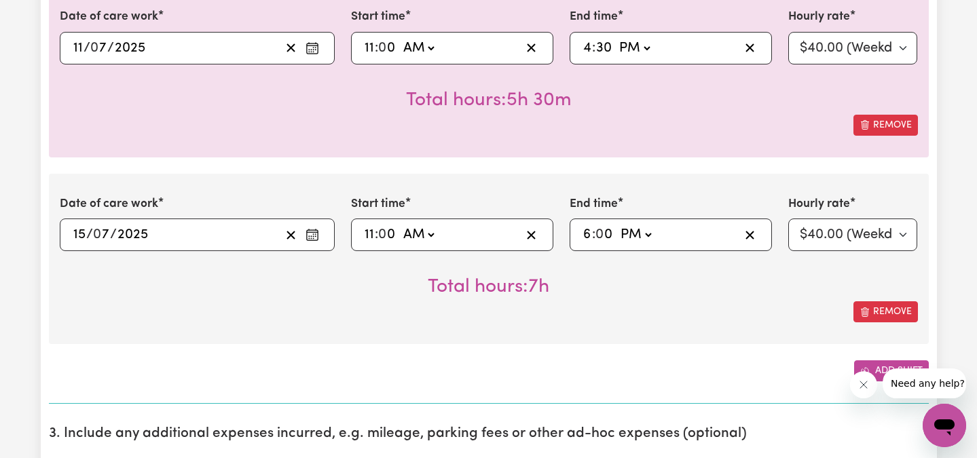
click at [876, 365] on button "Add shift" at bounding box center [891, 370] width 75 height 21
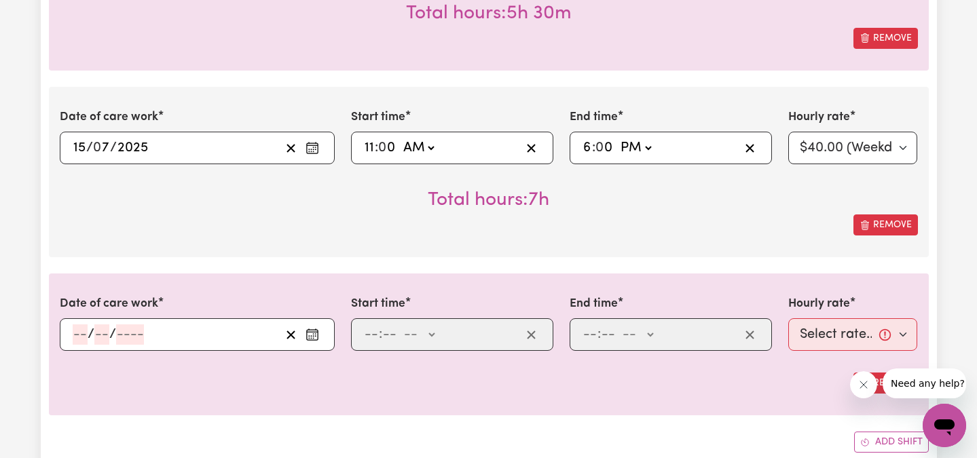
scroll to position [1305, 0]
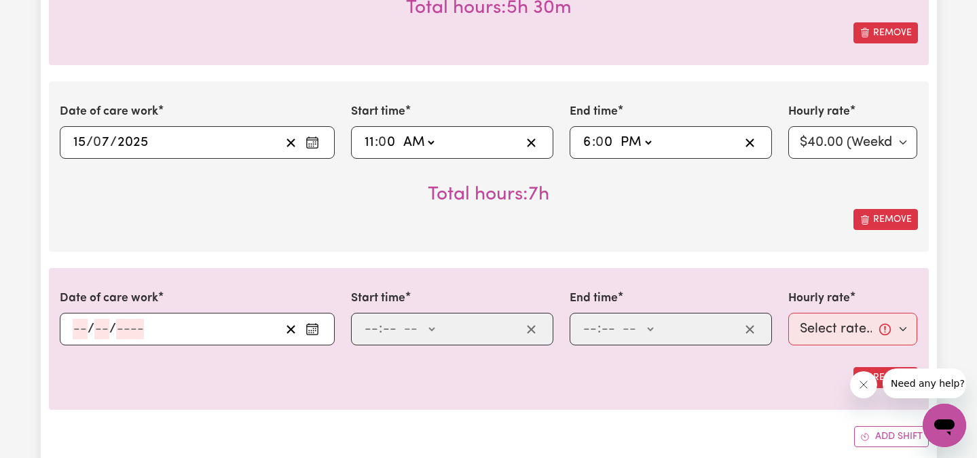
click at [75, 334] on input "number" at bounding box center [80, 329] width 15 height 20
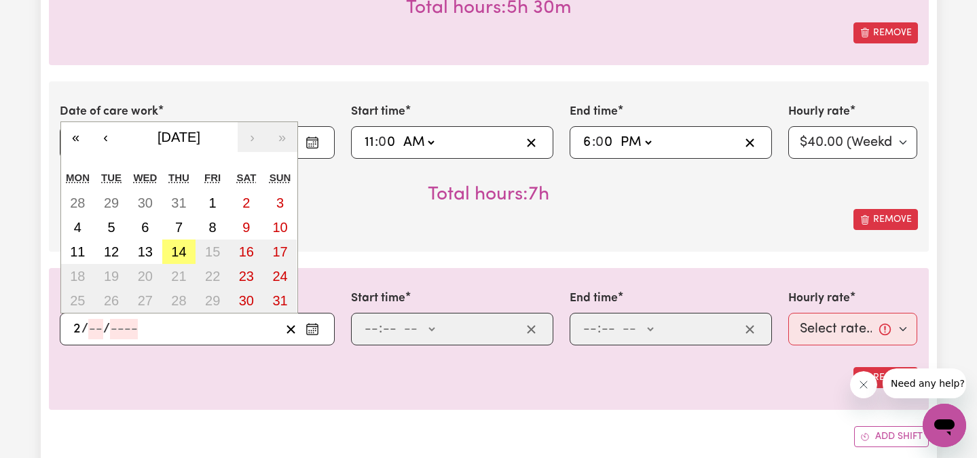
type input "23"
type input "7"
type input "0002-07-23"
type input "2"
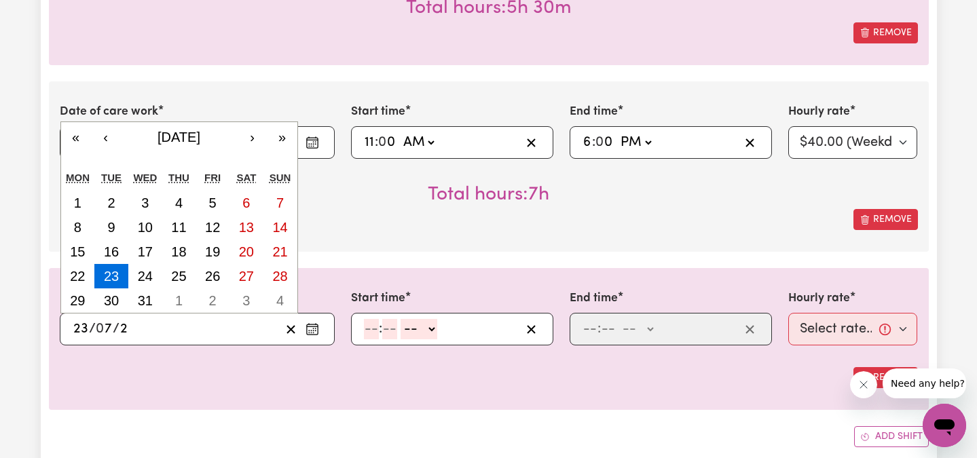
type input "0020-07-23"
type input "20"
type input "0202-07-23"
type input "202"
type input "[DATE]"
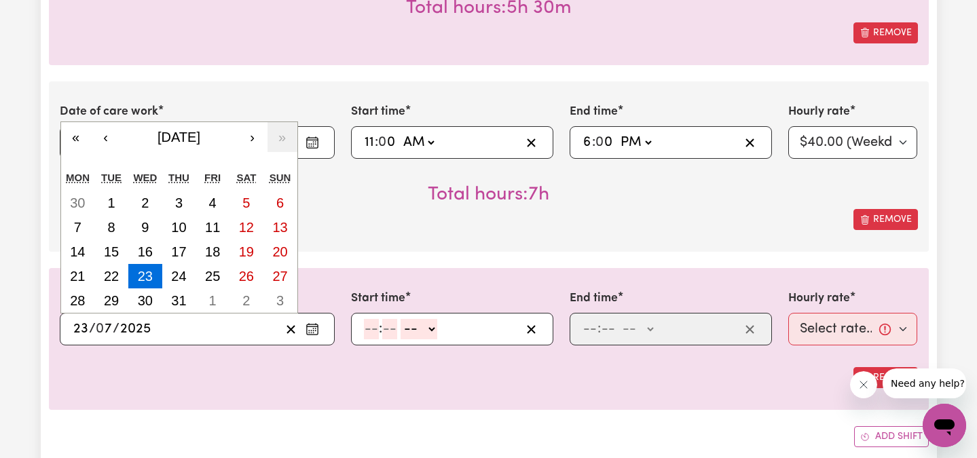
type input "2025"
click at [371, 325] on input "number" at bounding box center [371, 329] width 15 height 20
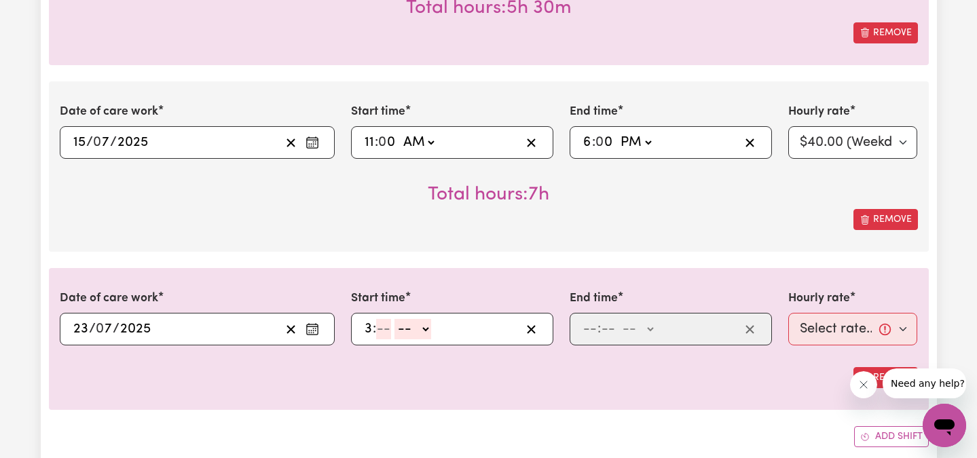
type input "3"
type input "00"
click at [421, 333] on select "-- AM PM" at bounding box center [416, 329] width 37 height 20
select select "pm"
type input "15:00"
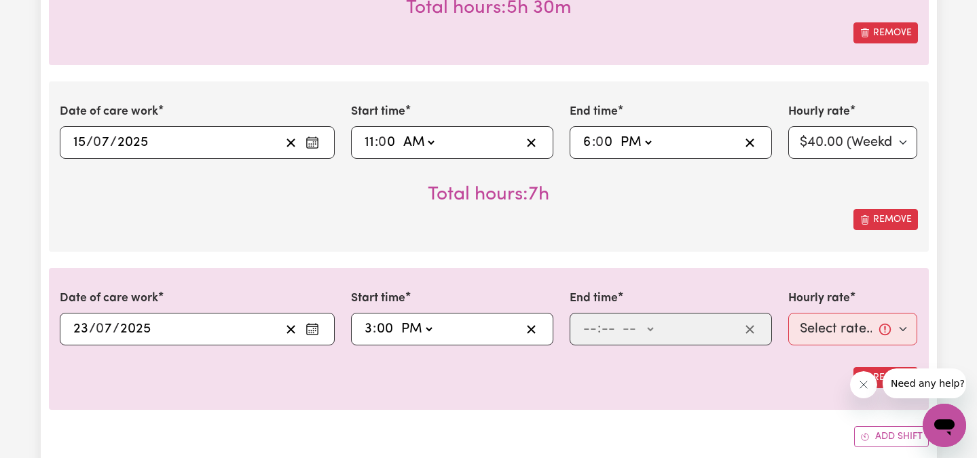
type input "0"
click at [593, 329] on input "number" at bounding box center [589, 329] width 15 height 20
type input "8"
type input "45"
click at [640, 334] on select "-- AM PM" at bounding box center [634, 329] width 37 height 20
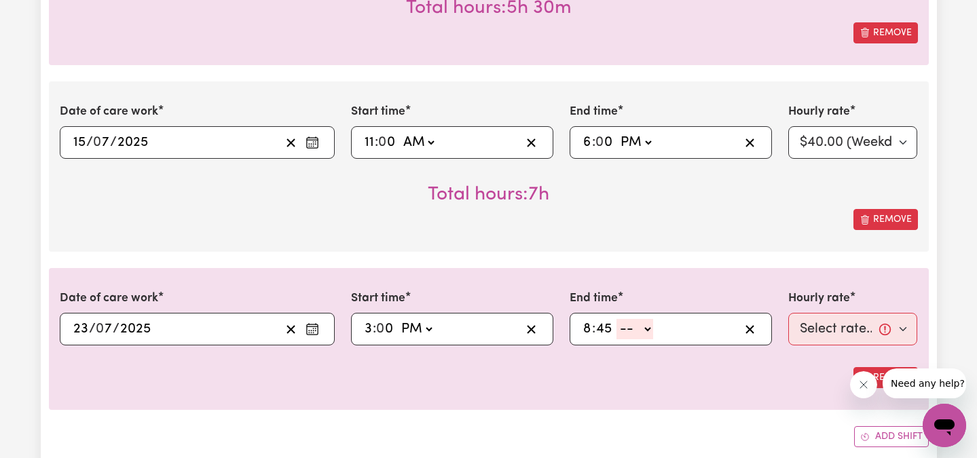
select select "pm"
type input "20:45"
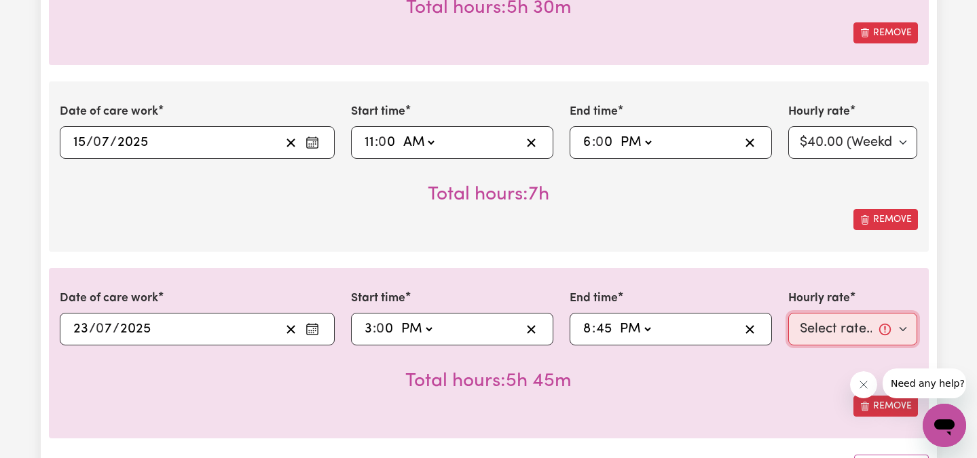
click at [858, 329] on select "Select rate... $40.00 (Weekday)" at bounding box center [853, 329] width 130 height 33
select select "40-Weekday"
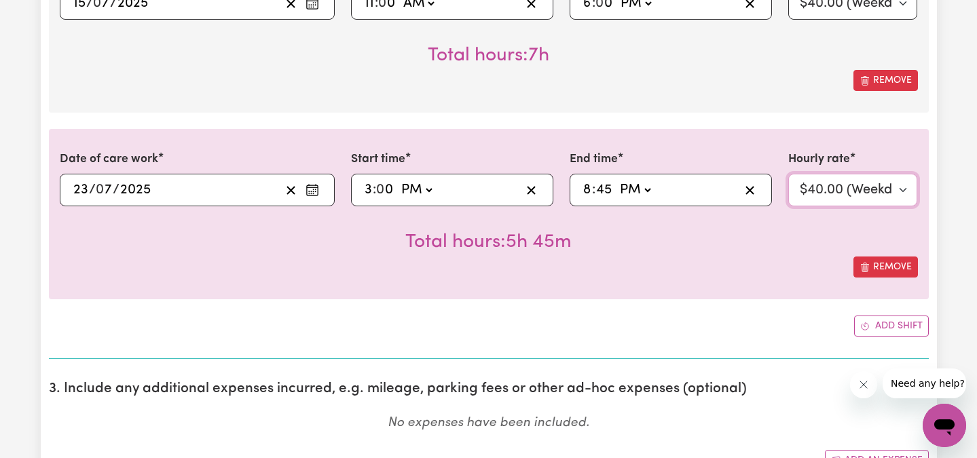
scroll to position [1443, 0]
click at [874, 333] on button "Add shift" at bounding box center [891, 326] width 75 height 21
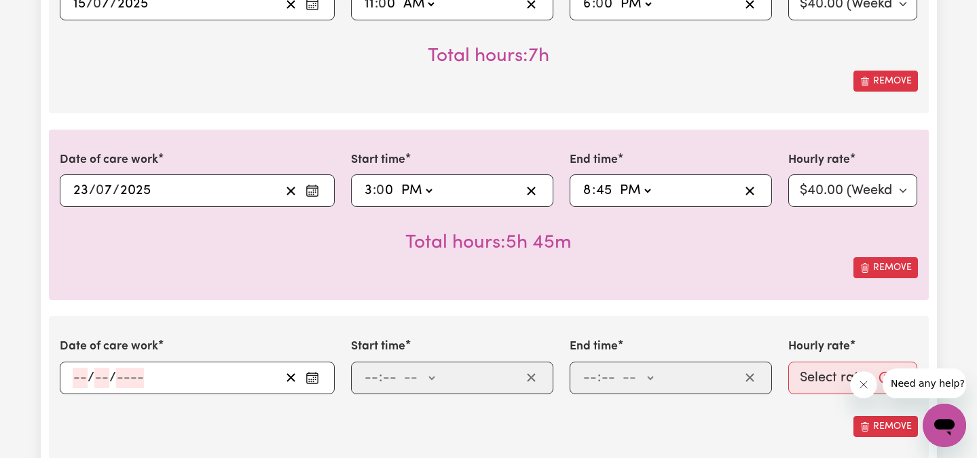
click at [76, 374] on input "number" at bounding box center [80, 378] width 15 height 20
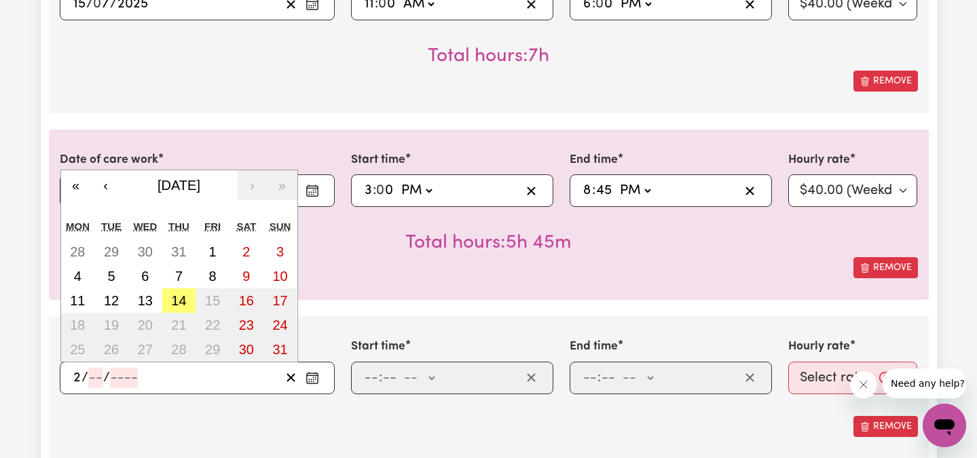
type input "25"
type input "7"
type input "0002-07-25"
type input "2"
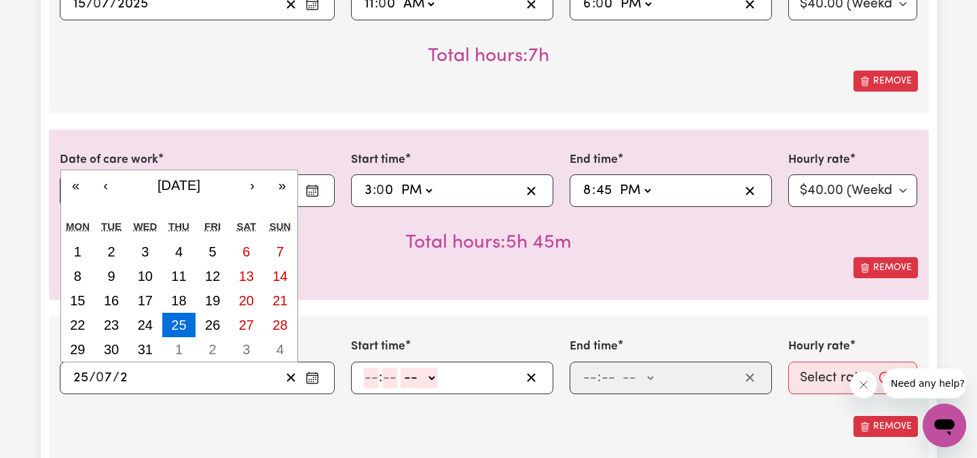
type input "0020-07-25"
type input "20"
type input "0202-07-25"
type input "202"
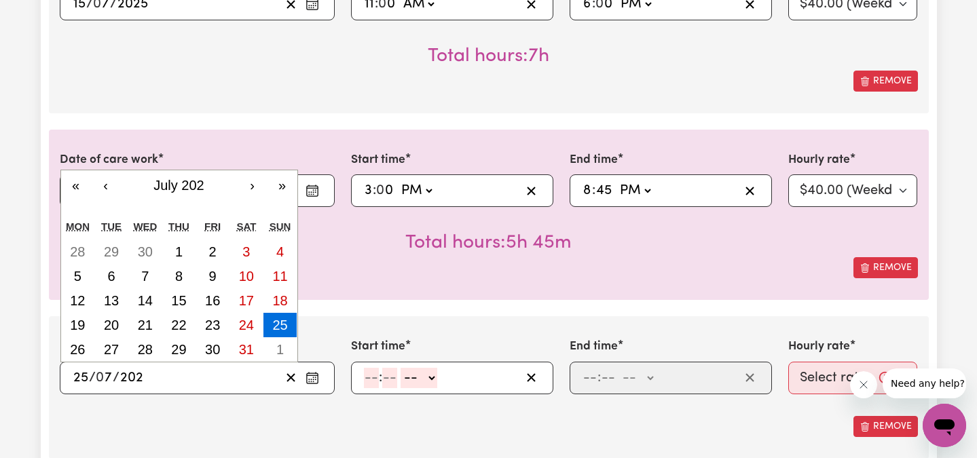
type input "[DATE]"
type input "2025"
click at [371, 380] on input "number" at bounding box center [371, 378] width 15 height 20
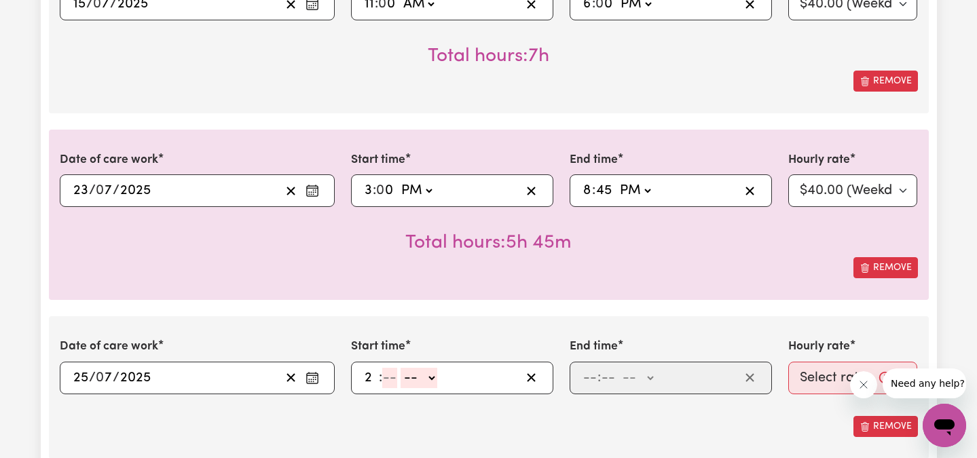
type input "2"
type input "30"
click at [415, 378] on select "-- AM PM" at bounding box center [414, 378] width 37 height 20
select select "pm"
type input "14:30"
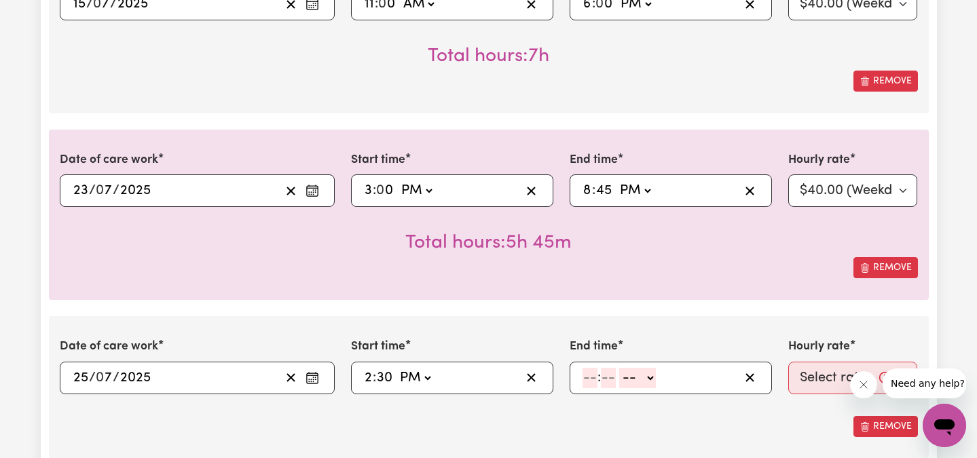
click at [581, 376] on div ": -- AM PM" at bounding box center [660, 378] width 158 height 20
type input "6"
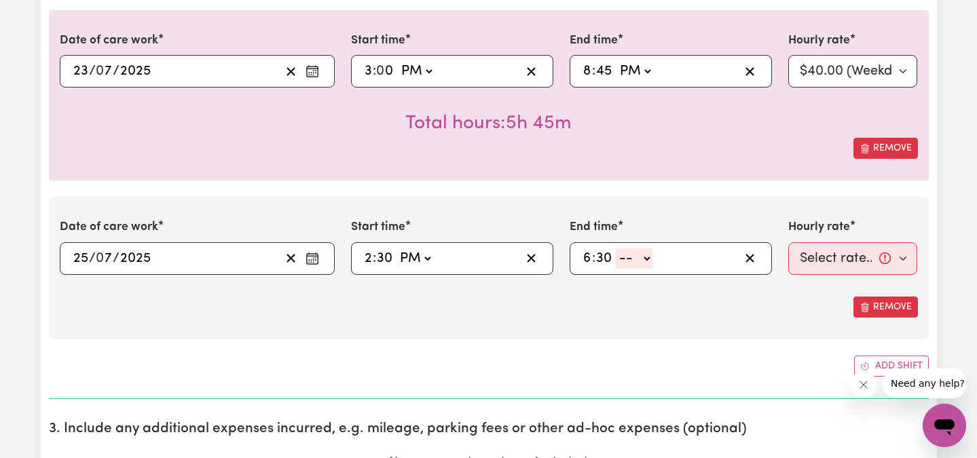
scroll to position [1588, 0]
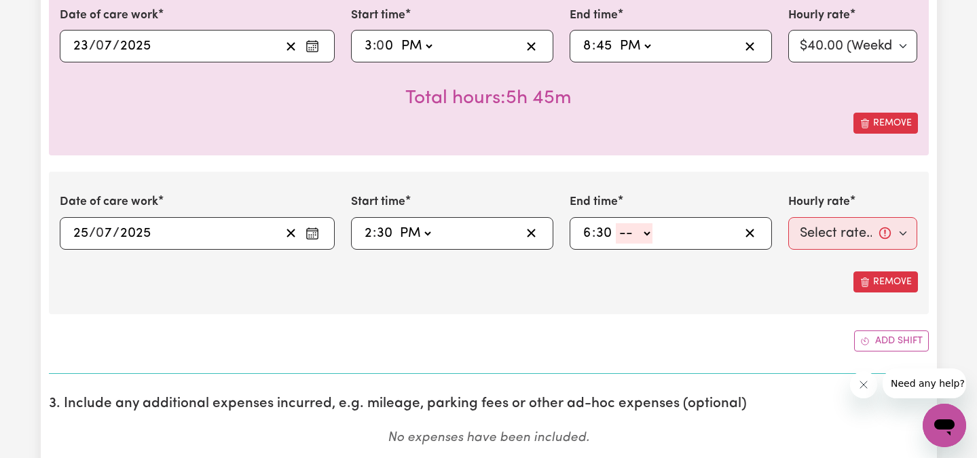
type input "30"
click at [635, 240] on select "-- AM PM" at bounding box center [634, 233] width 37 height 20
select select "pm"
type input "18:30"
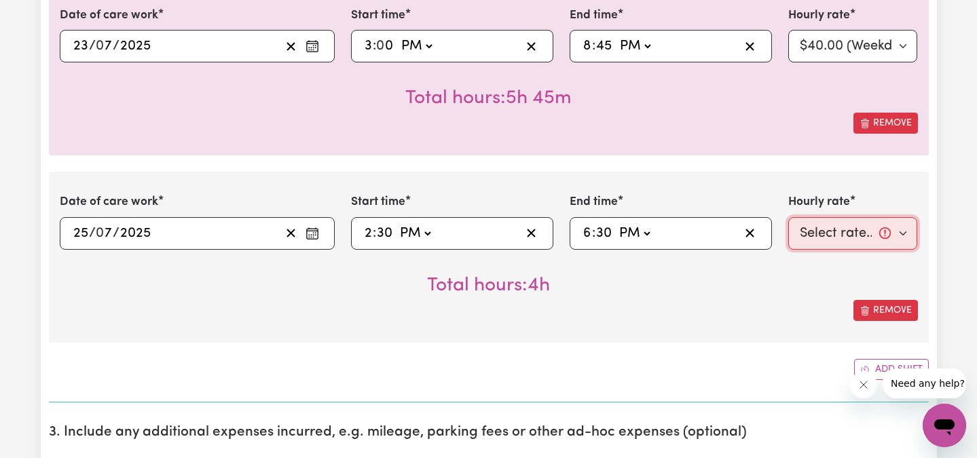
click at [883, 225] on select "Select rate... $40.00 (Weekday)" at bounding box center [853, 233] width 130 height 33
select select "40-Weekday"
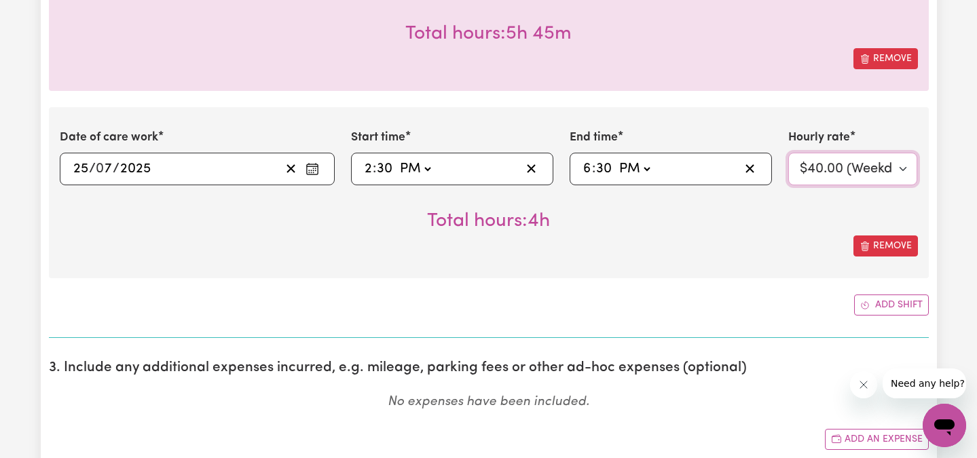
scroll to position [1656, 0]
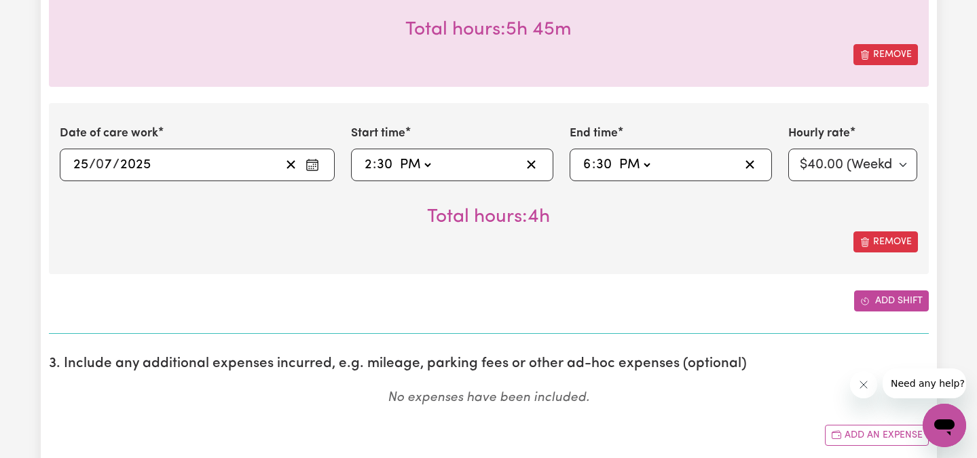
click at [875, 297] on button "Add shift" at bounding box center [891, 301] width 75 height 21
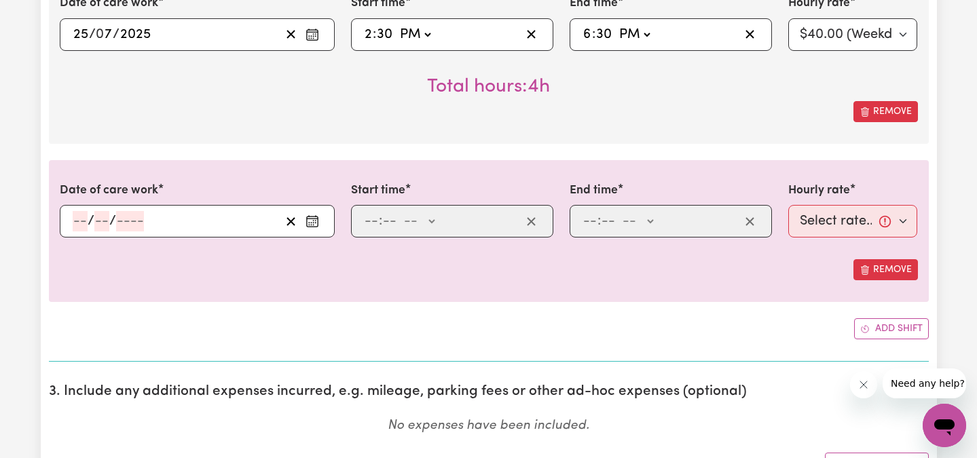
scroll to position [1789, 0]
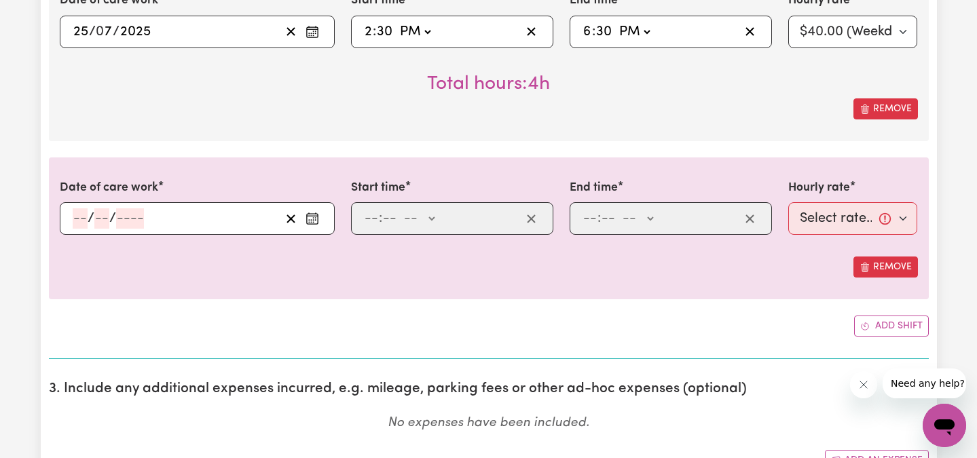
click at [78, 224] on input "number" at bounding box center [80, 218] width 15 height 20
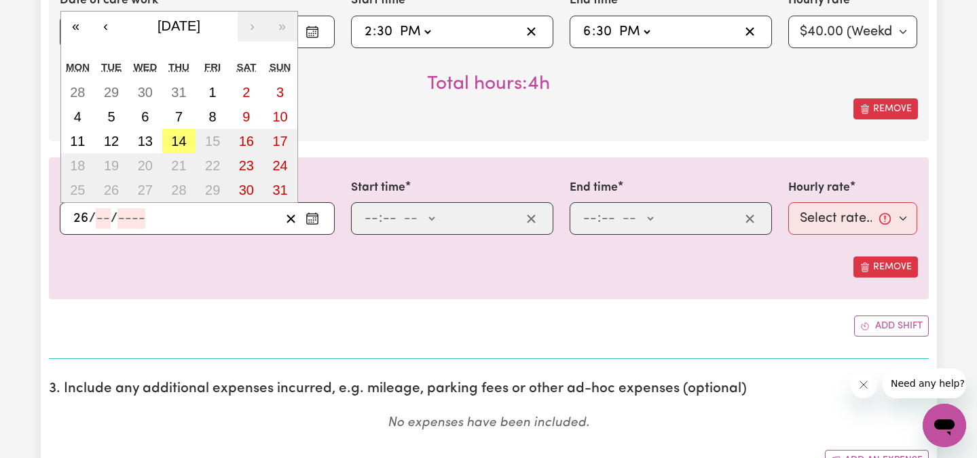
type input "26"
type input "7"
type input "0002-07-26"
type input "2"
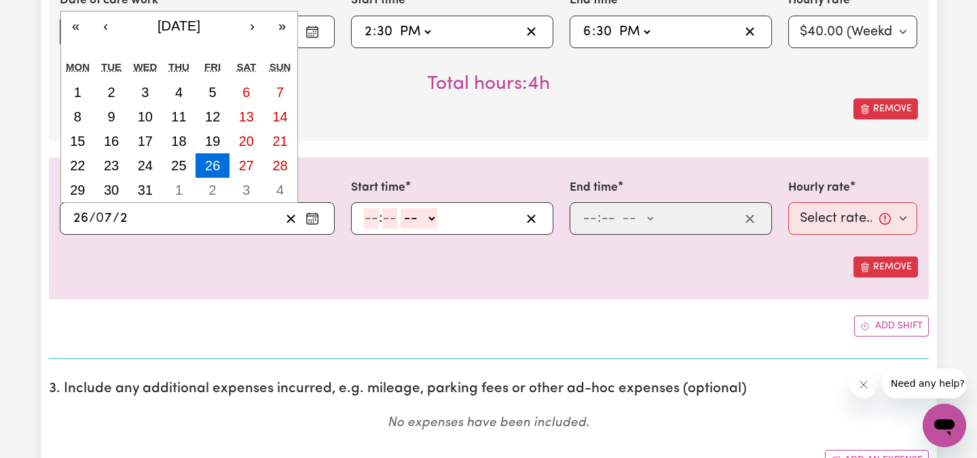
type input "0020-07-26"
type input "20"
type input "0202-07-26"
type input "202"
type input "[DATE]"
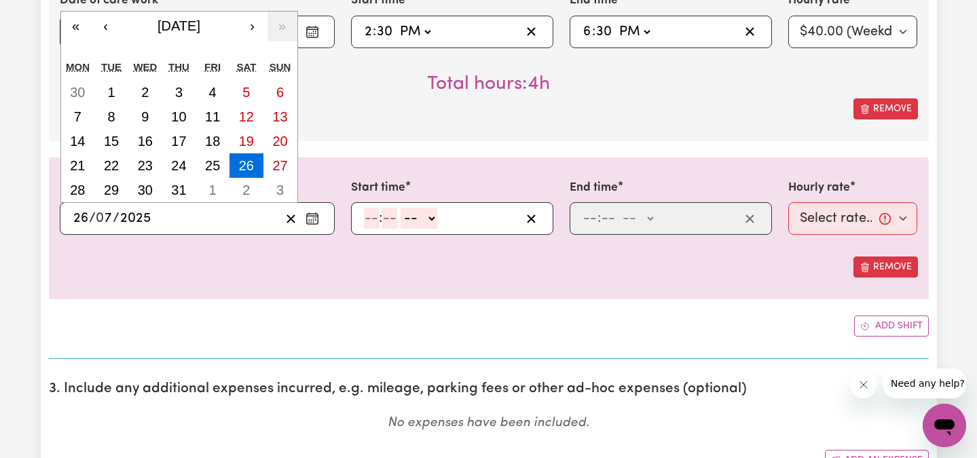
type input "2025"
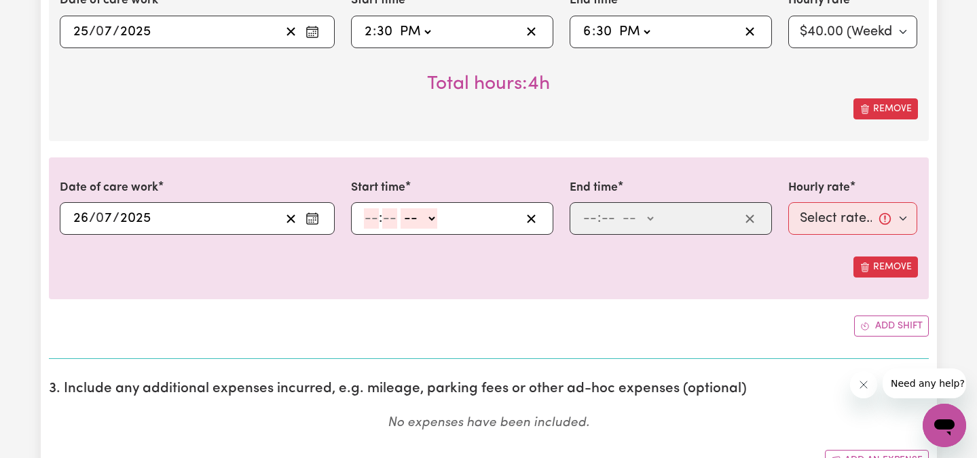
click at [360, 216] on div ": -- AM PM" at bounding box center [452, 218] width 202 height 33
click at [370, 219] on input "number" at bounding box center [371, 218] width 15 height 20
type input "11"
type input "30"
click at [399, 222] on select "-- AM PM" at bounding box center [416, 218] width 37 height 20
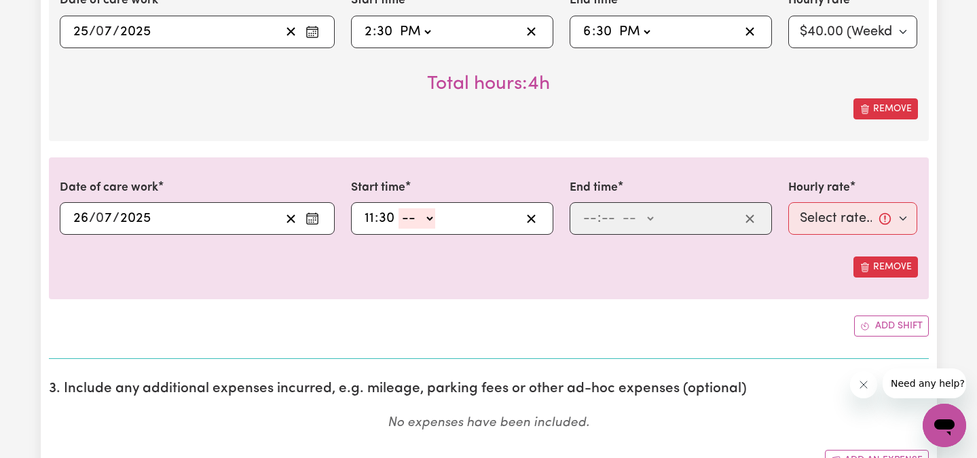
select select "am"
type input "11:30"
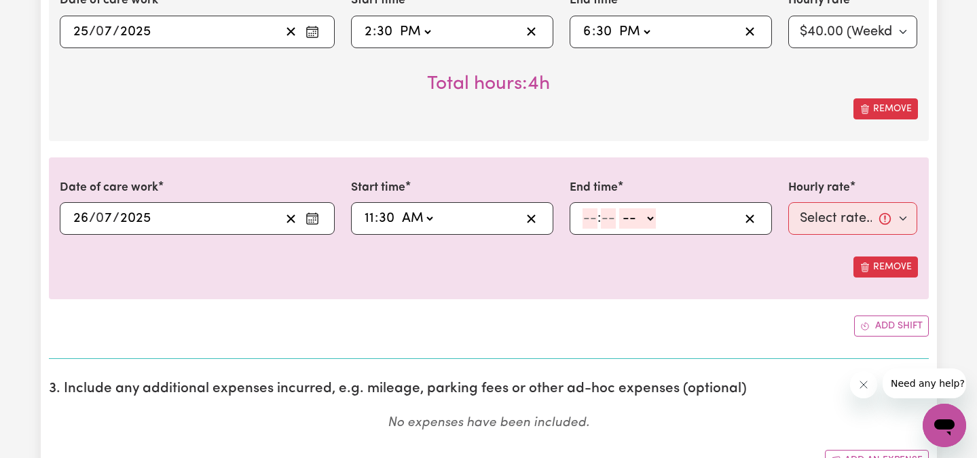
click at [595, 218] on input "number" at bounding box center [589, 218] width 15 height 20
type input "4"
type input "00"
click at [626, 224] on select "-- AM PM" at bounding box center [635, 218] width 37 height 20
select select "pm"
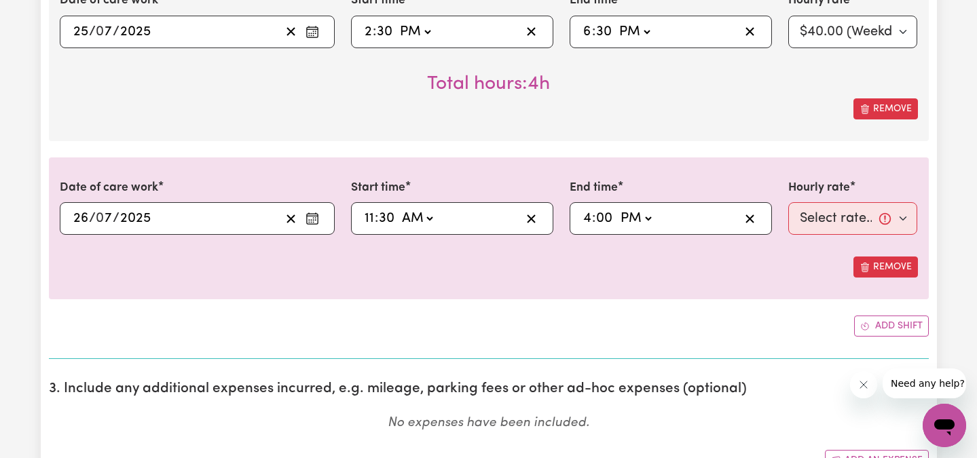
type input "16:00"
type input "0"
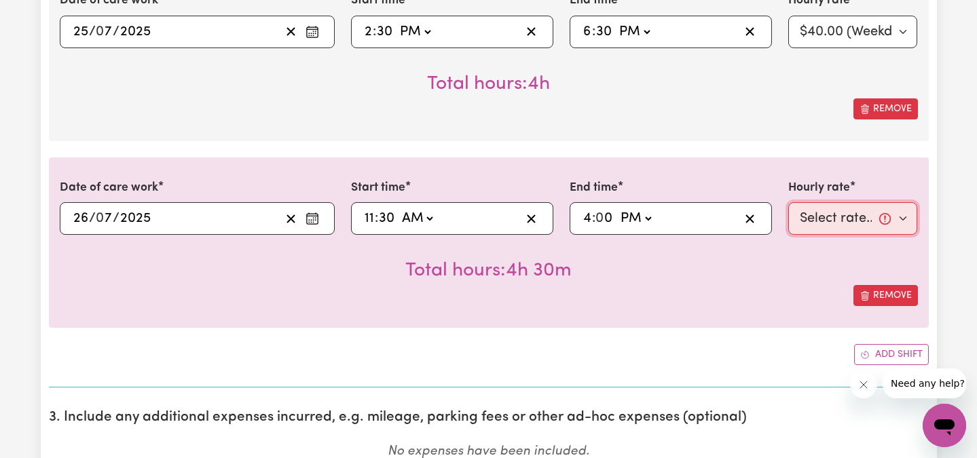
click at [853, 224] on select "Select rate... $40.00 (Weekday)" at bounding box center [853, 218] width 130 height 33
select select "40-Weekday"
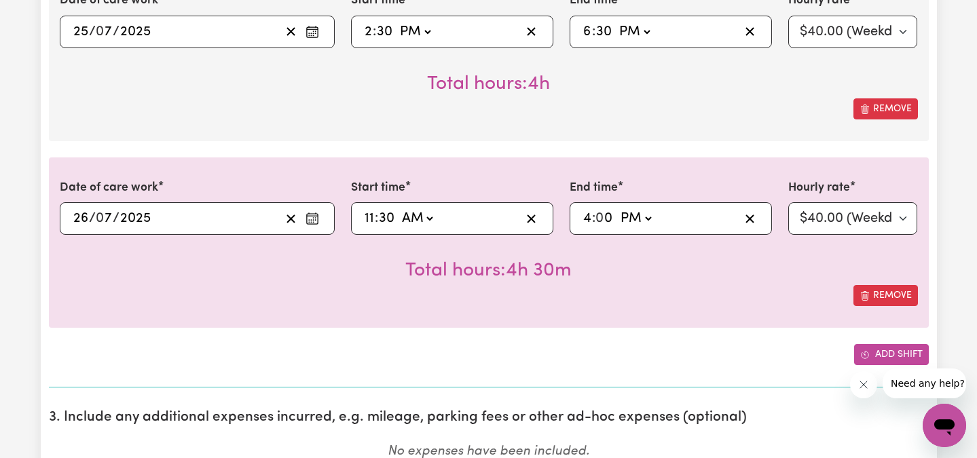
click at [881, 352] on button "Add shift" at bounding box center [891, 354] width 75 height 21
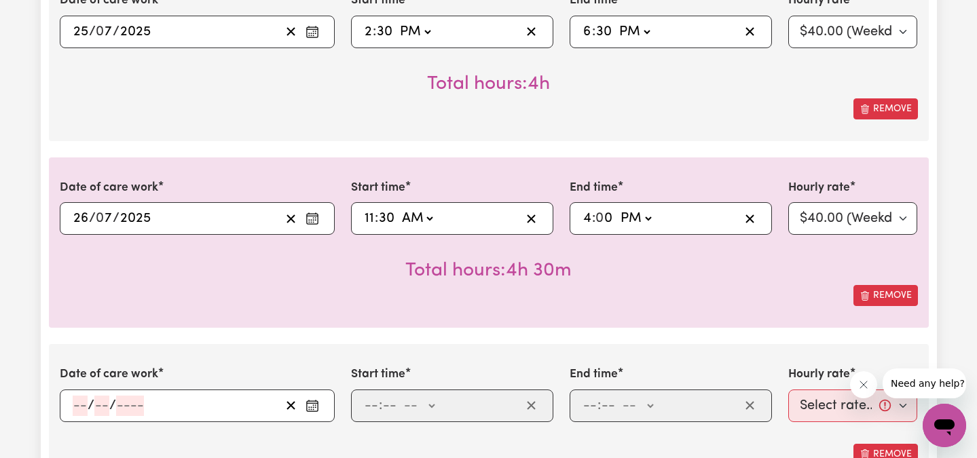
click at [77, 409] on input "number" at bounding box center [80, 406] width 15 height 20
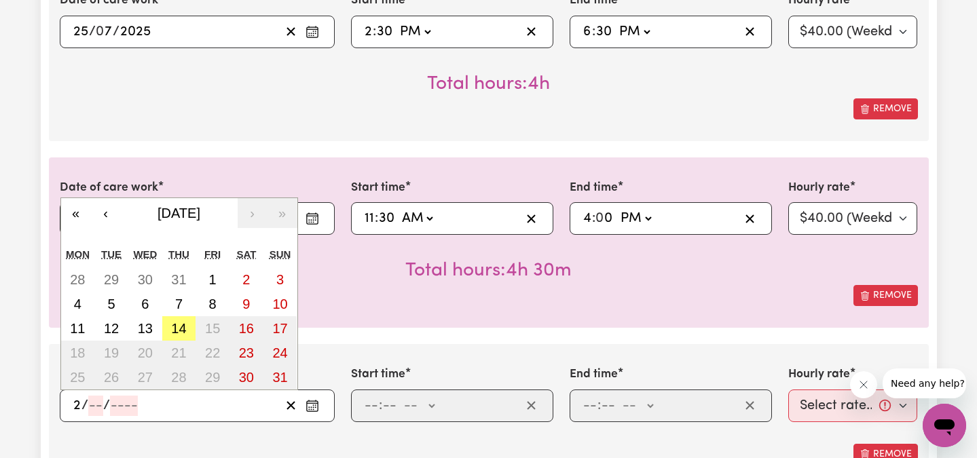
type input "28"
type input "7"
type input "0002-07-28"
type input "2"
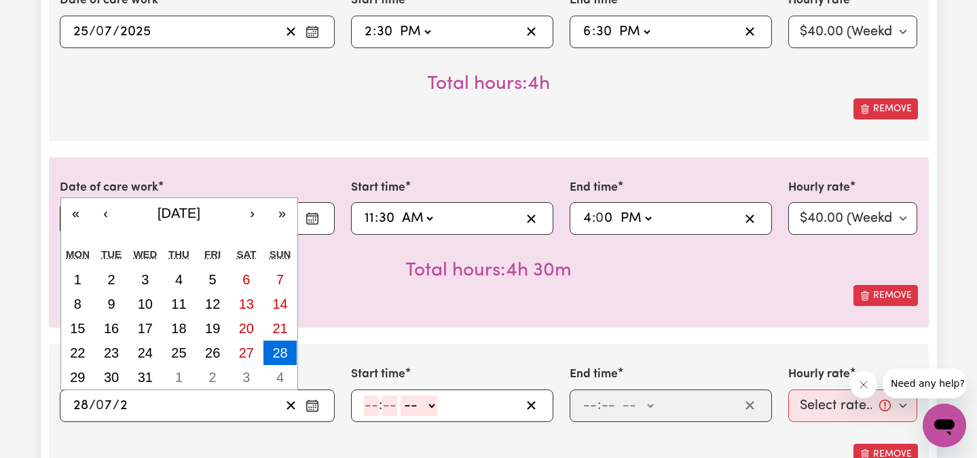
type input "0020-07-28"
type input "20"
type input "0202-07-28"
type input "202"
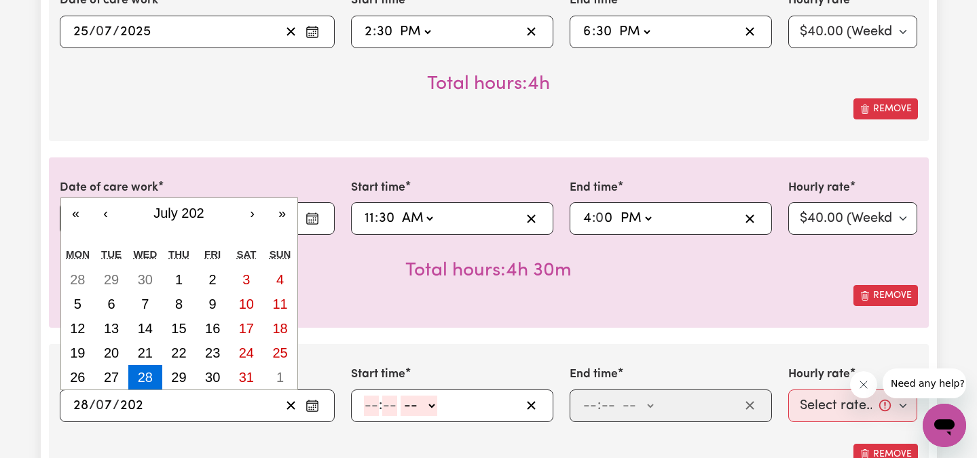
type input "[DATE]"
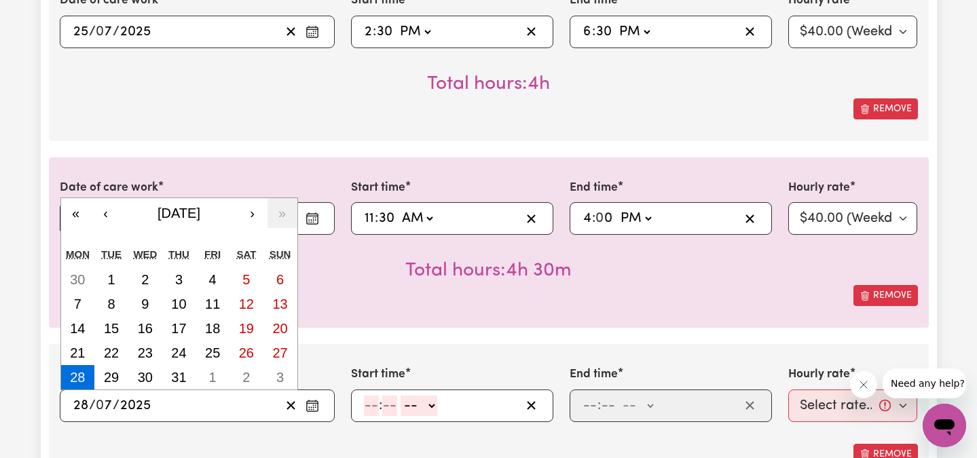
type input "2025"
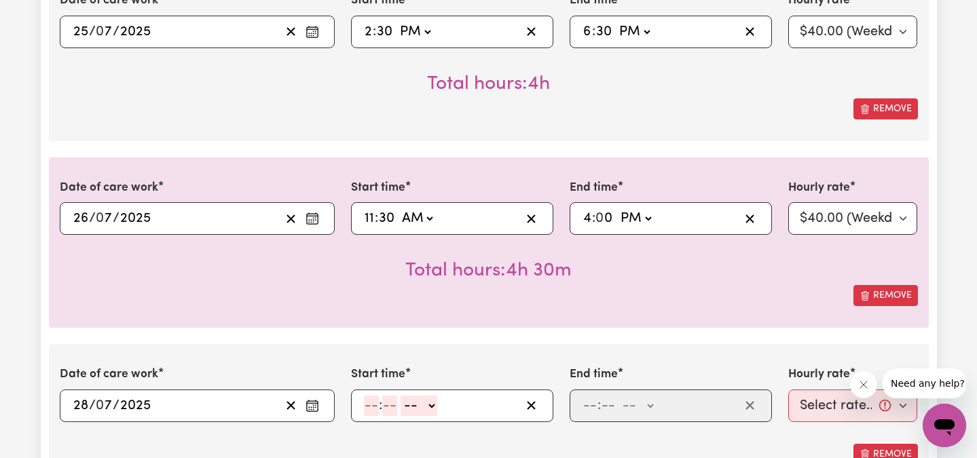
click at [367, 411] on input "number" at bounding box center [371, 406] width 15 height 20
type input "3"
type input "00"
click at [421, 405] on select "-- AM PM" at bounding box center [416, 406] width 37 height 20
select select "pm"
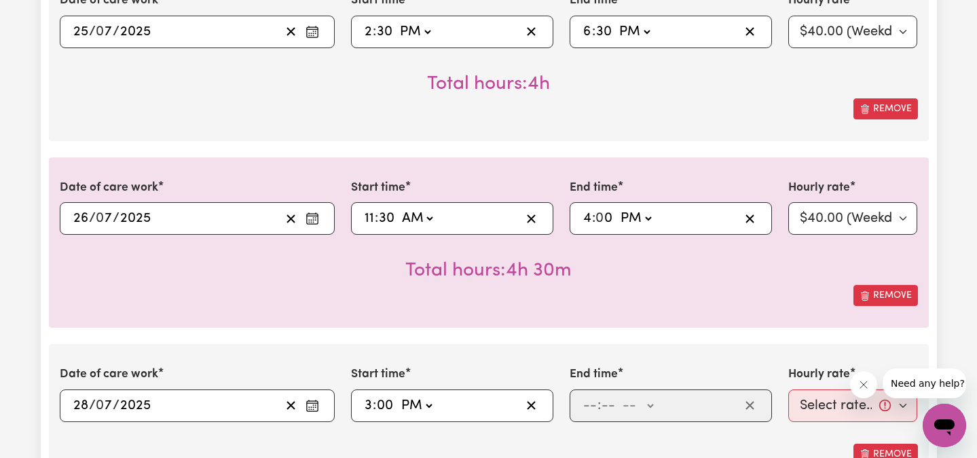
type input "15:00"
type input "0"
click at [595, 404] on input "number" at bounding box center [589, 406] width 15 height 20
type input "7"
type input "00"
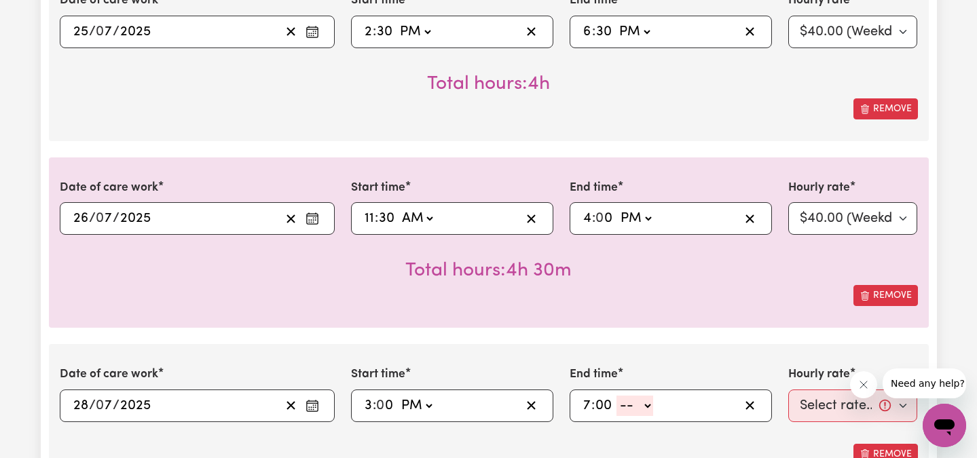
click at [633, 403] on select "-- AM PM" at bounding box center [634, 406] width 37 height 20
select select "pm"
type input "19:00"
type input "0"
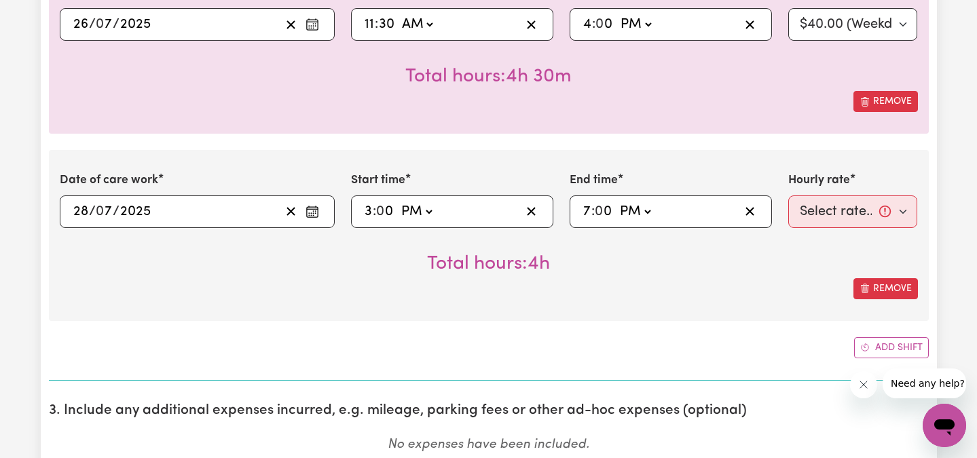
scroll to position [1995, 0]
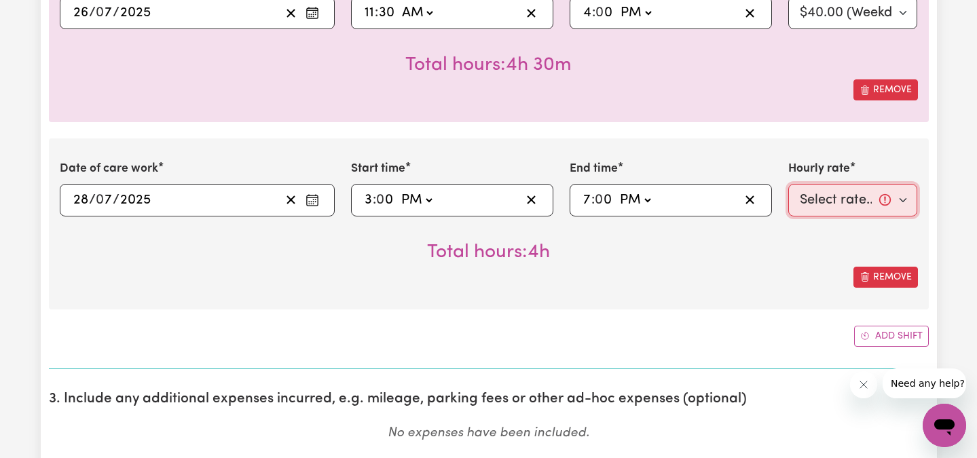
click at [851, 196] on select "Select rate... $40.00 (Weekday)" at bounding box center [853, 200] width 130 height 33
select select "40-Weekday"
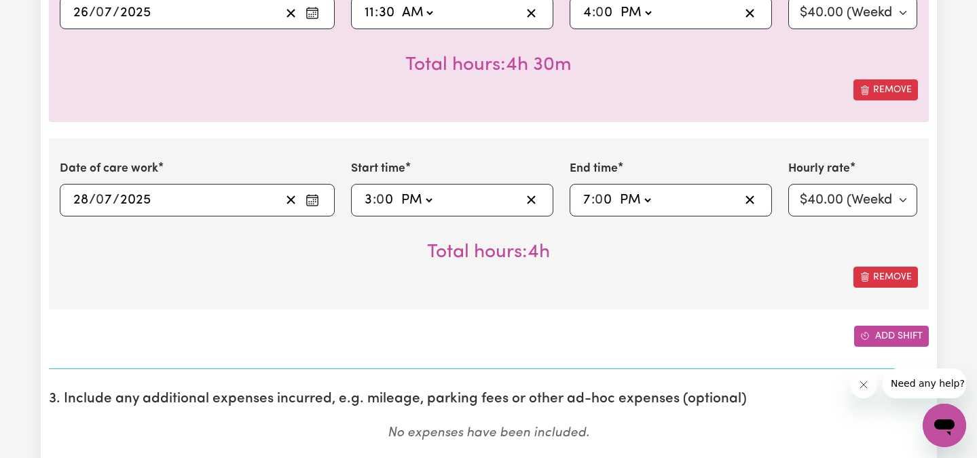
click at [874, 332] on button "Add shift" at bounding box center [891, 336] width 75 height 21
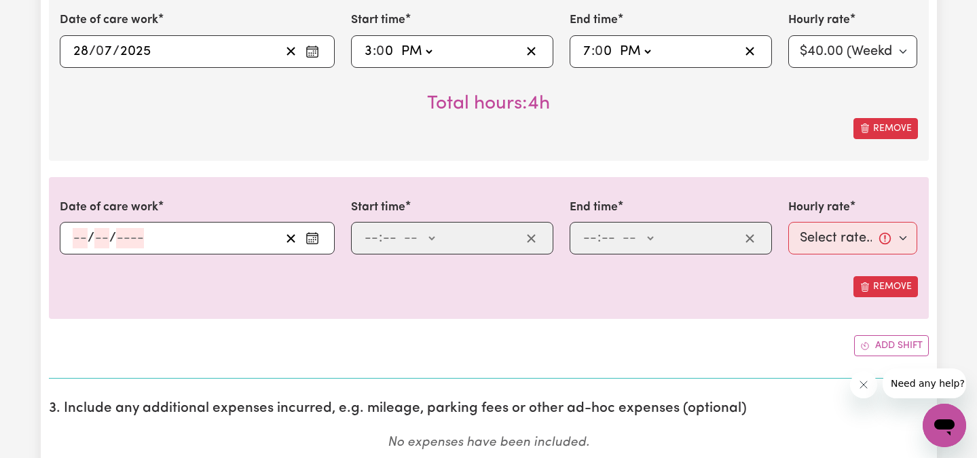
scroll to position [2151, 0]
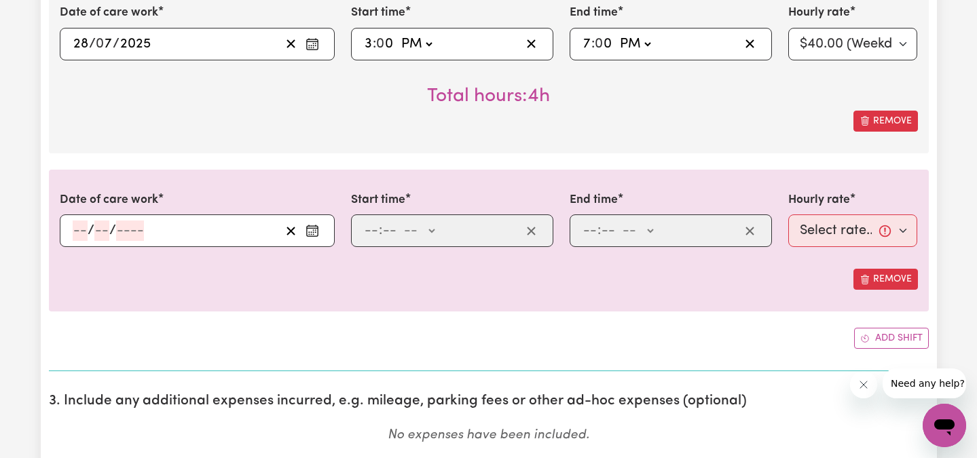
click at [79, 230] on input "number" at bounding box center [80, 231] width 15 height 20
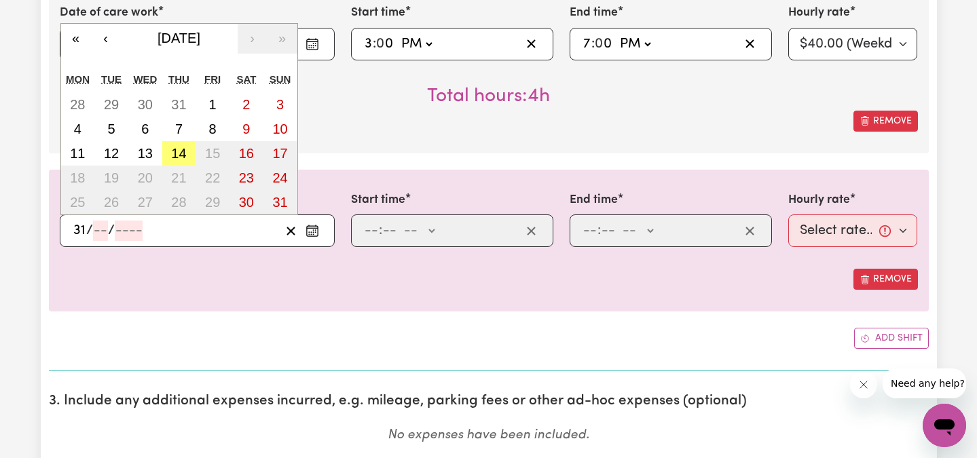
click at [98, 235] on input "number" at bounding box center [100, 231] width 15 height 20
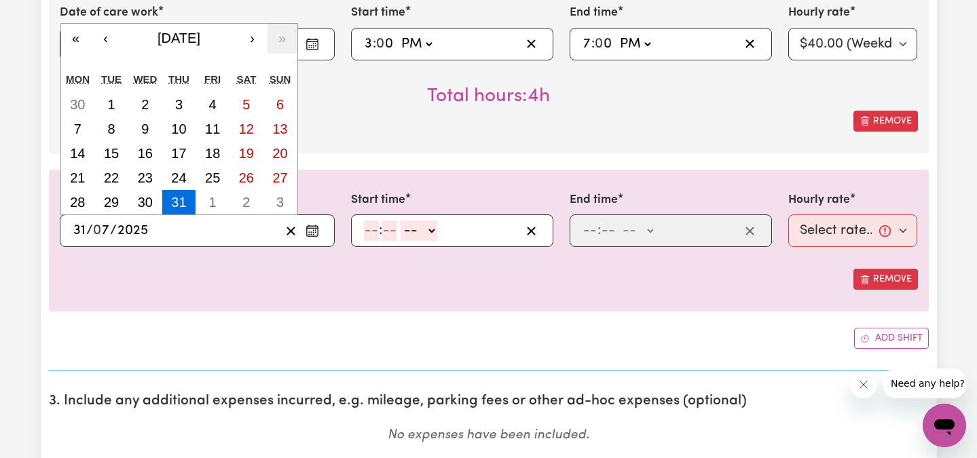
click at [369, 229] on input "number" at bounding box center [371, 231] width 15 height 20
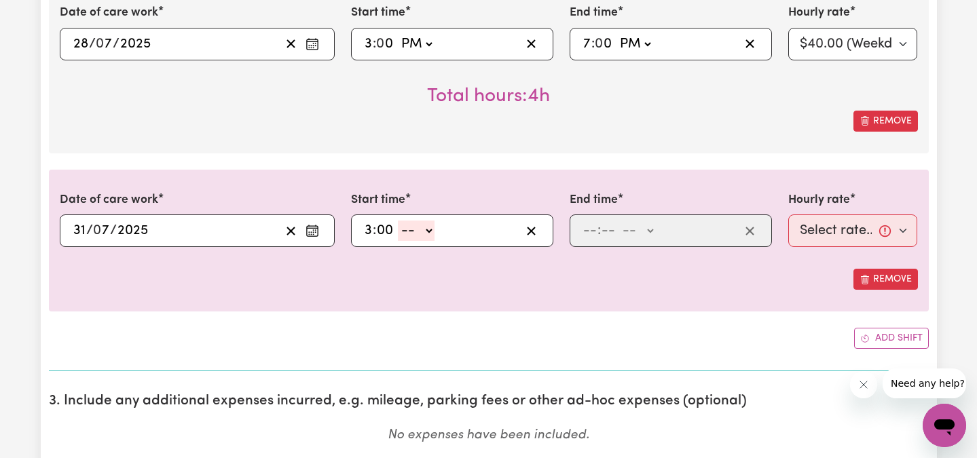
click at [443, 223] on div "3 : 00 -- AM PM" at bounding box center [442, 231] width 158 height 20
click at [425, 227] on select "-- AM PM" at bounding box center [416, 231] width 37 height 20
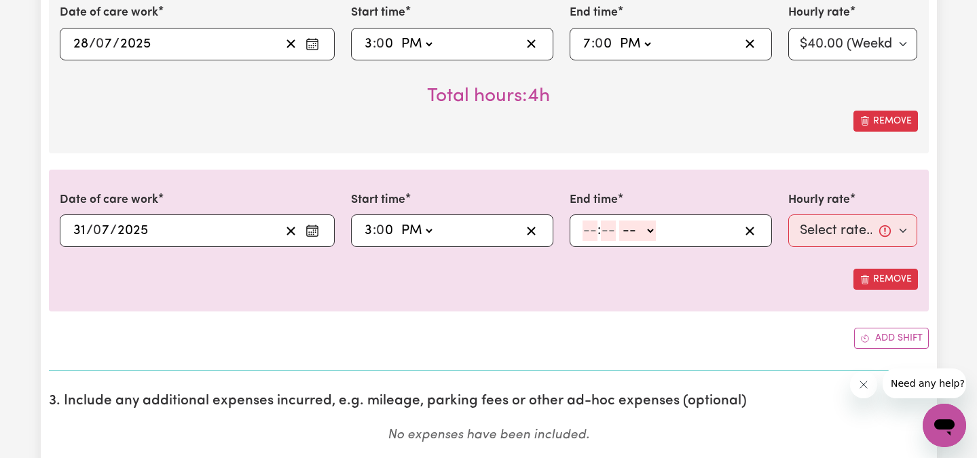
click at [587, 229] on input "number" at bounding box center [589, 231] width 15 height 20
click at [631, 235] on select "-- AM PM" at bounding box center [630, 231] width 37 height 20
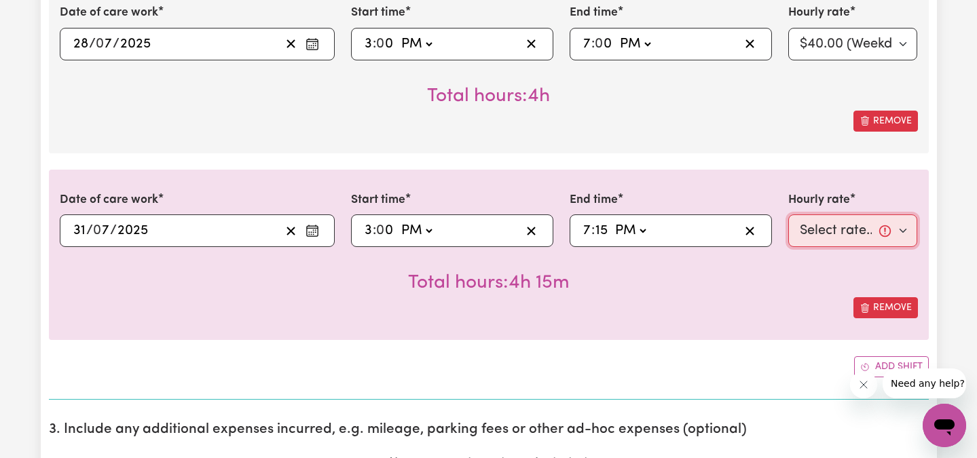
click at [885, 242] on select "Select rate... $40.00 (Weekday)" at bounding box center [853, 231] width 130 height 33
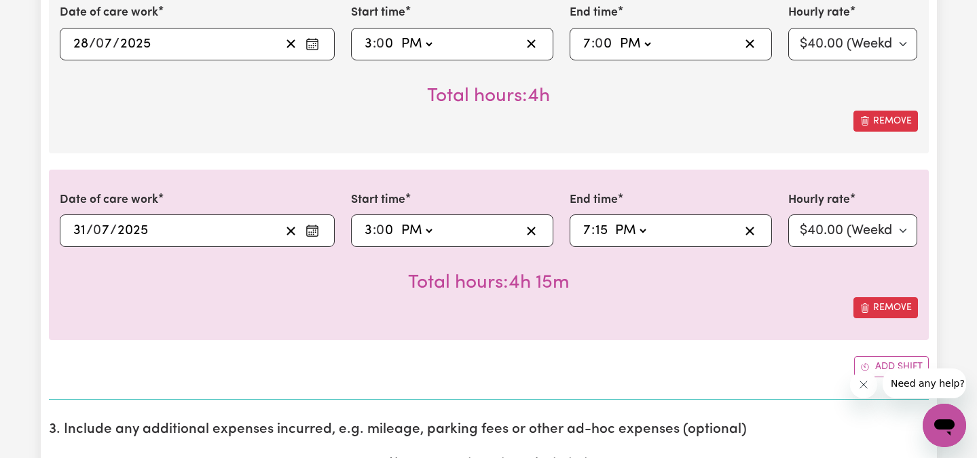
click at [879, 369] on div at bounding box center [908, 384] width 116 height 30
click at [874, 362] on button "Add shift" at bounding box center [891, 366] width 75 height 21
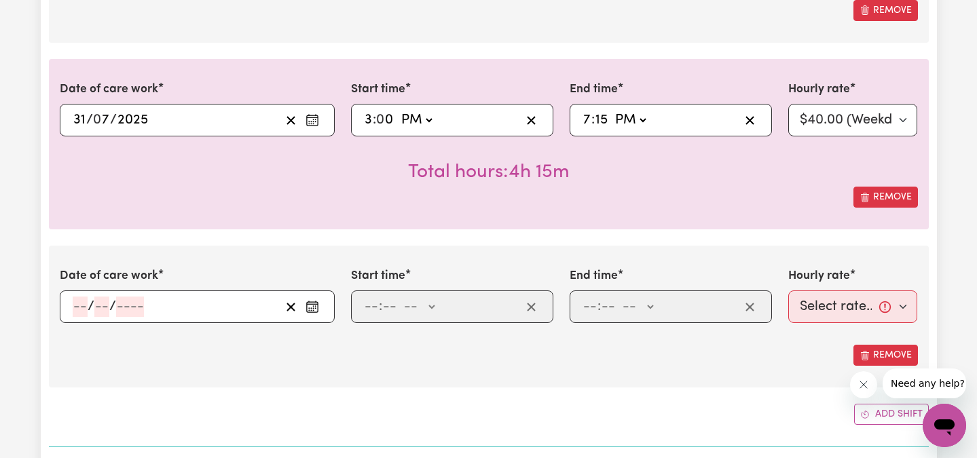
scroll to position [2291, 0]
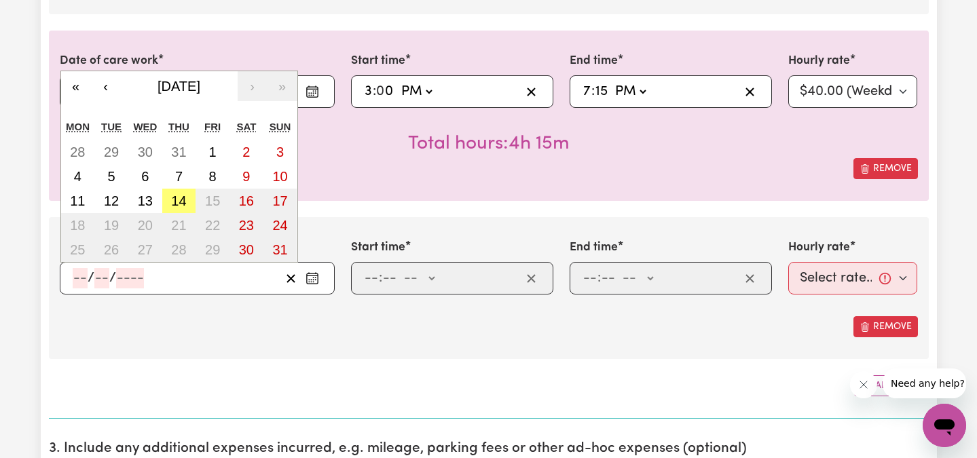
click at [77, 273] on input "number" at bounding box center [80, 278] width 15 height 20
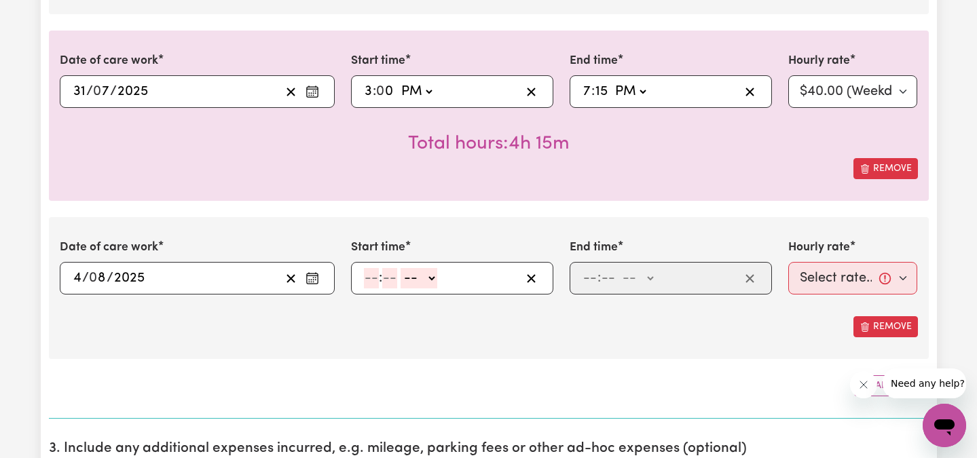
click at [365, 280] on input "number" at bounding box center [371, 278] width 15 height 20
click at [428, 280] on select "-- AM PM" at bounding box center [416, 278] width 37 height 20
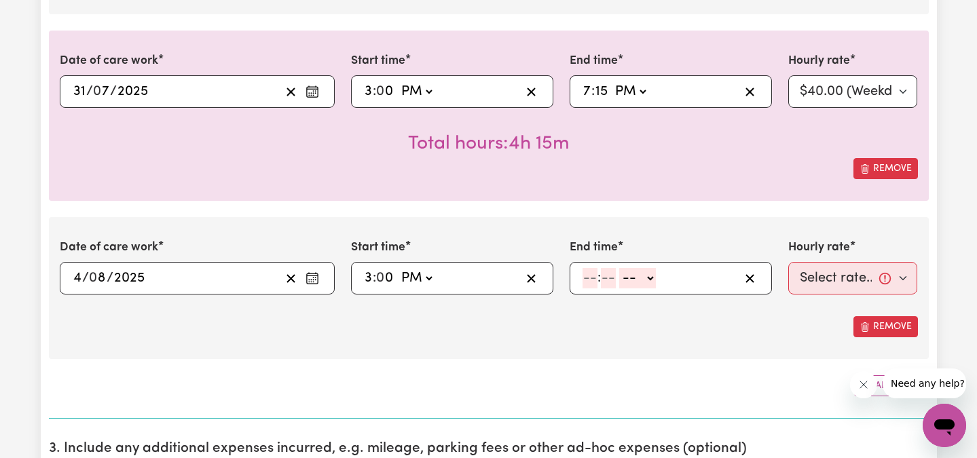
click at [589, 274] on input "number" at bounding box center [589, 278] width 15 height 20
click at [639, 279] on select "-- AM PM" at bounding box center [635, 278] width 37 height 20
click at [877, 274] on select "Select rate... $40.00 (Weekday)" at bounding box center [853, 278] width 130 height 33
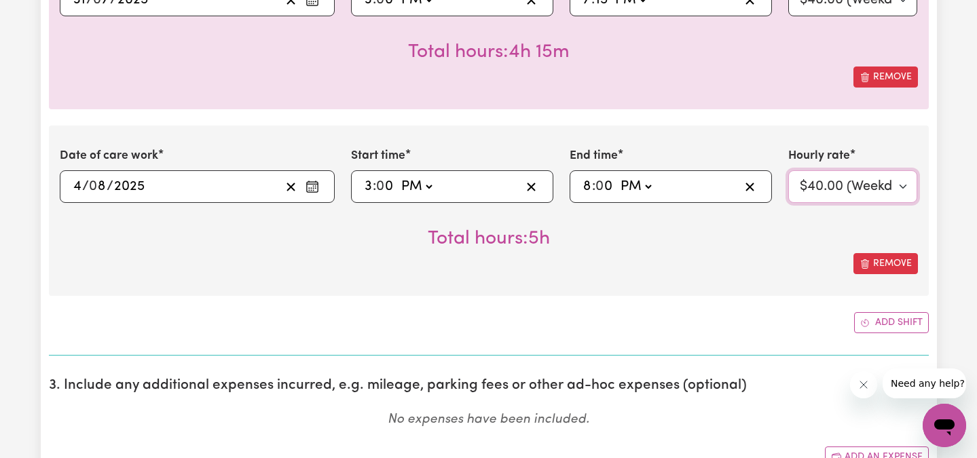
scroll to position [2388, 0]
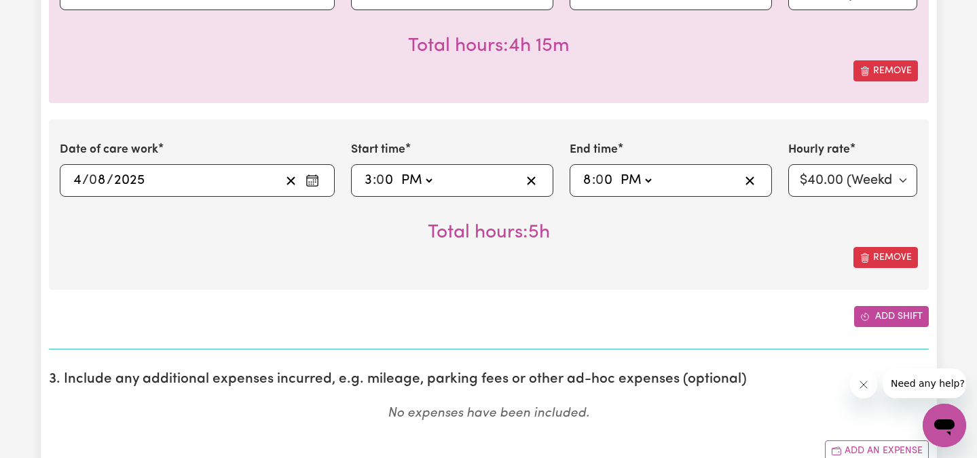
click at [898, 316] on button "Add shift" at bounding box center [891, 316] width 75 height 21
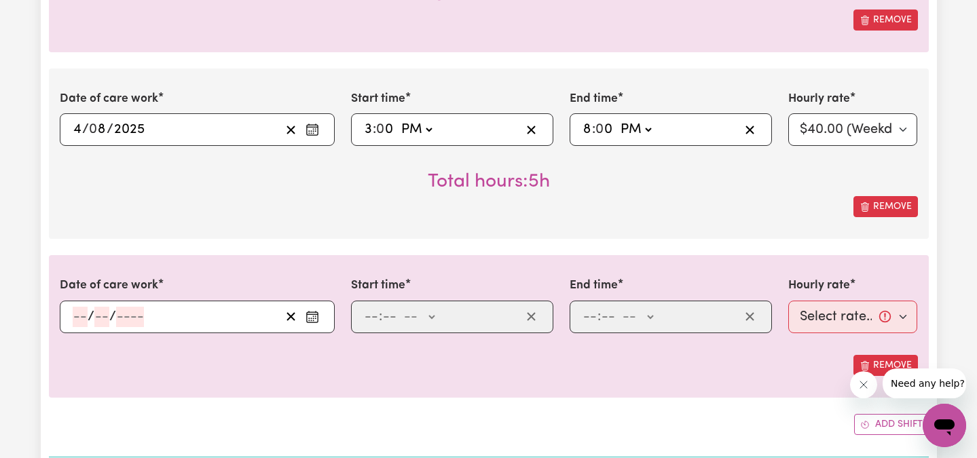
scroll to position [2483, 0]
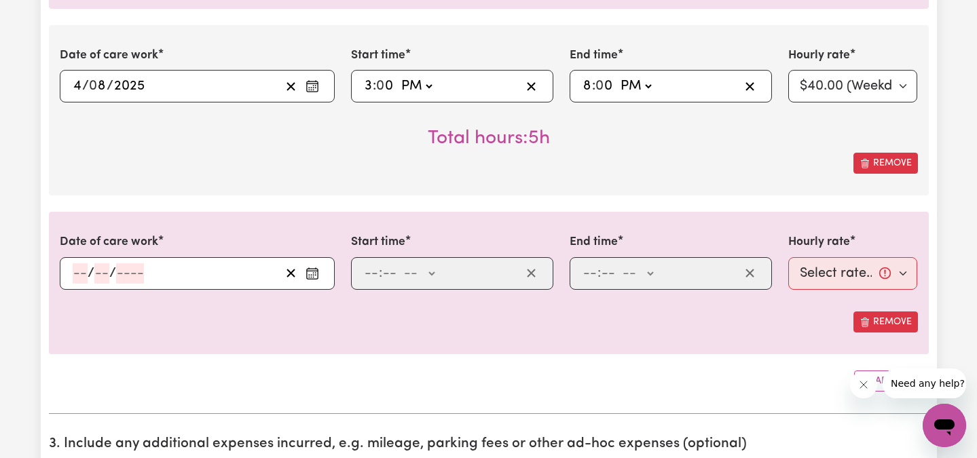
click at [79, 274] on input "number" at bounding box center [80, 273] width 15 height 20
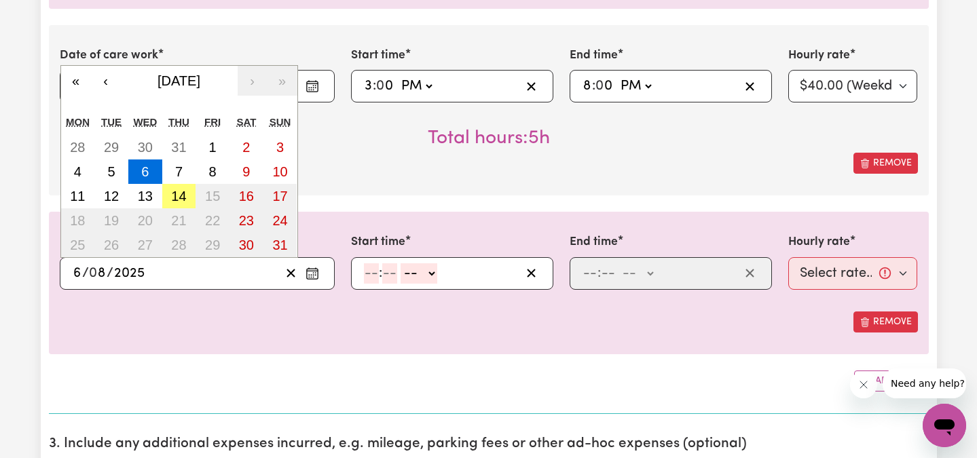
click at [370, 274] on input "number" at bounding box center [371, 273] width 15 height 20
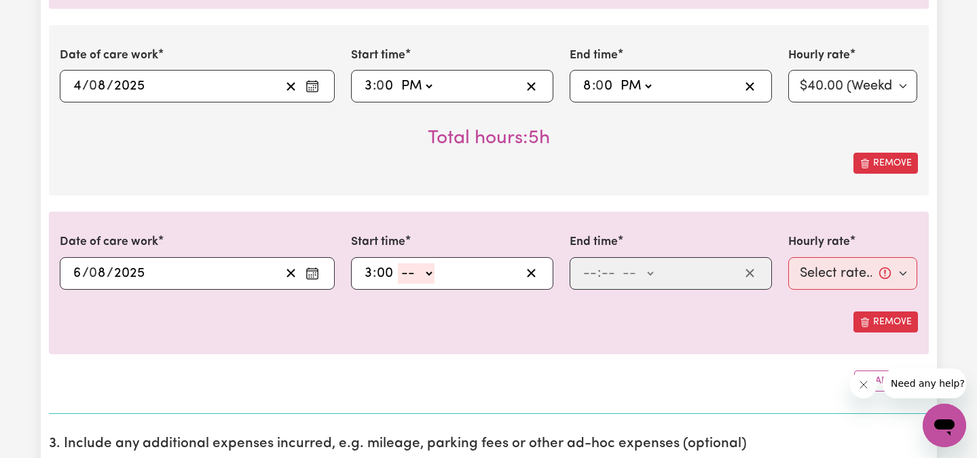
click at [427, 276] on select "-- AM PM" at bounding box center [416, 273] width 37 height 20
click at [589, 267] on input "number" at bounding box center [589, 273] width 15 height 20
click at [643, 279] on select "-- AM PM" at bounding box center [634, 273] width 37 height 20
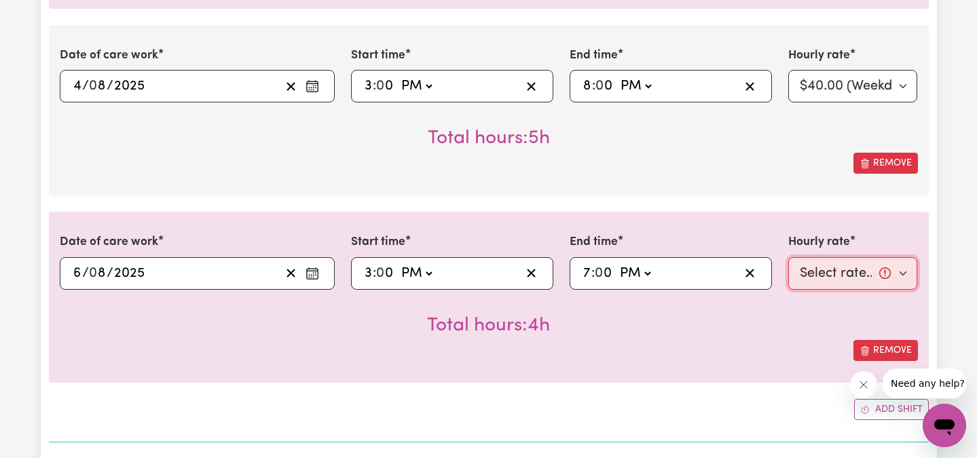
click at [856, 270] on select "Select rate... $40.00 (Weekday)" at bounding box center [853, 273] width 130 height 33
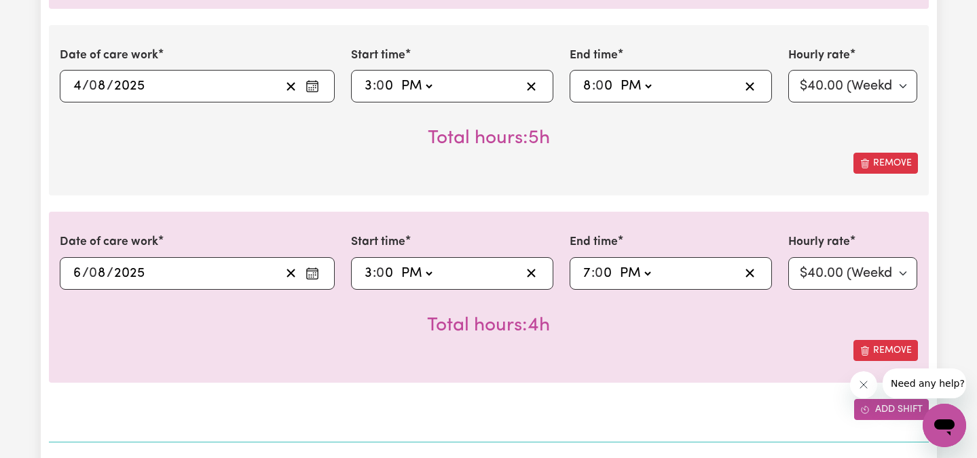
click at [885, 412] on button "Add shift" at bounding box center [891, 409] width 75 height 21
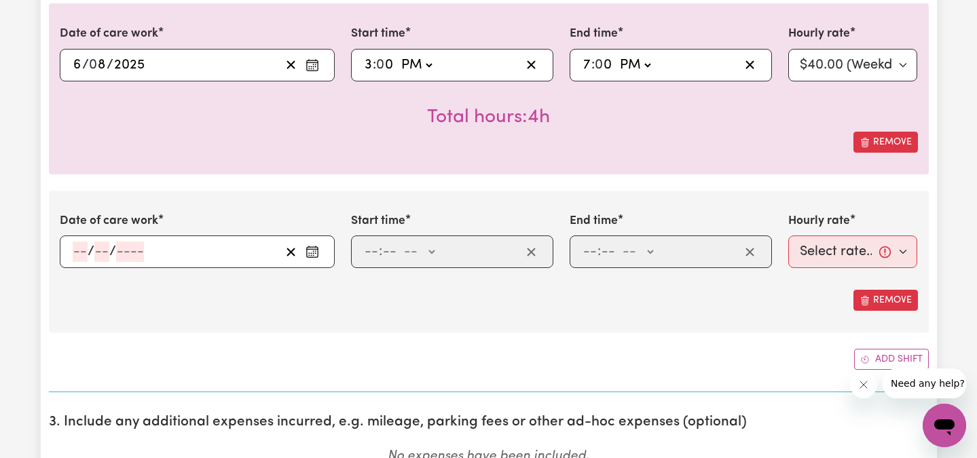
scroll to position [2692, 0]
click at [79, 249] on input "number" at bounding box center [80, 251] width 15 height 20
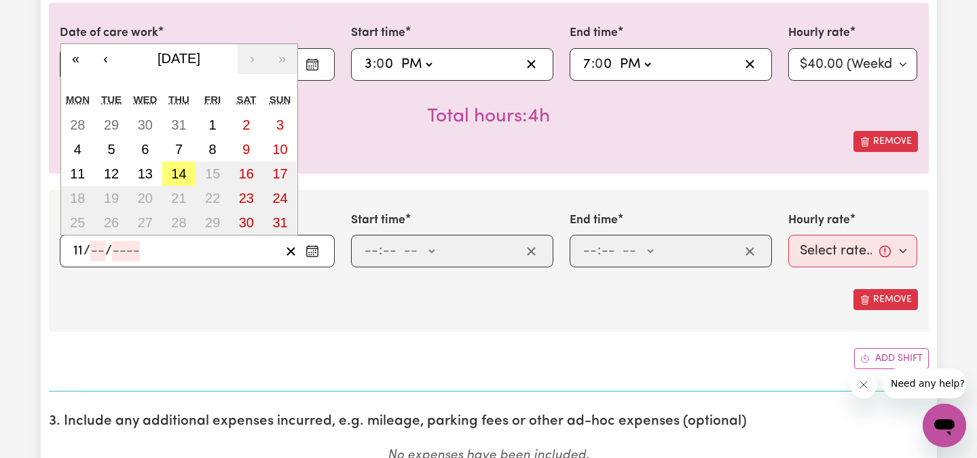
click at [106, 255] on span "/" at bounding box center [108, 251] width 7 height 15
click at [94, 251] on input "number" at bounding box center [97, 251] width 15 height 20
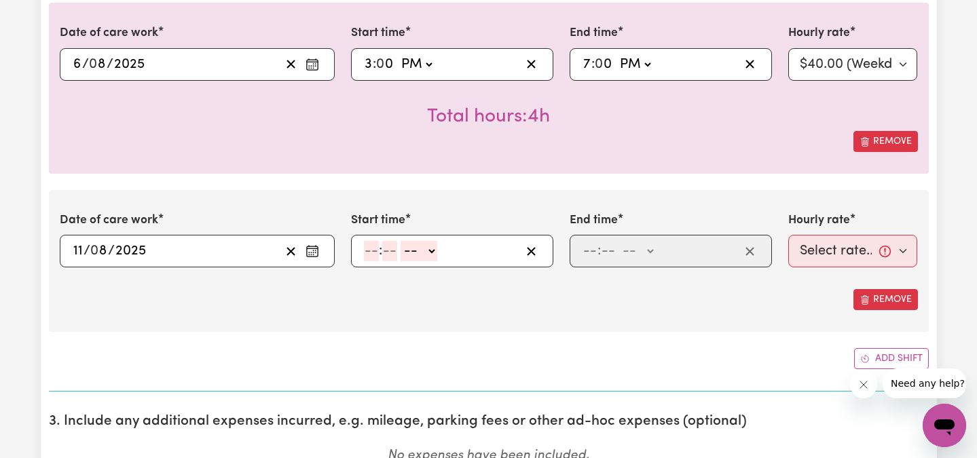
click at [373, 253] on input "number" at bounding box center [371, 251] width 15 height 20
click at [419, 259] on select "-- AM PM" at bounding box center [416, 251] width 37 height 20
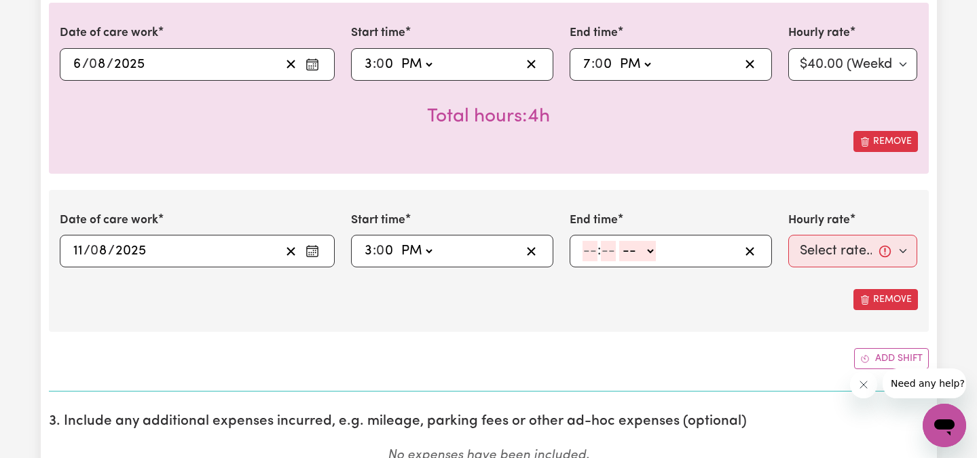
click at [584, 255] on input "number" at bounding box center [589, 251] width 15 height 20
click at [662, 240] on div "7 : 30 -- AM PM" at bounding box center [671, 251] width 202 height 33
click at [644, 244] on select "-- AM PM" at bounding box center [633, 251] width 37 height 20
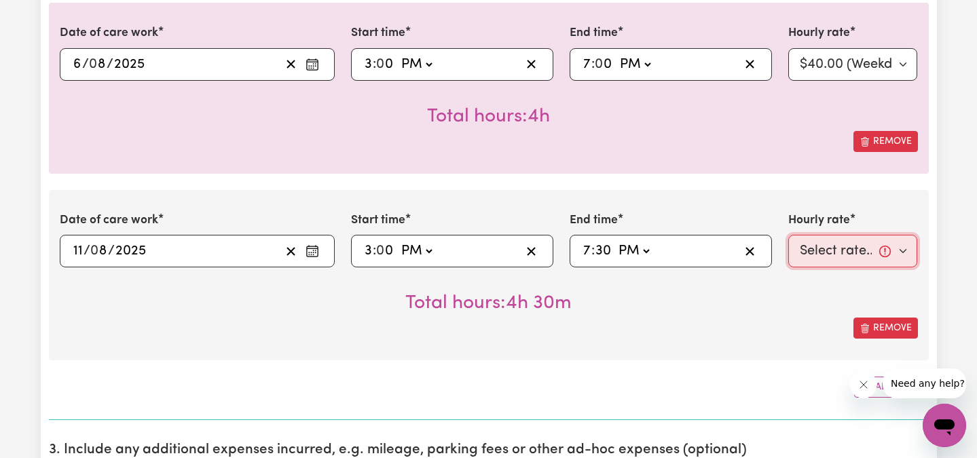
click at [861, 266] on select "Select rate... $40.00 (Weekday)" at bounding box center [853, 251] width 130 height 33
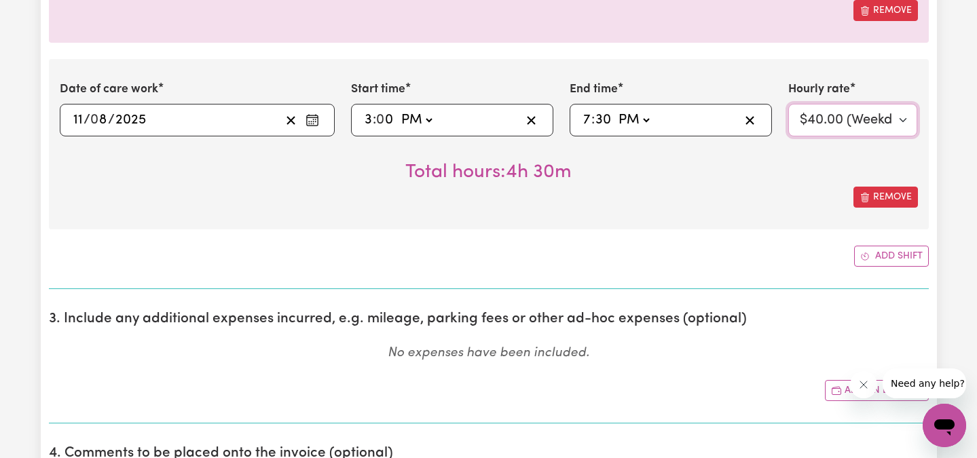
scroll to position [2825, 0]
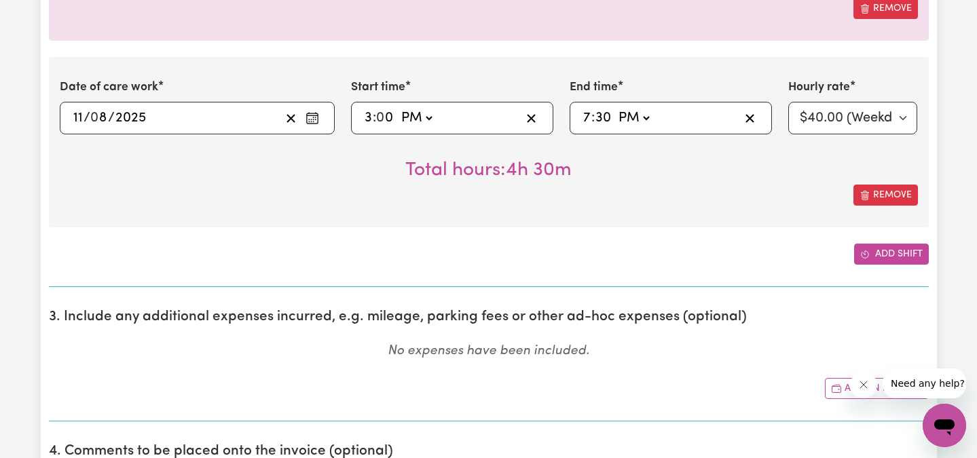
click at [889, 257] on button "Add shift" at bounding box center [891, 254] width 75 height 21
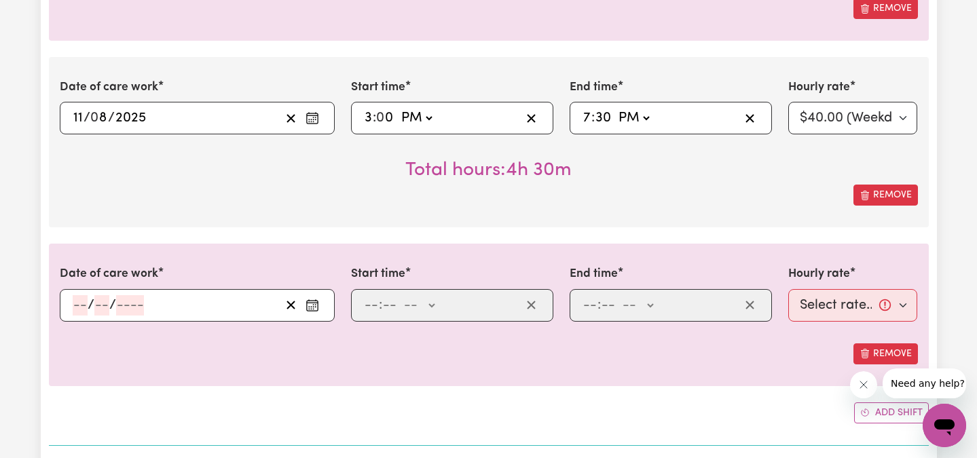
click at [83, 303] on input "number" at bounding box center [80, 305] width 15 height 20
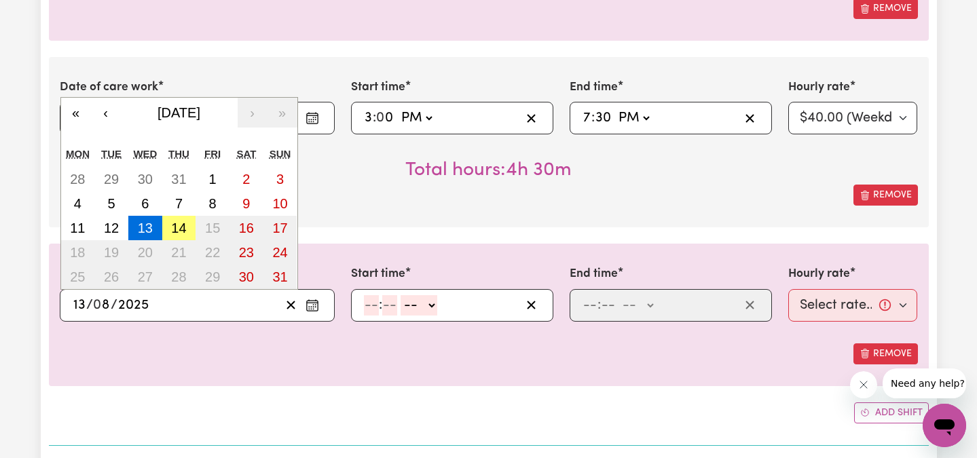
click at [371, 301] on input "number" at bounding box center [371, 305] width 15 height 20
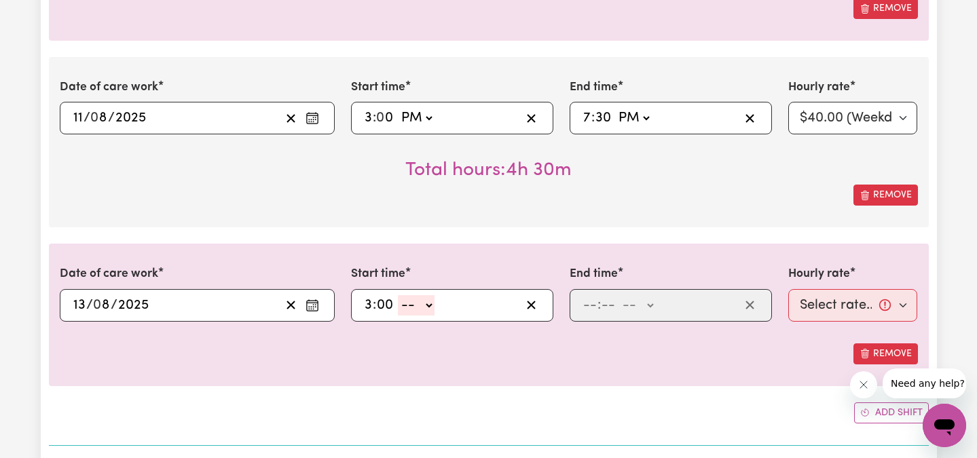
click at [412, 300] on select "-- AM PM" at bounding box center [416, 305] width 37 height 20
click at [585, 299] on input "number" at bounding box center [589, 305] width 15 height 20
click at [639, 305] on select "-- AM PM" at bounding box center [634, 305] width 37 height 20
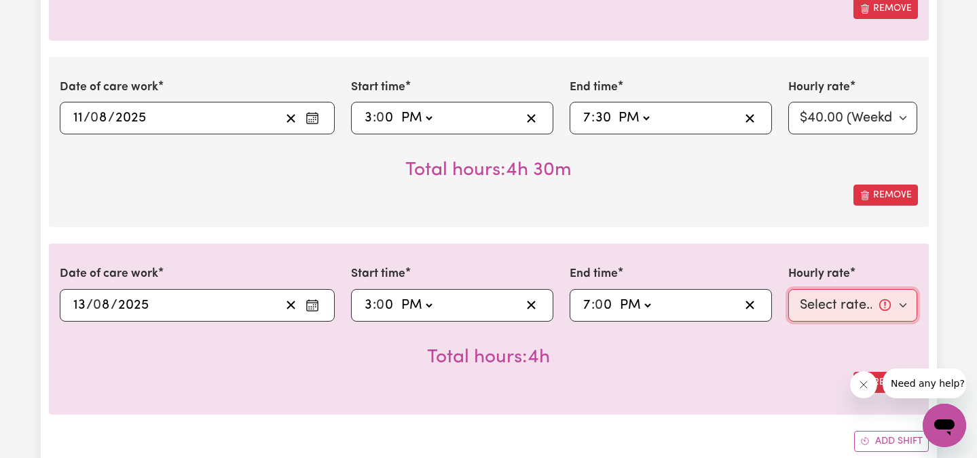
click at [866, 314] on select "Select rate... $40.00 (Weekday)" at bounding box center [853, 305] width 130 height 33
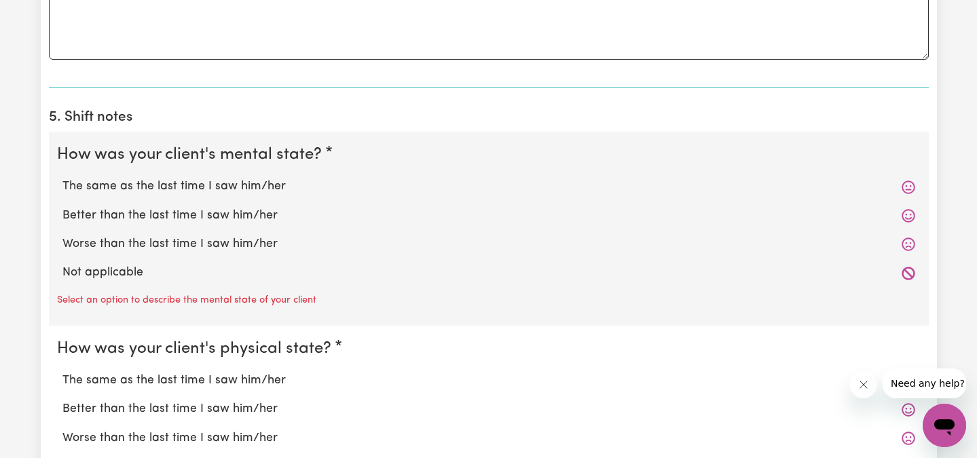
scroll to position [3536, 0]
click at [911, 185] on icon at bounding box center [909, 187] width 14 height 14
click at [910, 186] on icon at bounding box center [909, 187] width 14 height 14
click at [122, 198] on div "The same as the last time I saw him/her" at bounding box center [489, 186] width 864 height 29
click at [115, 181] on label "The same as the last time I saw him/her" at bounding box center [488, 186] width 853 height 18
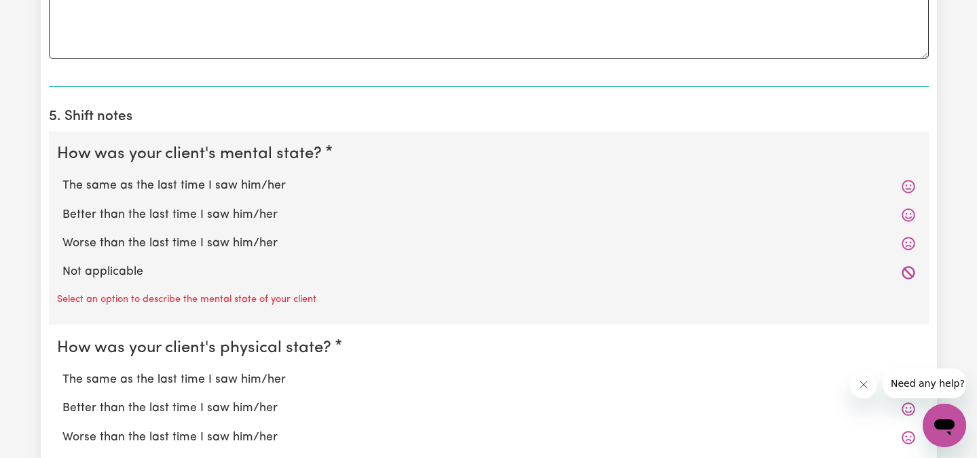
click at [62, 177] on input "The same as the last time I saw him/her" at bounding box center [62, 177] width 1 height 1
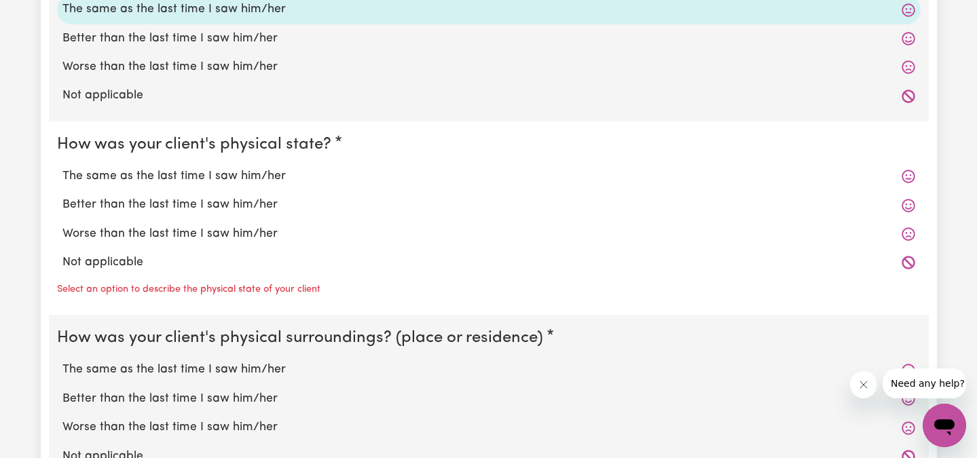
scroll to position [3721, 0]
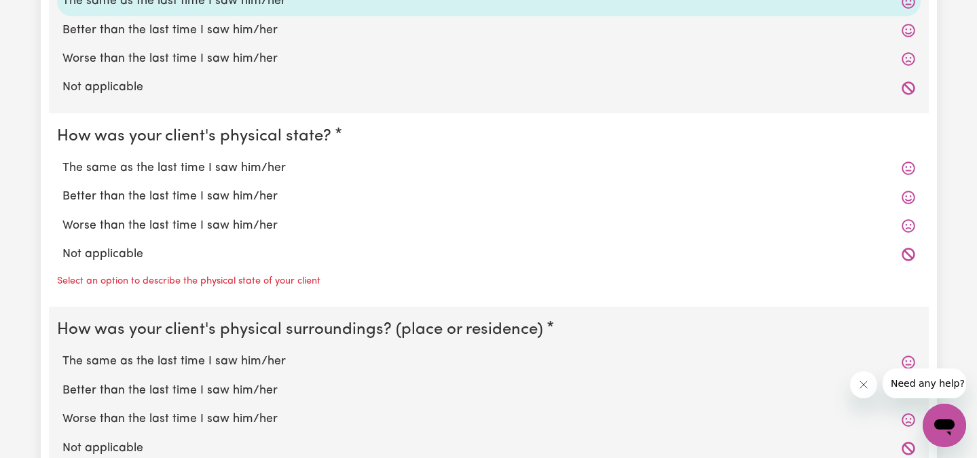
click at [169, 164] on label "The same as the last time I saw him/her" at bounding box center [488, 169] width 853 height 18
click at [62, 160] on input "The same as the last time I saw him/her" at bounding box center [62, 159] width 1 height 1
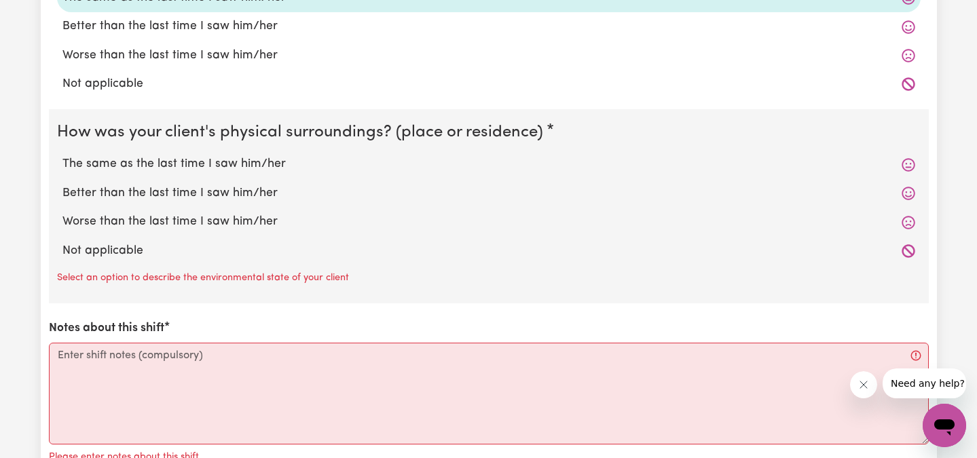
scroll to position [3899, 0]
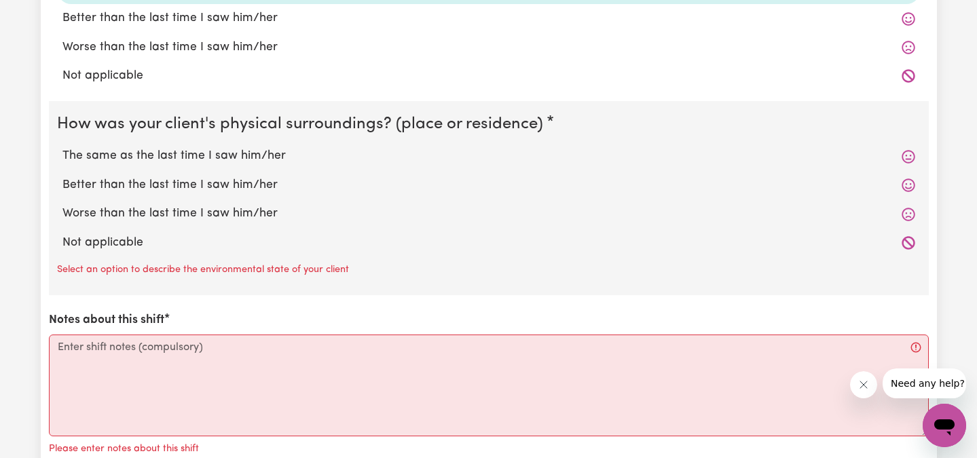
click at [181, 157] on label "The same as the last time I saw him/her" at bounding box center [488, 156] width 853 height 18
click at [62, 147] on input "The same as the last time I saw him/her" at bounding box center [62, 147] width 1 height 1
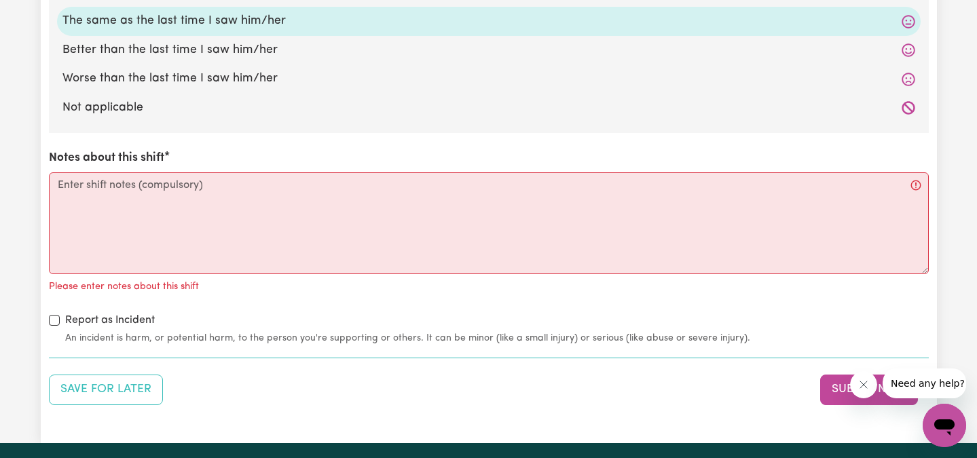
scroll to position [4049, 0]
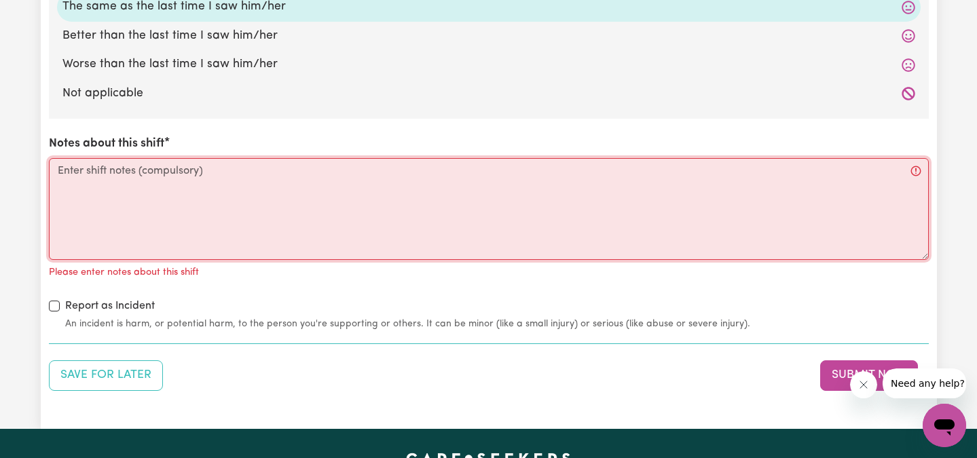
click at [113, 193] on textarea "Notes about this shift" at bounding box center [489, 209] width 880 height 102
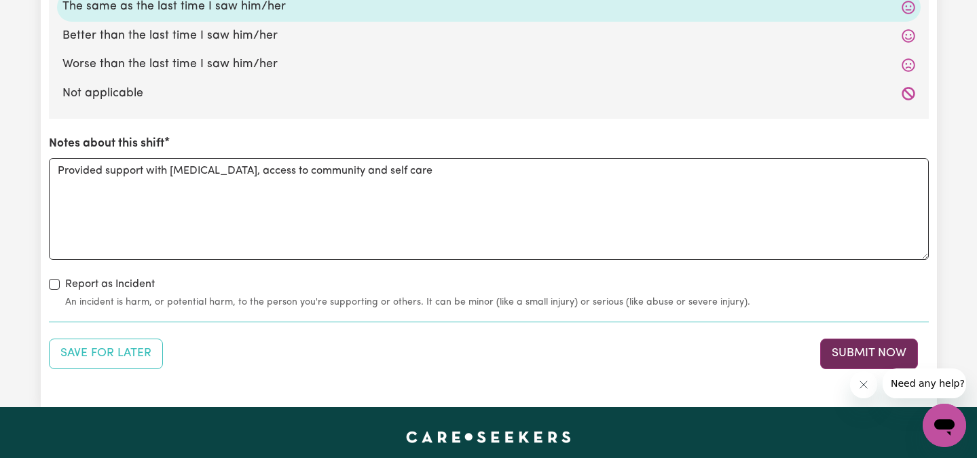
click at [863, 344] on button "Submit Now" at bounding box center [869, 354] width 98 height 30
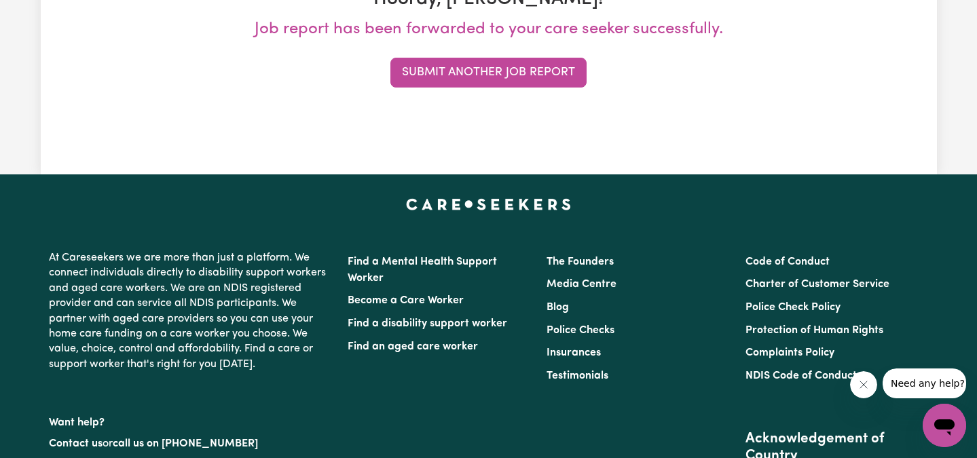
scroll to position [269, 0]
